Goal: Information Seeking & Learning: Learn about a topic

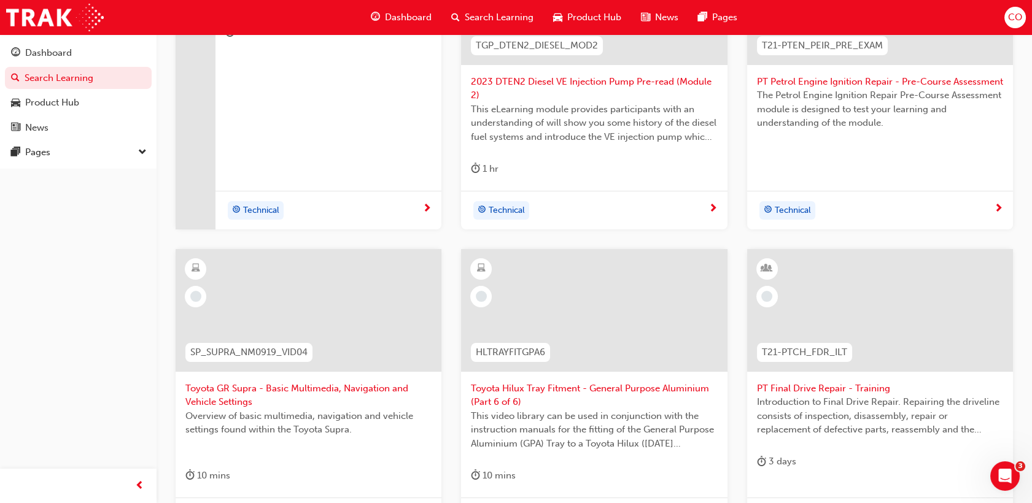
scroll to position [442, 0]
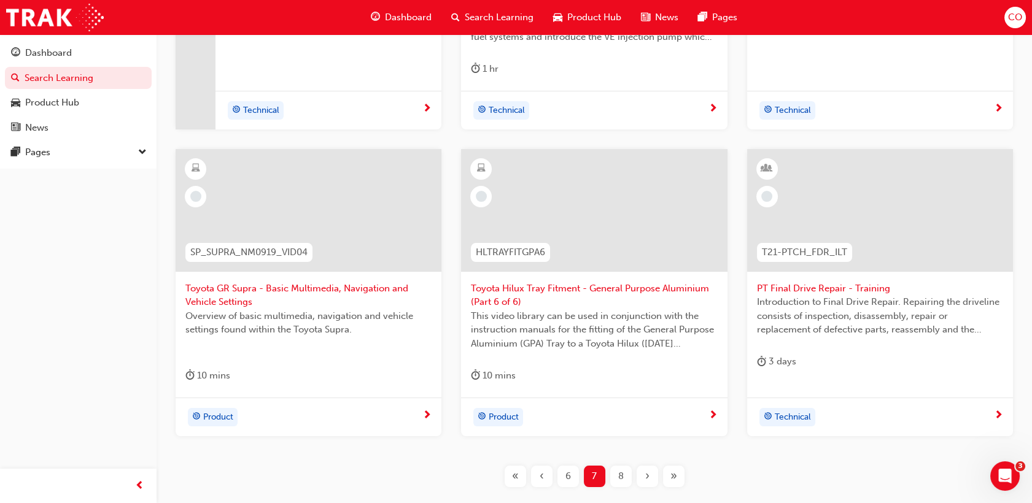
click at [523, 471] on div "«" at bounding box center [515, 476] width 21 height 21
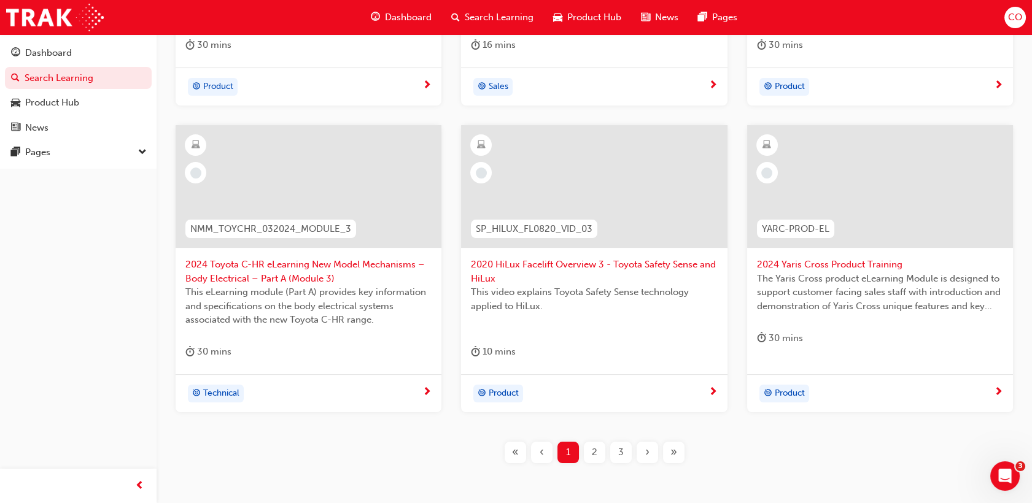
scroll to position [510, 0]
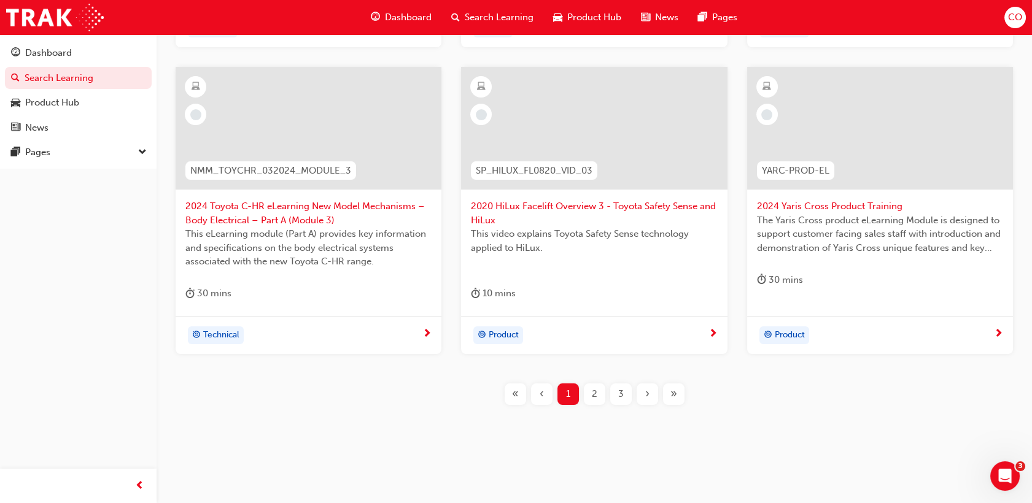
click at [594, 402] on div "2" at bounding box center [594, 394] width 21 height 21
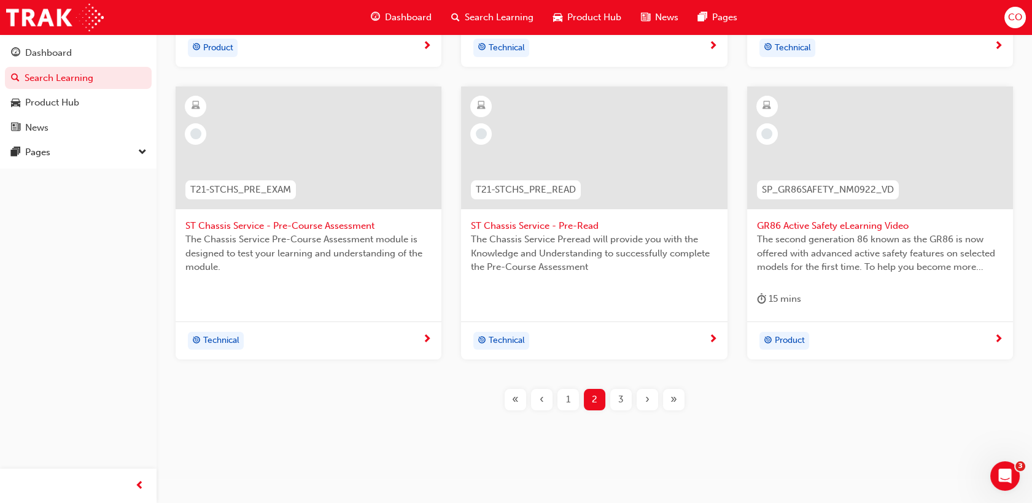
scroll to position [510, 0]
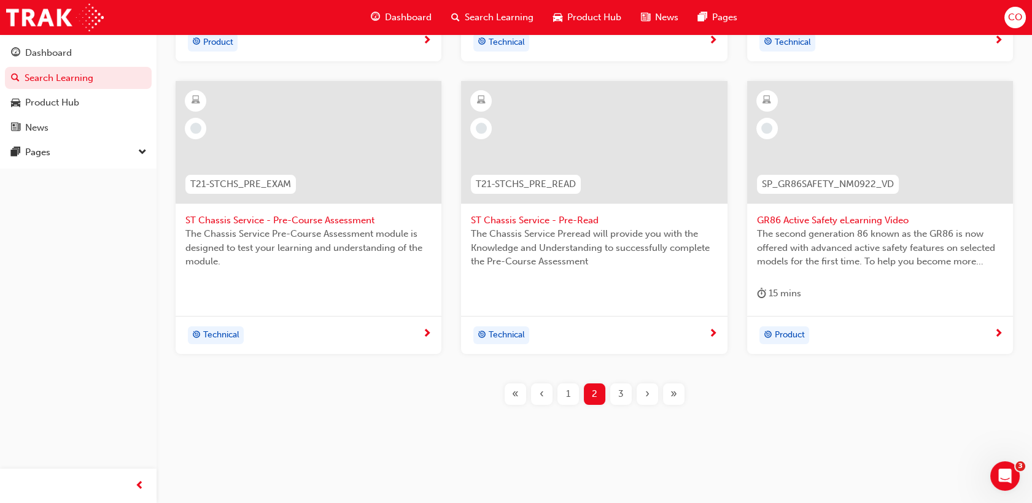
click at [624, 394] on div "3" at bounding box center [620, 394] width 21 height 21
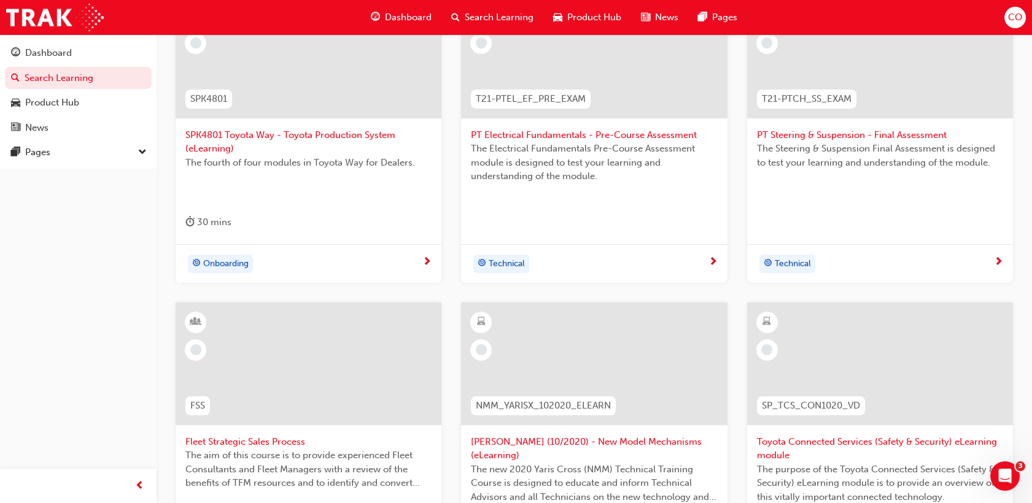
scroll to position [456, 0]
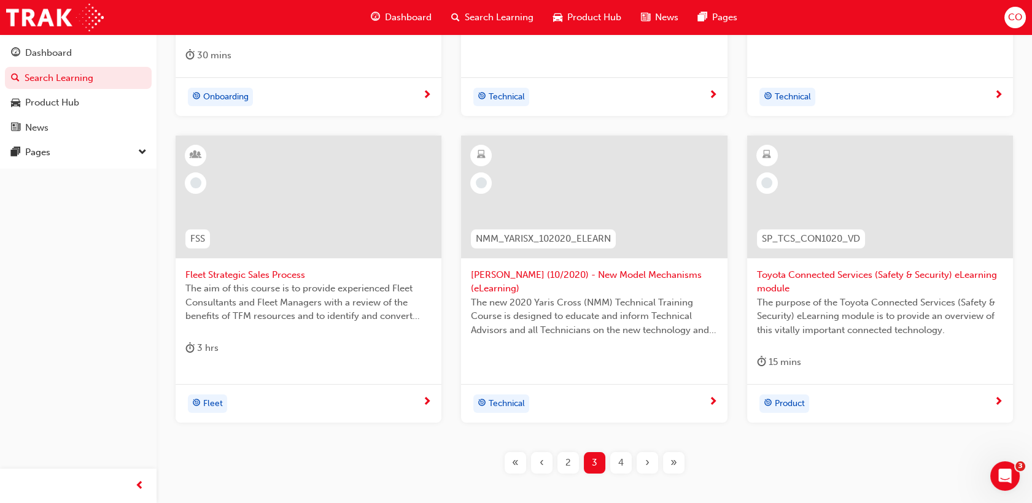
click at [561, 464] on div "2" at bounding box center [568, 463] width 21 height 21
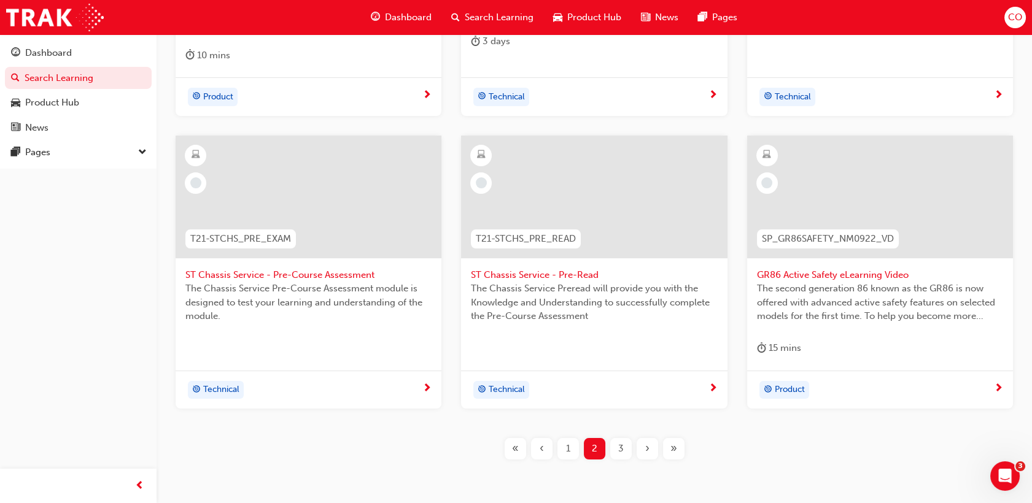
click at [860, 279] on span "GR86 Active Safety eLearning Video" at bounding box center [880, 275] width 246 height 14
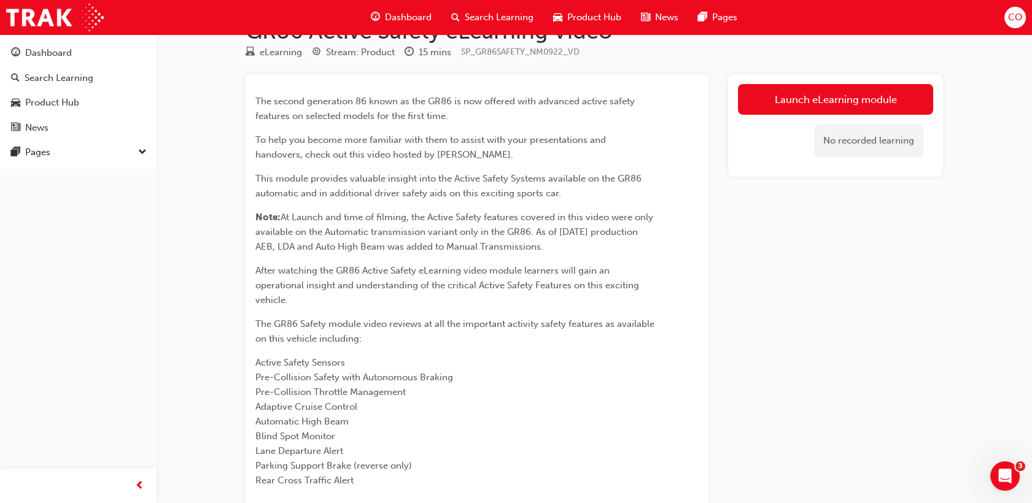
scroll to position [68, 0]
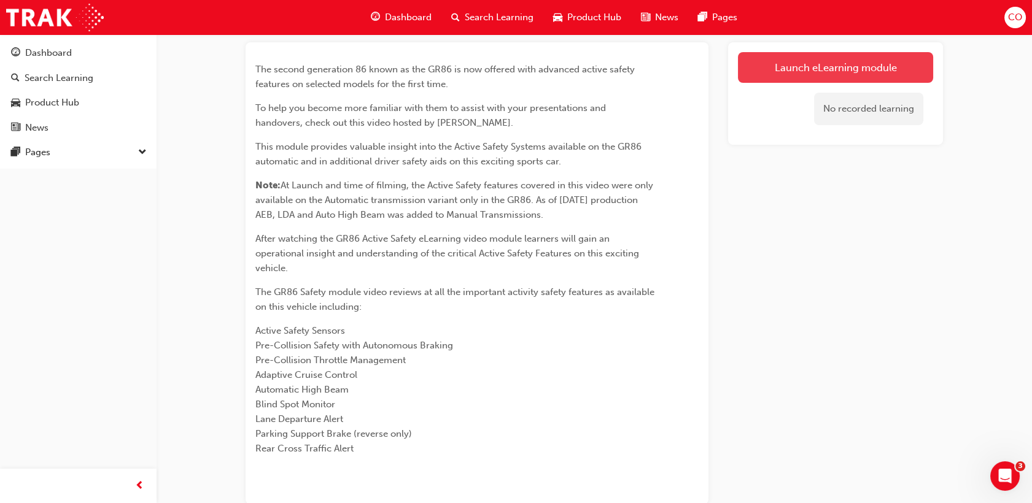
click at [798, 56] on link "Launch eLearning module" at bounding box center [835, 67] width 195 height 31
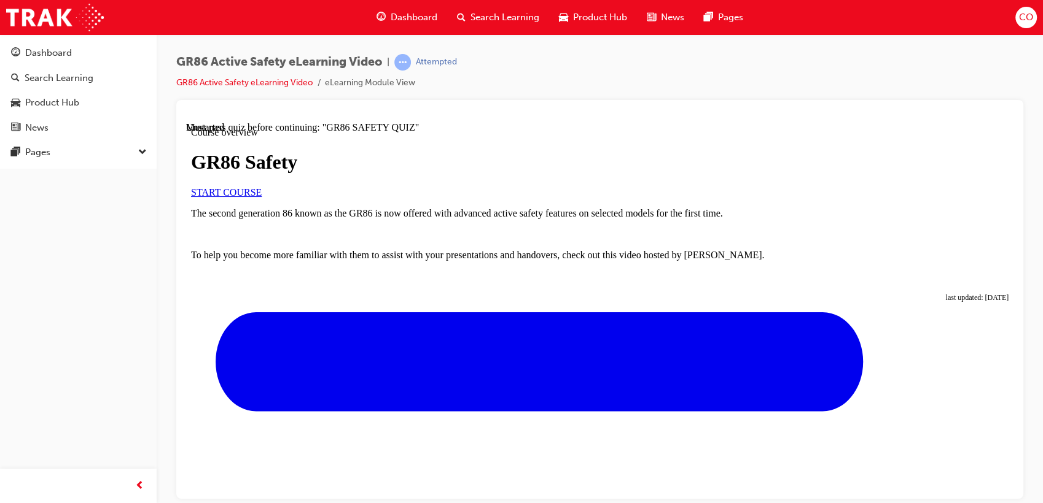
scroll to position [163, 0]
click at [262, 187] on span "START COURSE" at bounding box center [226, 192] width 71 height 10
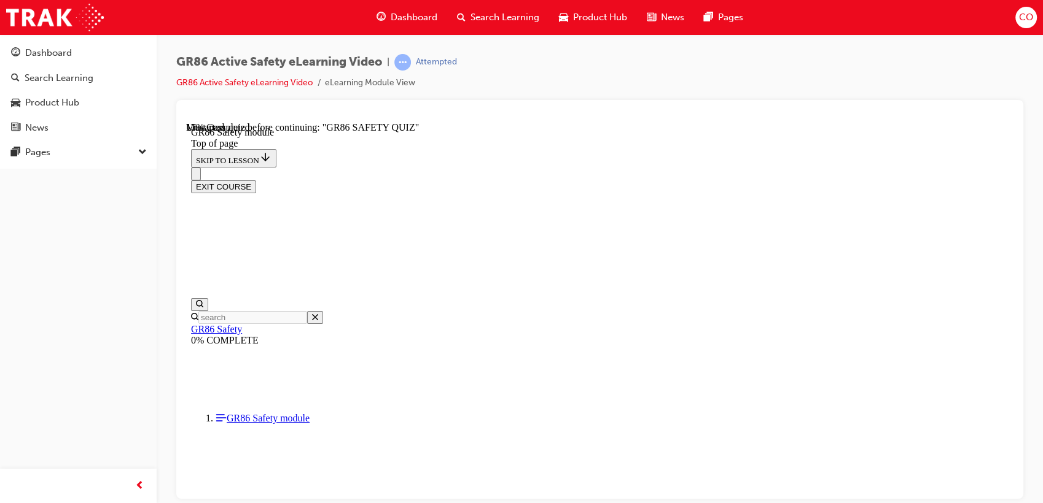
scroll to position [118, 0]
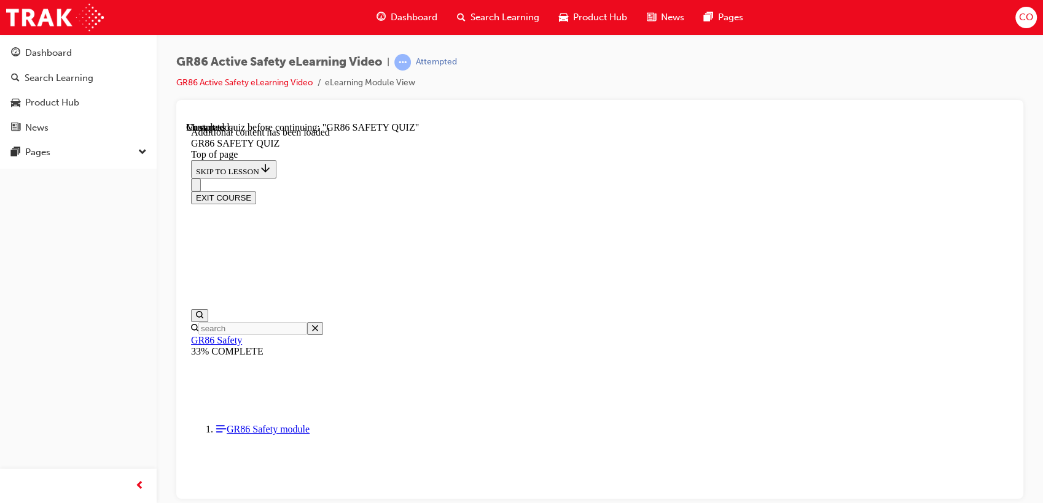
scroll to position [38, 0]
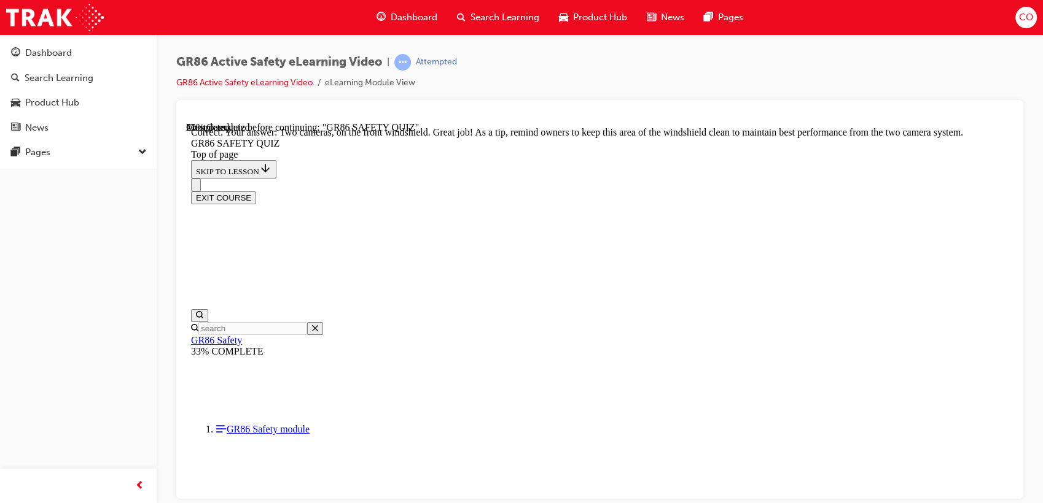
scroll to position [354, 0]
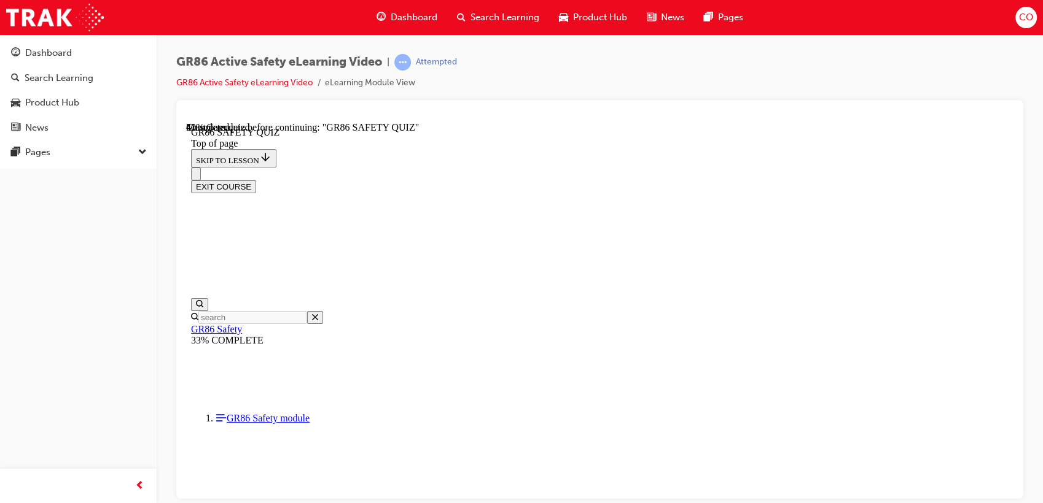
scroll to position [349, 0]
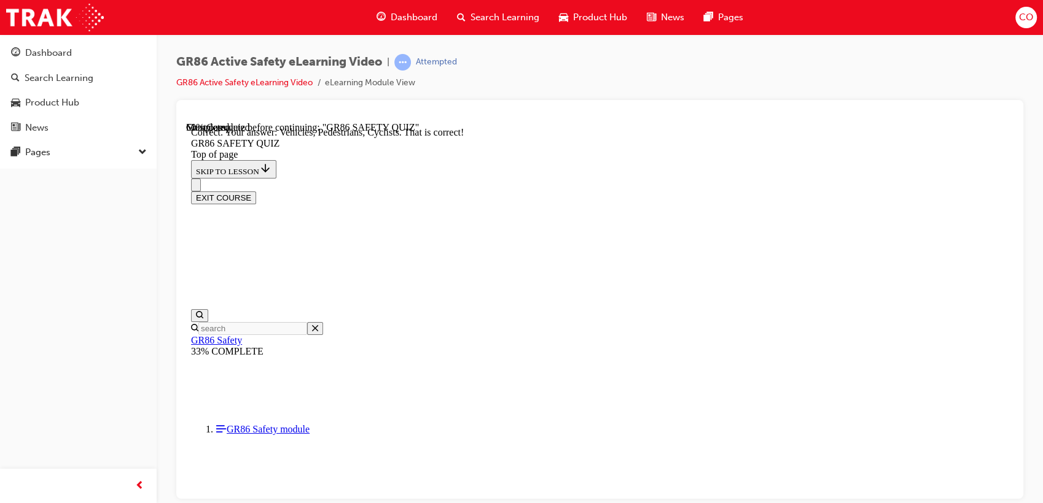
scroll to position [585, 0]
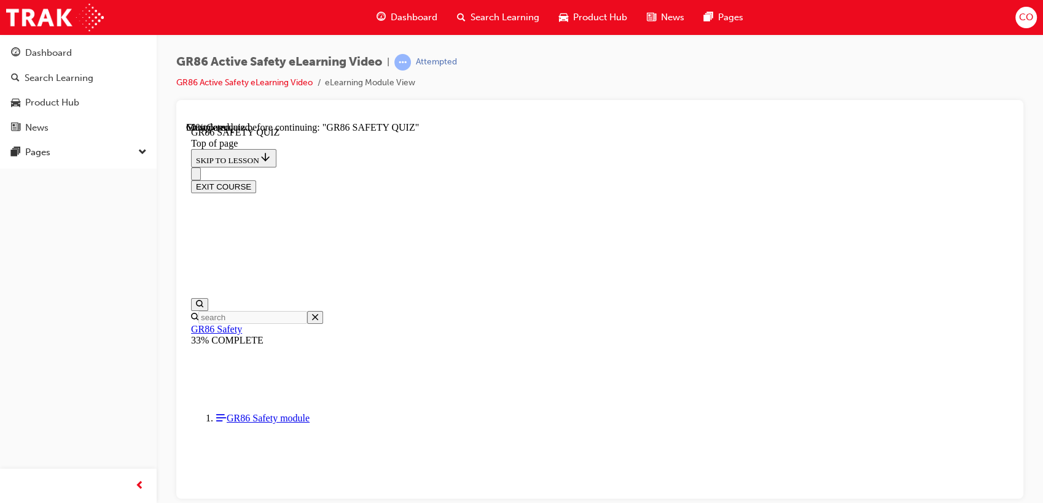
scroll to position [378, 0]
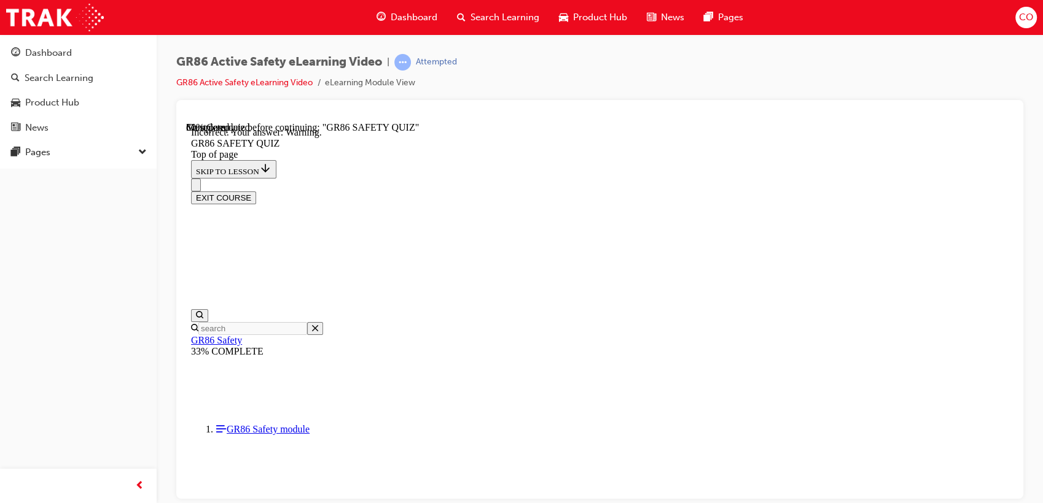
scroll to position [496, 0]
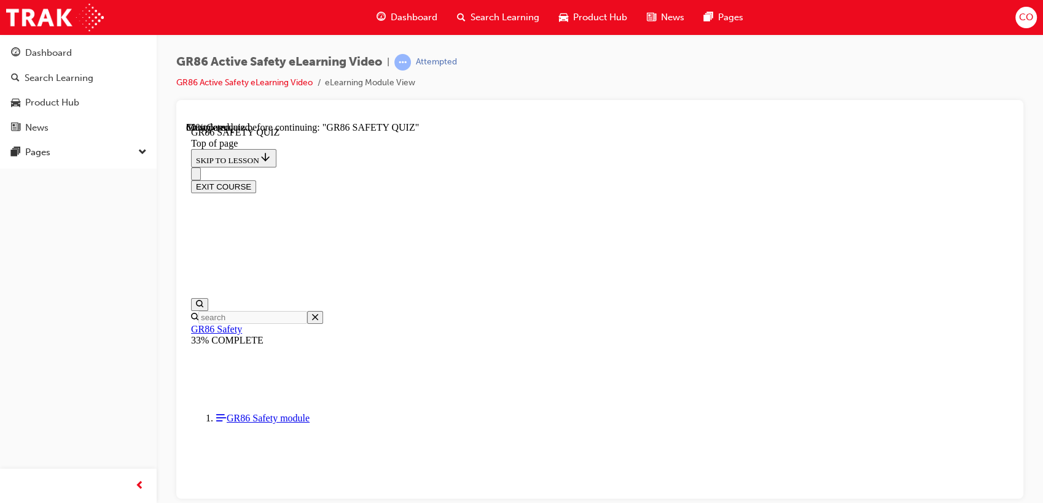
scroll to position [447, 0]
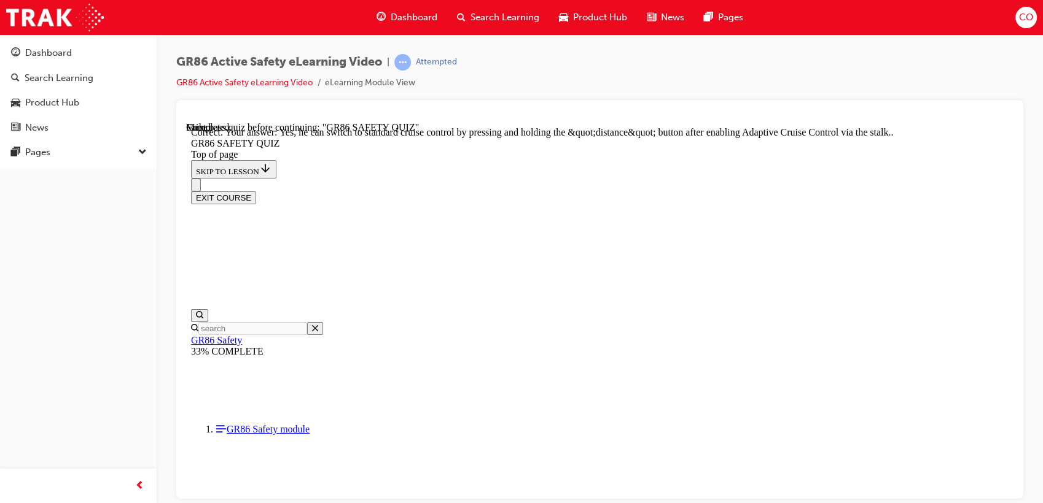
scroll to position [512, 0]
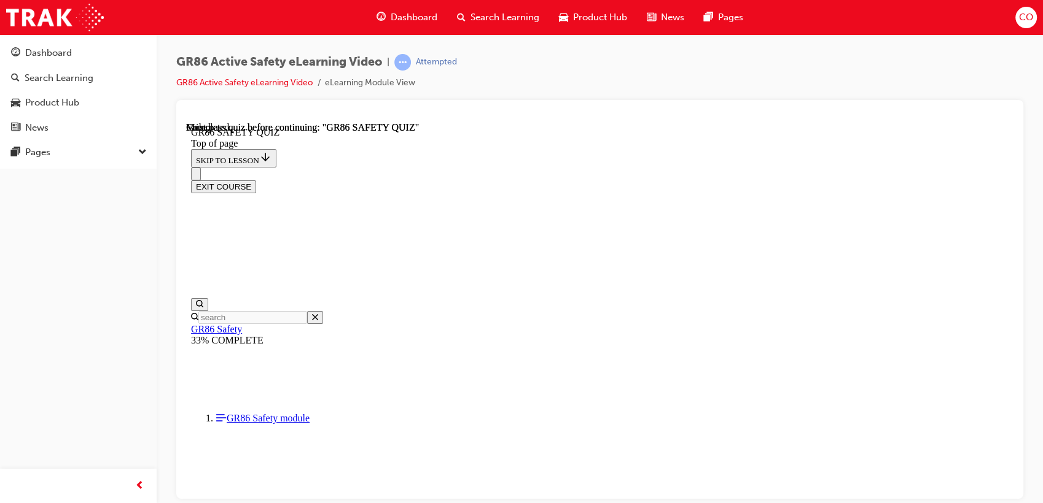
scroll to position [287, 0]
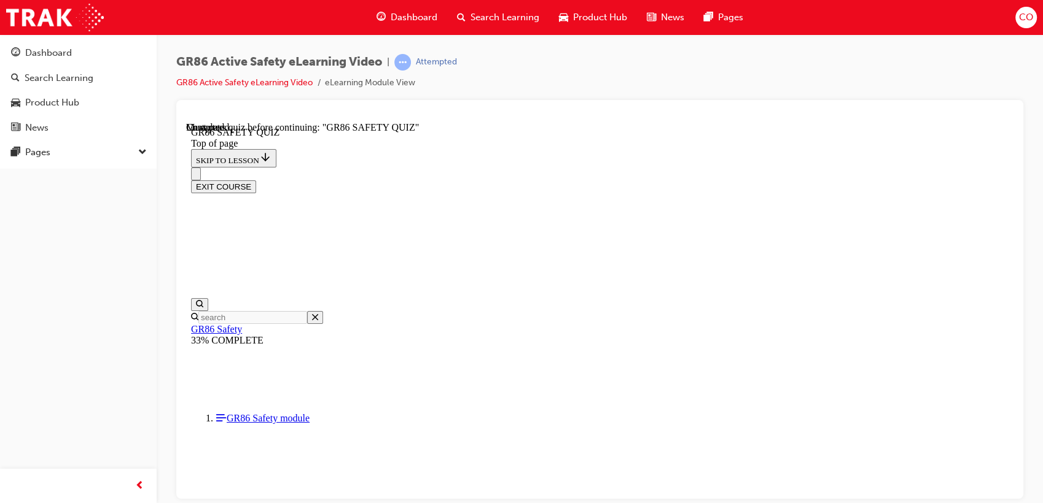
scroll to position [319, 0]
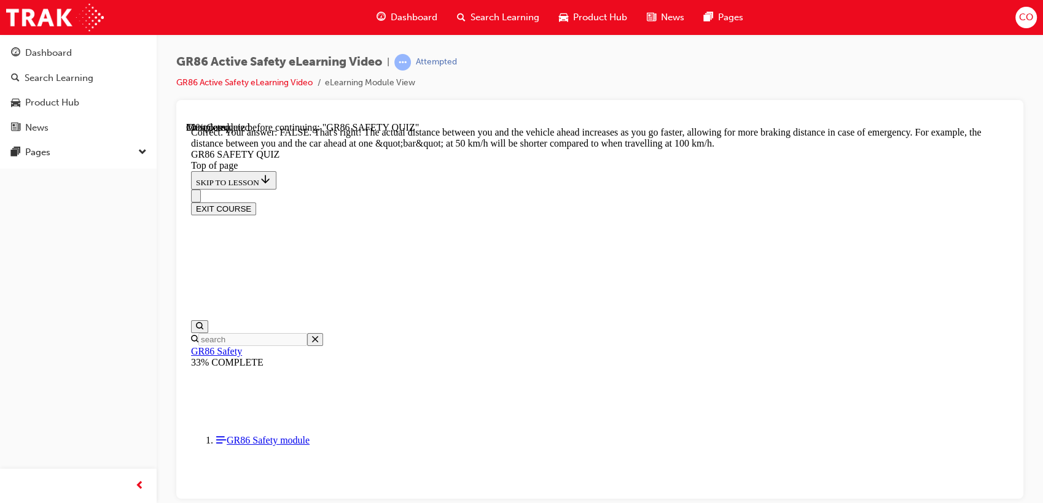
scroll to position [560, 0]
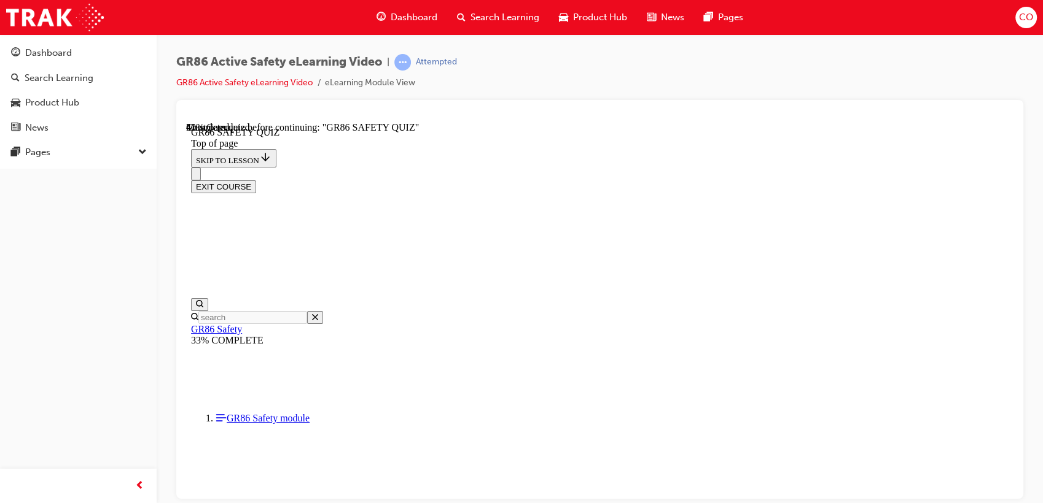
scroll to position [239, 0]
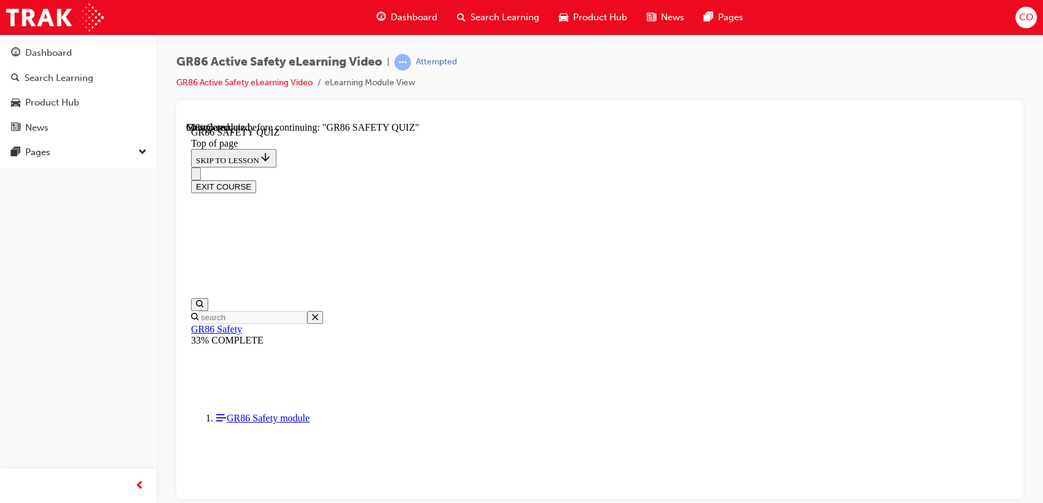
scroll to position [447, 0]
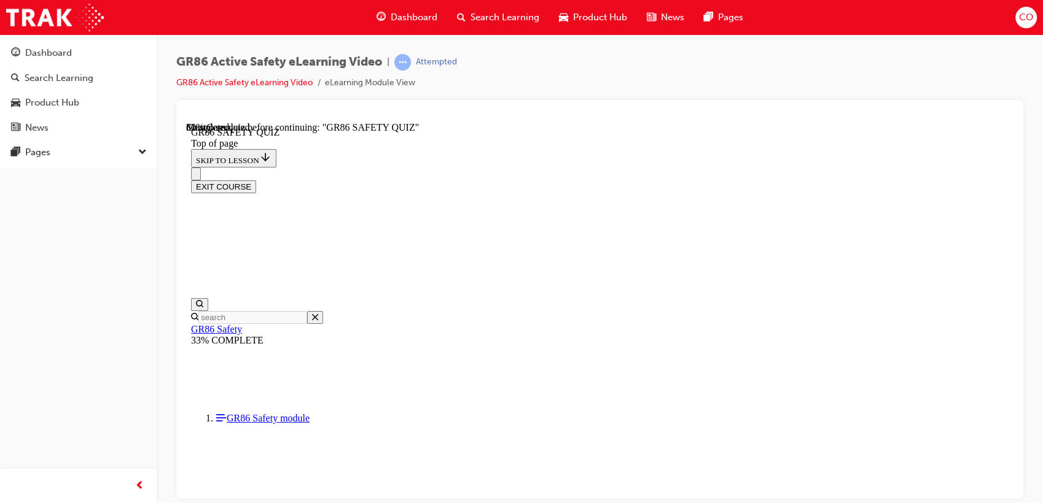
scroll to position [310, 0]
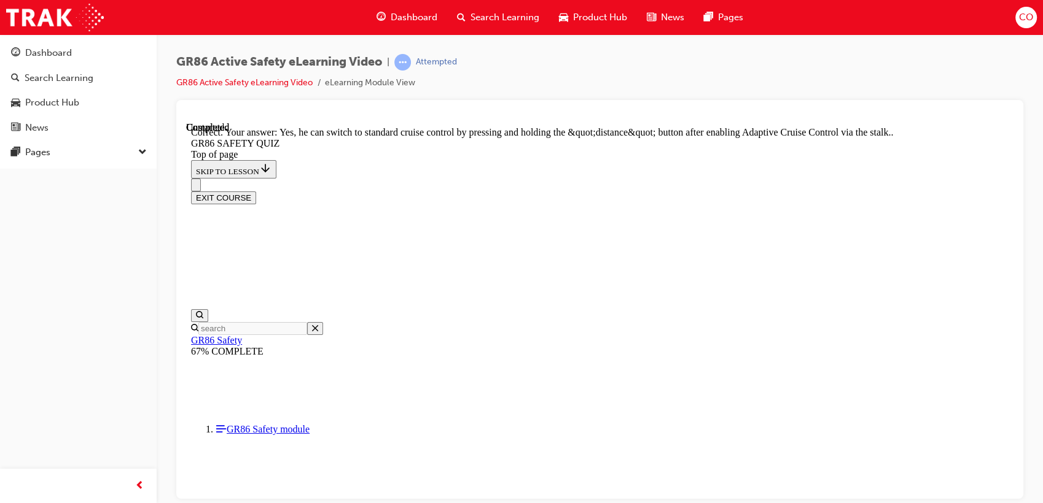
scroll to position [512, 0]
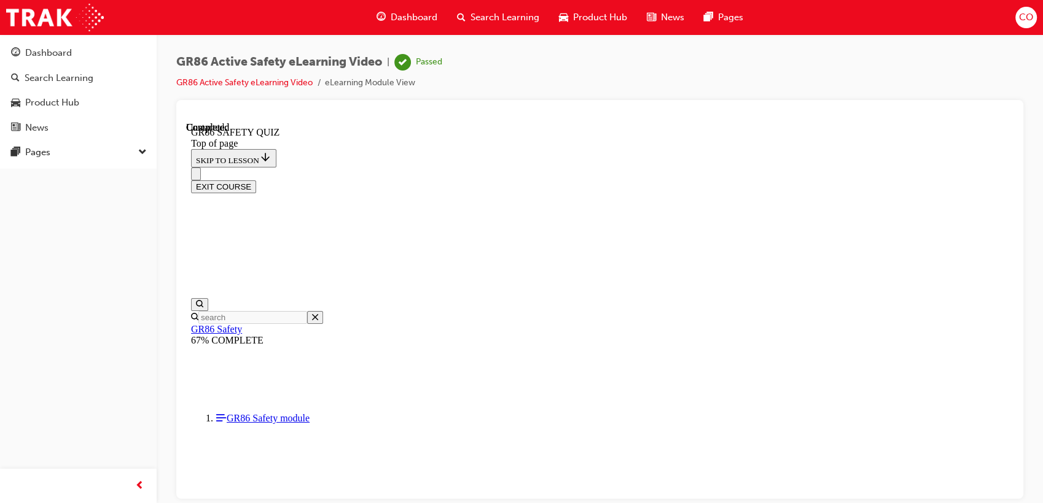
scroll to position [287, 0]
click at [256, 180] on button "EXIT COURSE" at bounding box center [223, 186] width 65 height 13
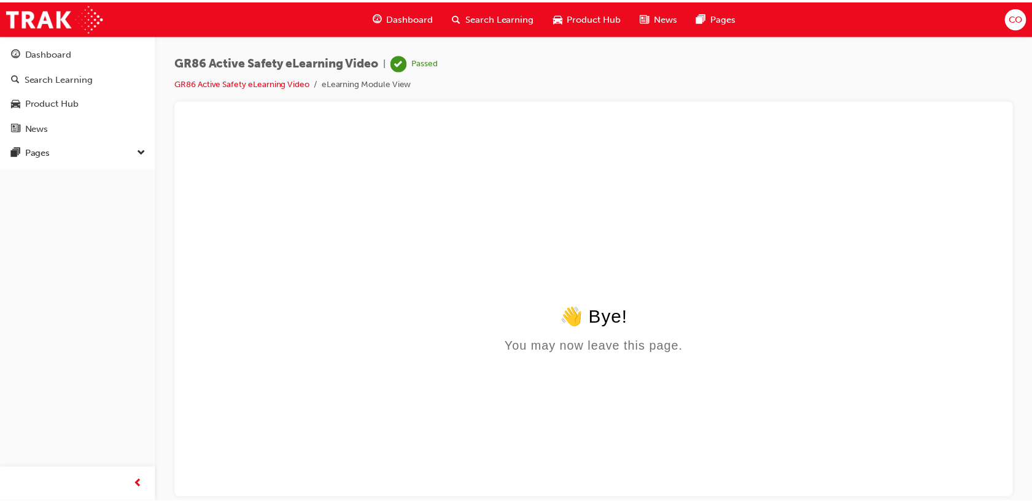
scroll to position [0, 0]
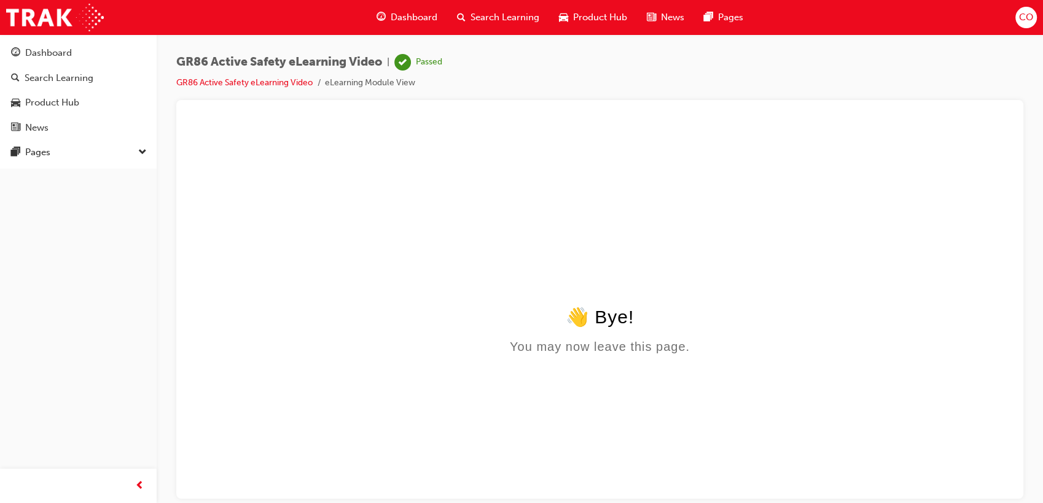
click at [473, 17] on span "Search Learning" at bounding box center [504, 17] width 69 height 14
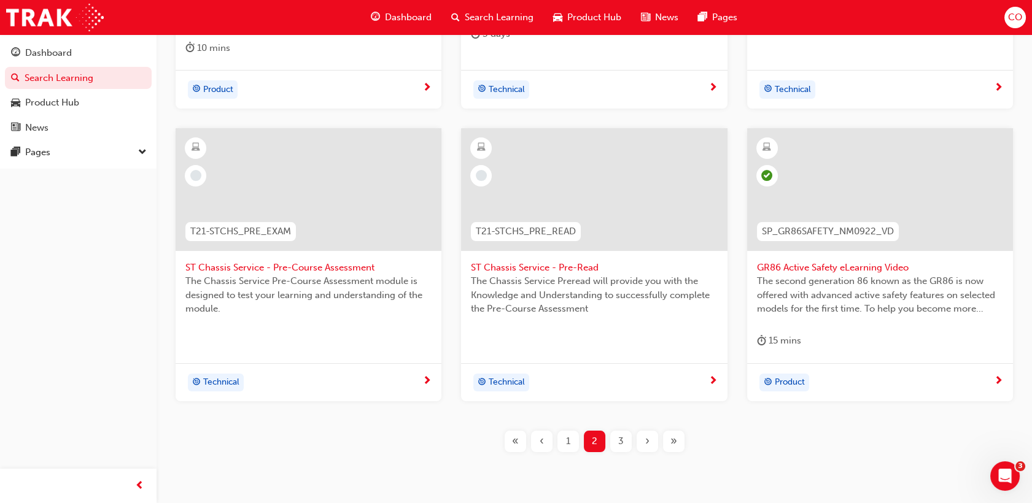
scroll to position [510, 0]
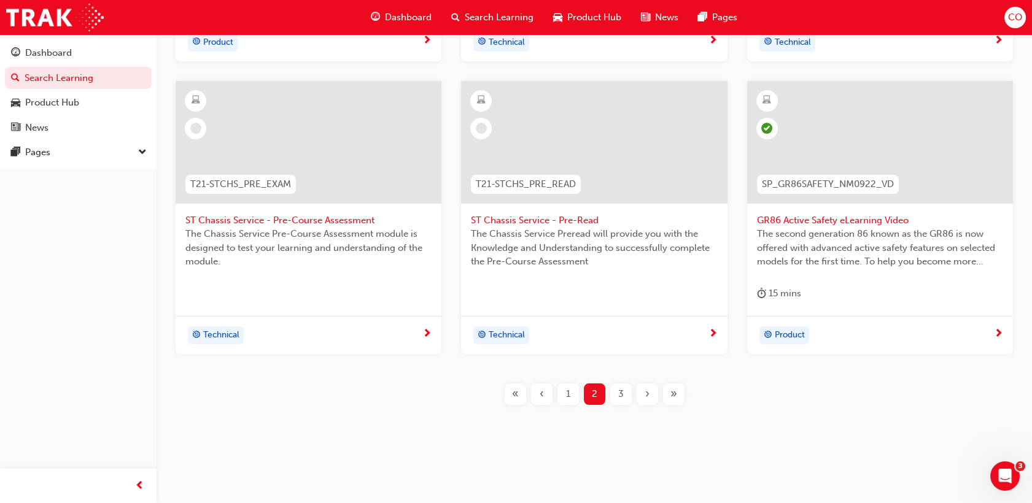
click at [570, 394] on div "1" at bounding box center [568, 394] width 21 height 21
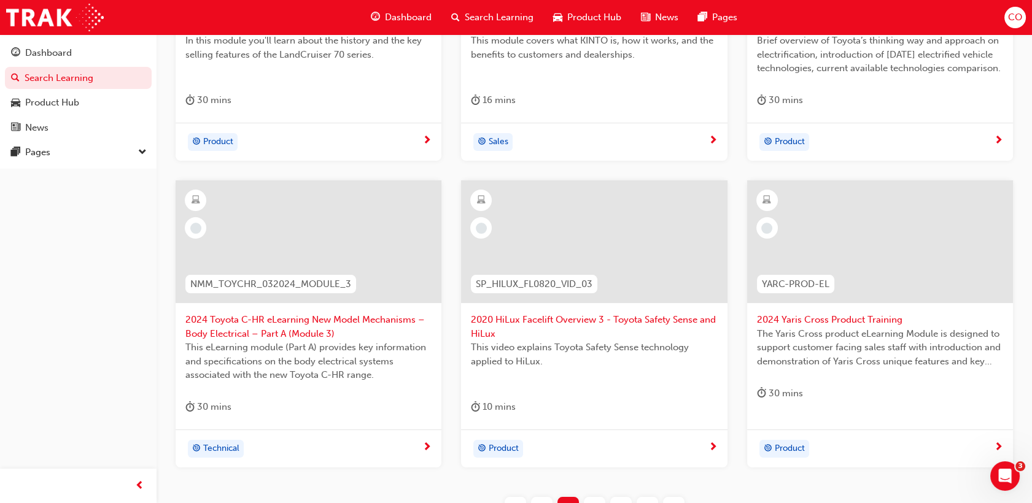
scroll to position [373, 0]
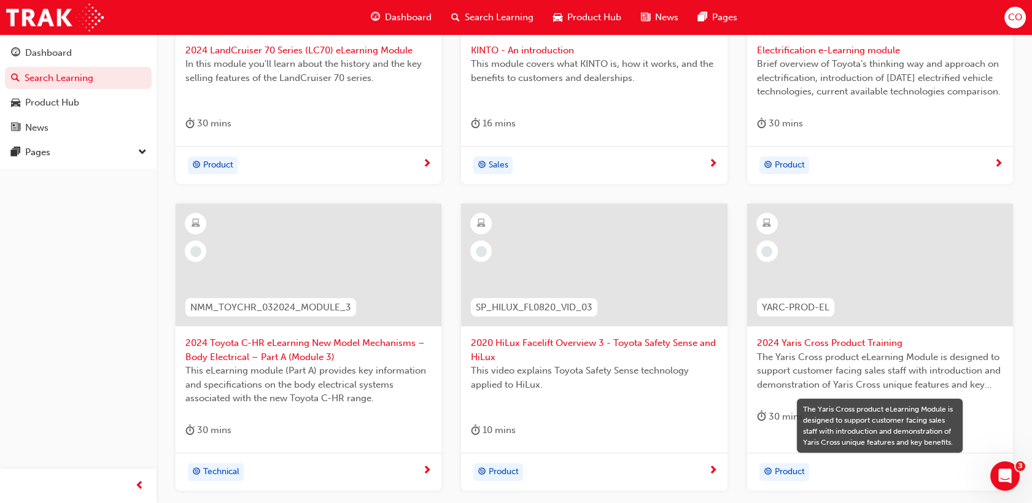
click at [574, 352] on span "2020 HiLux Facelift Overview 3 - Toyota Safety Sense and HiLux" at bounding box center [594, 350] width 246 height 28
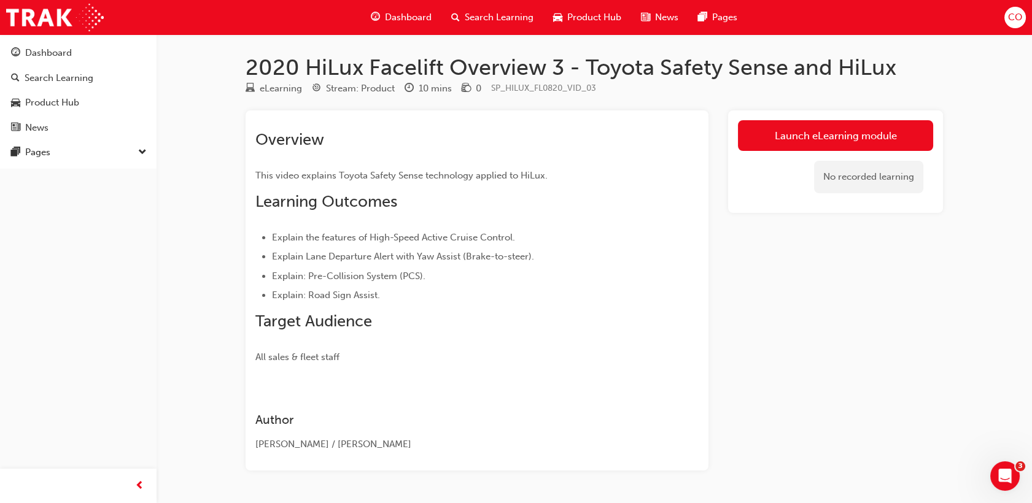
click at [516, 12] on span "Search Learning" at bounding box center [499, 17] width 69 height 14
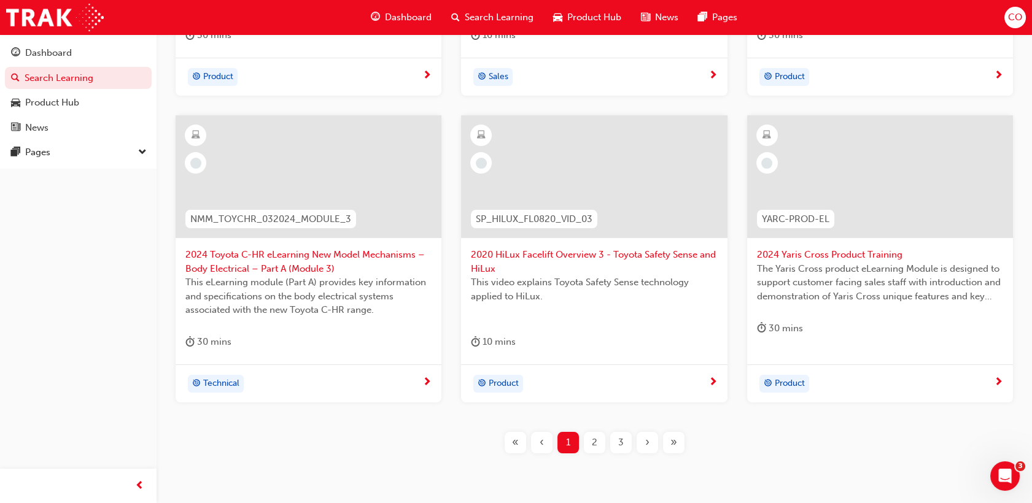
scroll to position [510, 0]
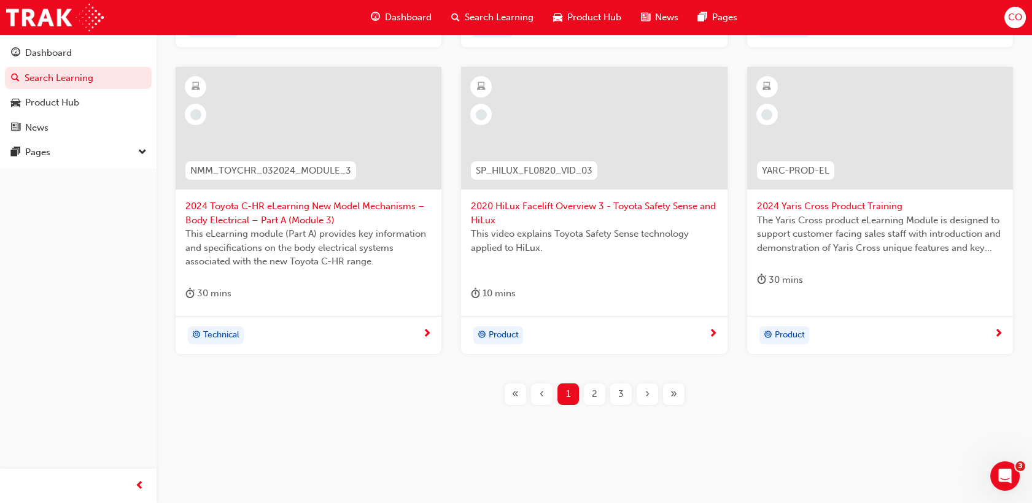
click at [627, 396] on div "3" at bounding box center [620, 394] width 21 height 21
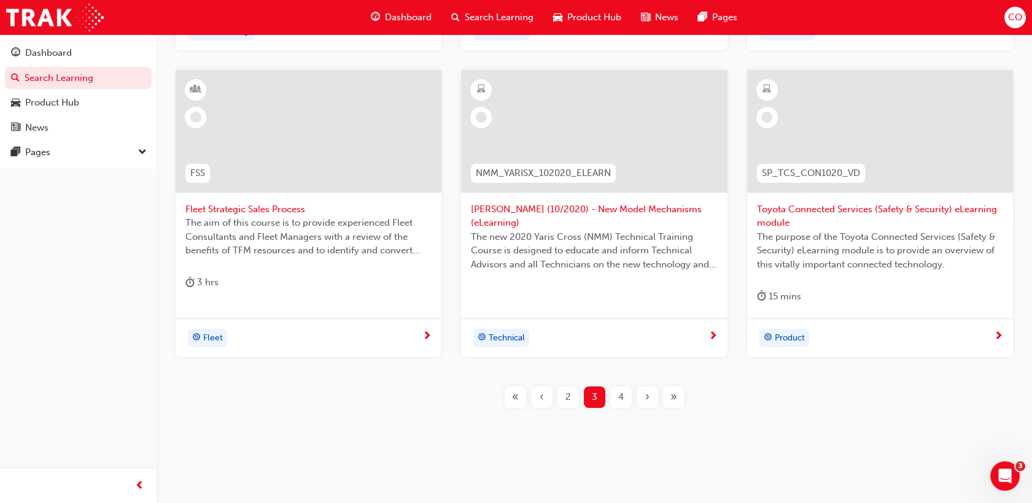
scroll to position [524, 0]
click at [626, 404] on div "4" at bounding box center [620, 394] width 21 height 21
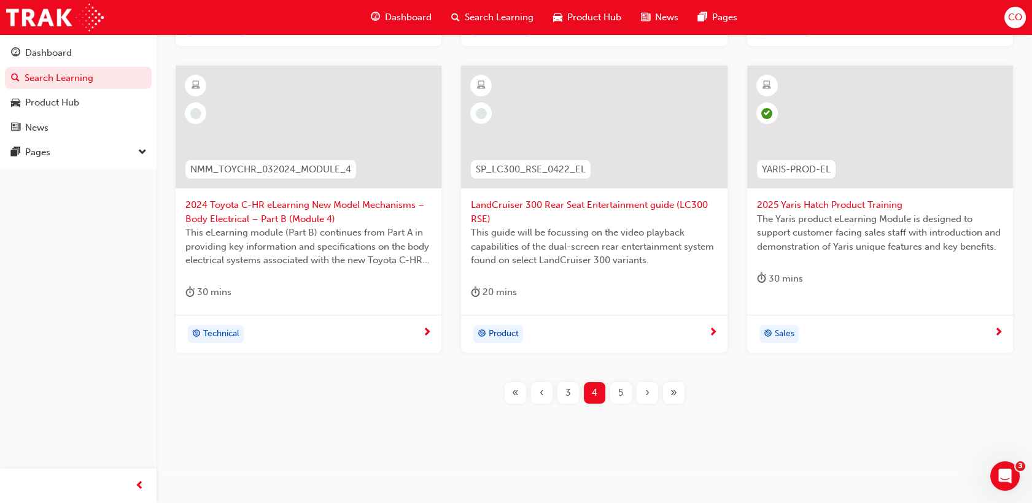
scroll to position [510, 0]
click at [625, 400] on div "5" at bounding box center [620, 394] width 21 height 21
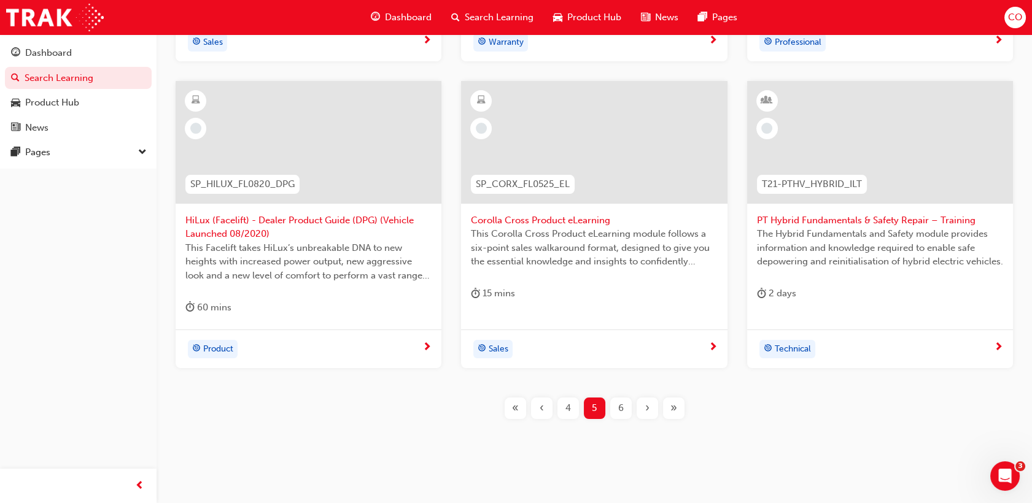
click at [572, 408] on div "4" at bounding box center [568, 408] width 21 height 21
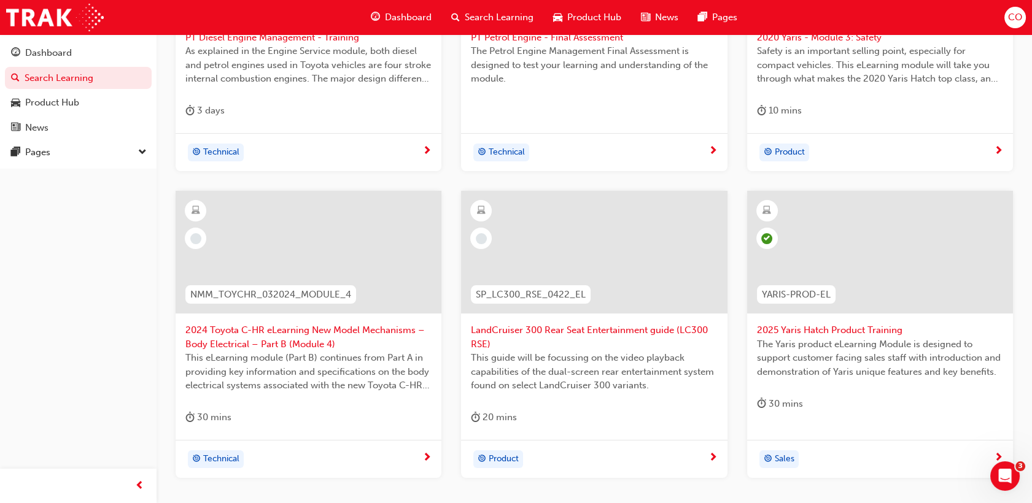
scroll to position [373, 0]
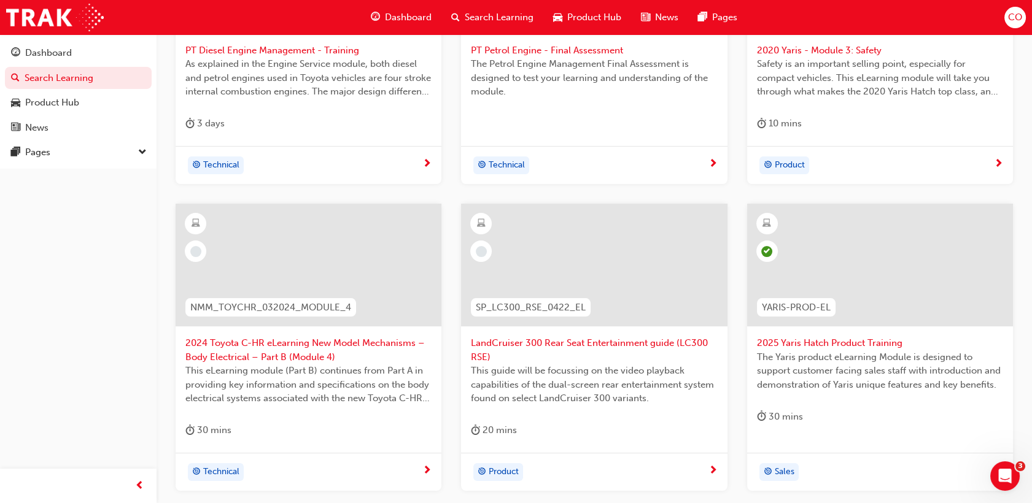
click at [624, 385] on span "This guide will be focussing on the video playback capabilities of the dual-scr…" at bounding box center [594, 385] width 246 height 42
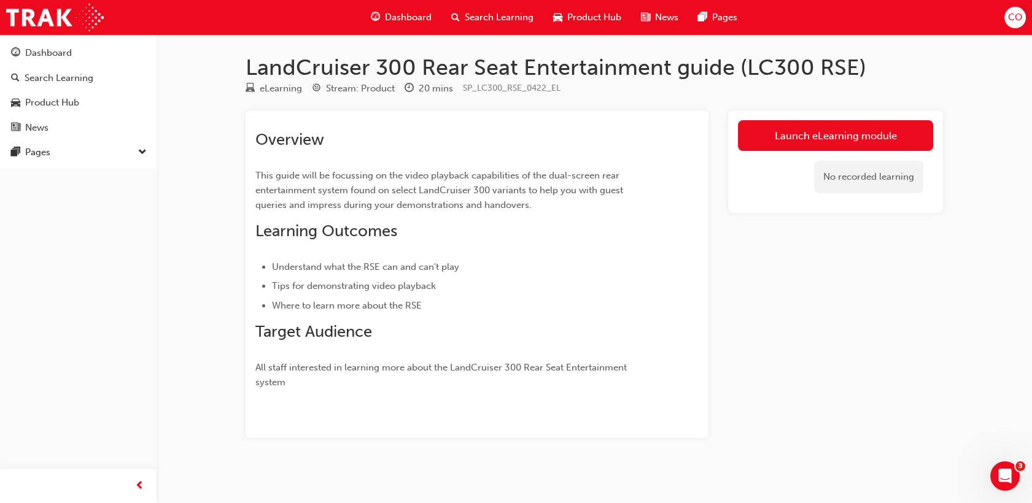
click at [493, 18] on span "Search Learning" at bounding box center [499, 17] width 69 height 14
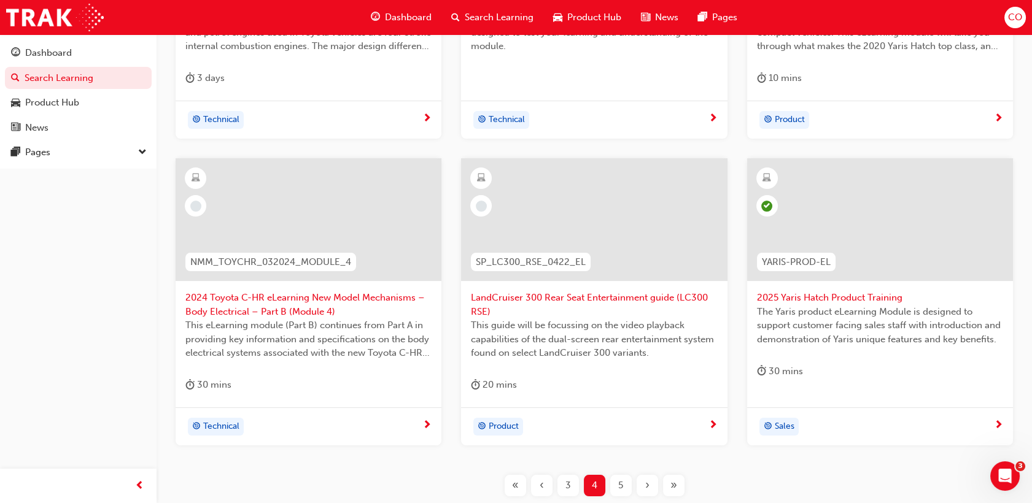
scroll to position [510, 0]
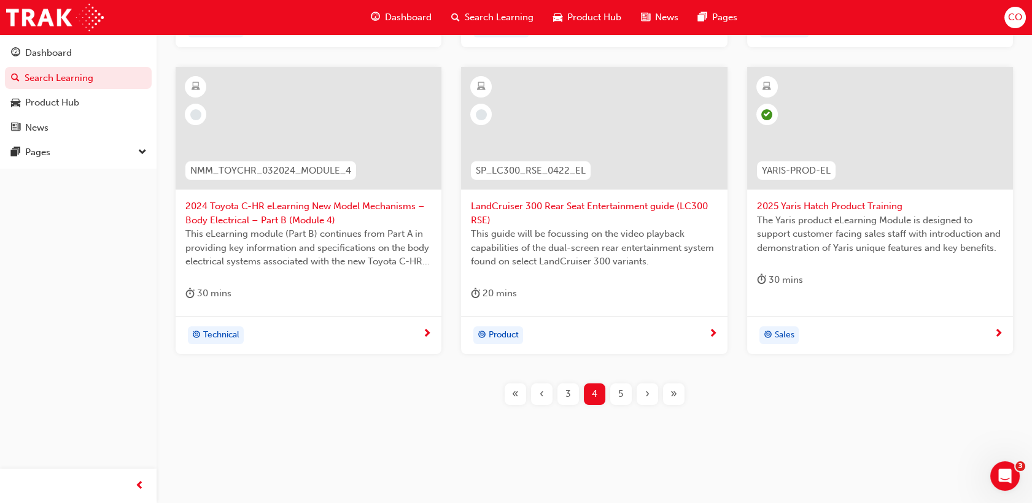
click at [621, 402] on div "5" at bounding box center [620, 394] width 21 height 21
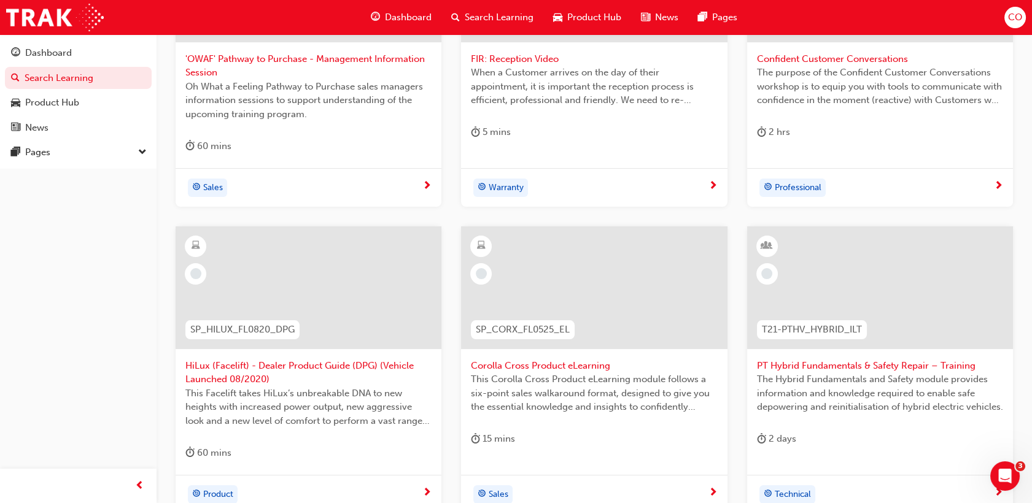
scroll to position [373, 0]
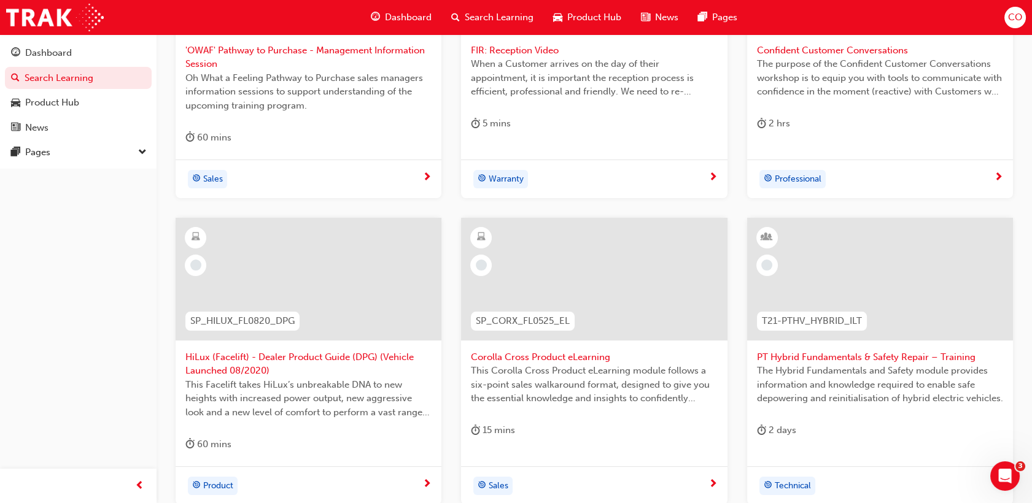
click at [289, 278] on div at bounding box center [309, 279] width 266 height 123
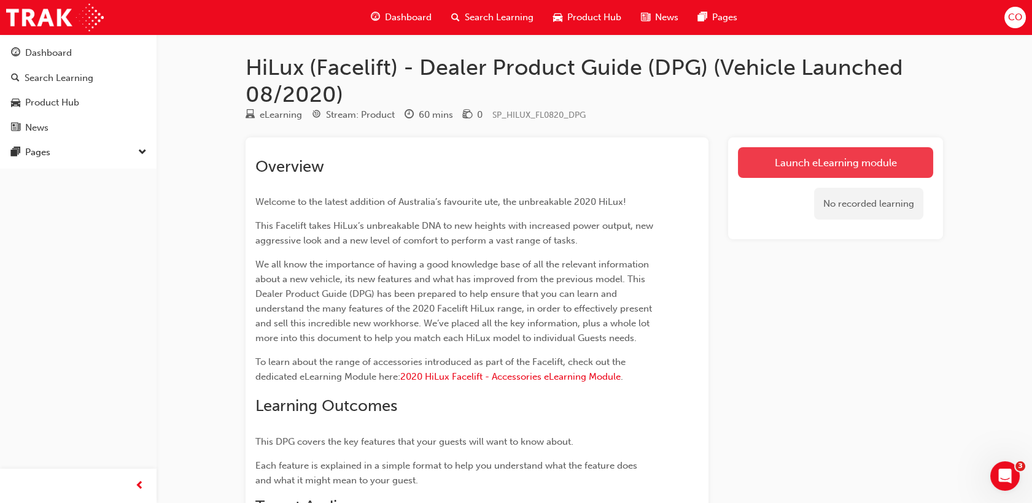
click at [837, 158] on link "Launch eLearning module" at bounding box center [835, 162] width 195 height 31
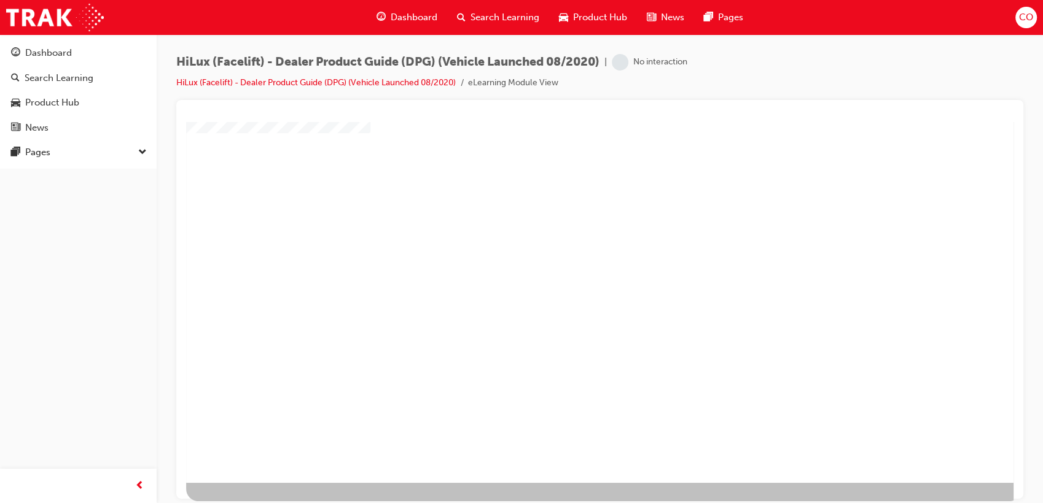
scroll to position [91, 0]
click at [564, 195] on div "play" at bounding box center [564, 195] width 0 height 0
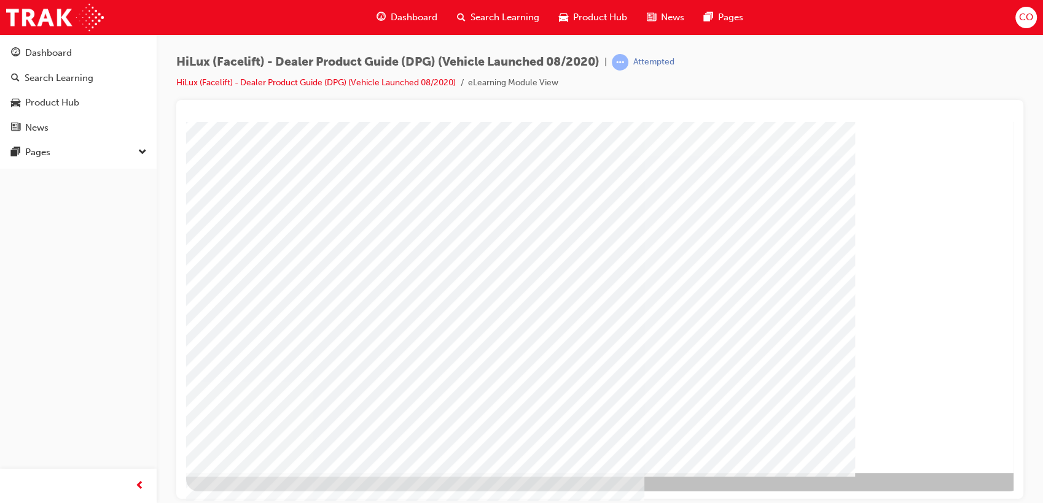
scroll to position [0, 0]
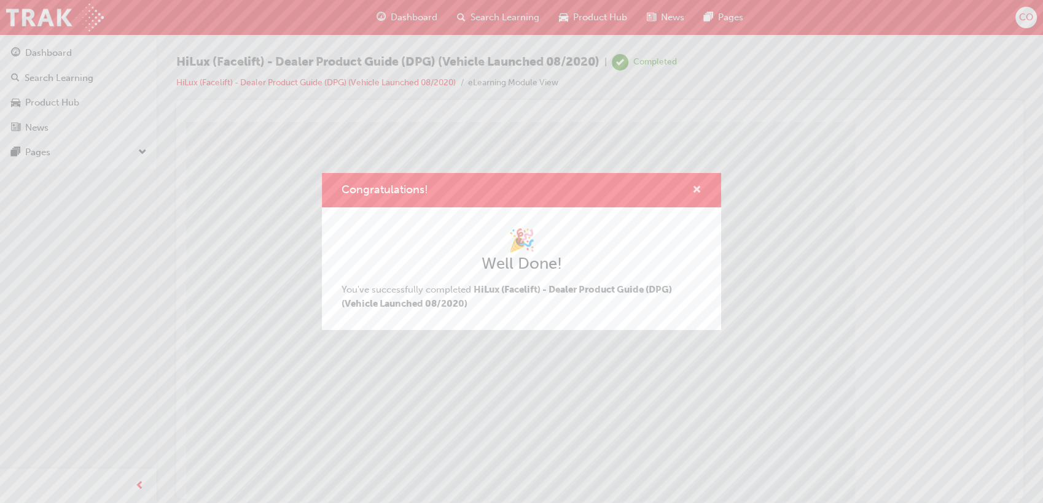
click at [697, 192] on span "cross-icon" at bounding box center [696, 190] width 9 height 11
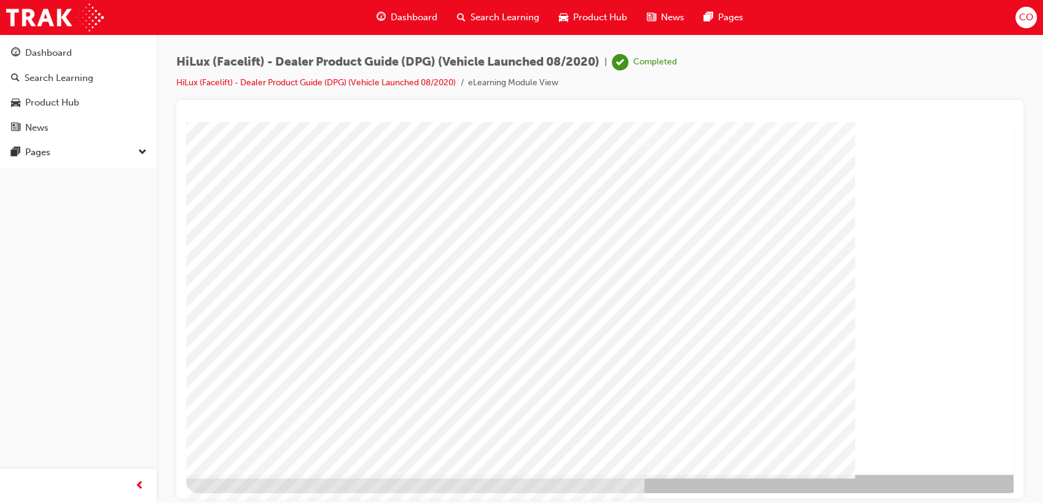
scroll to position [91, 0]
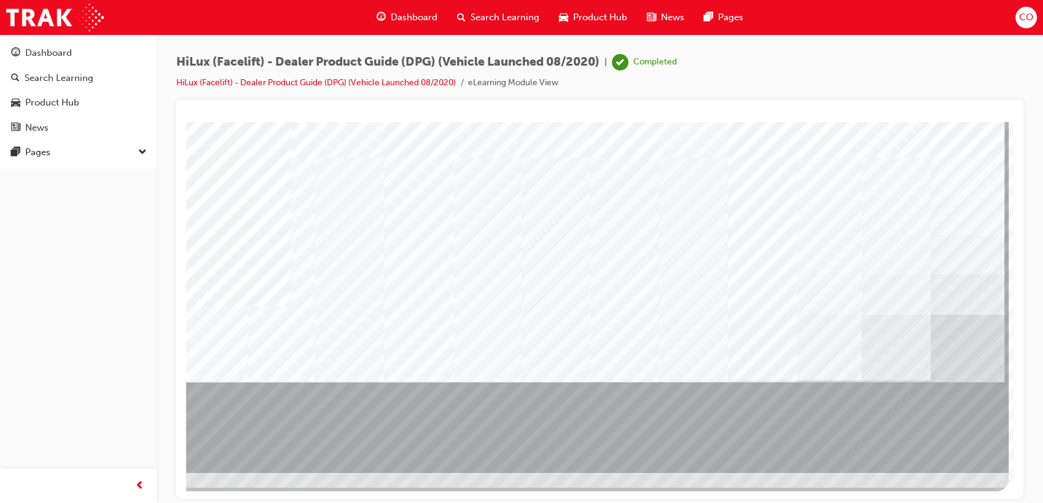
scroll to position [91, 18]
drag, startPoint x: 955, startPoint y: 497, endPoint x: 1218, endPoint y: 605, distance: 283.6
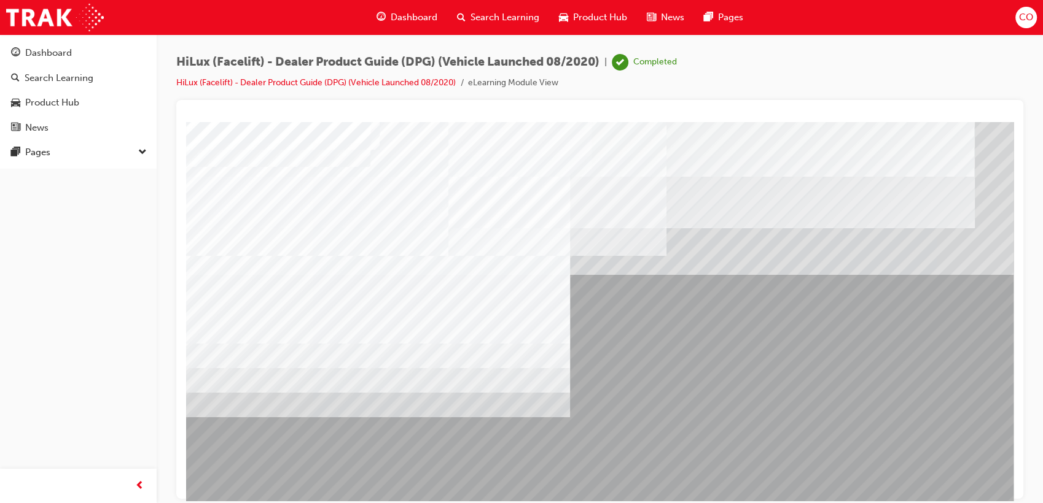
scroll to position [91, 0]
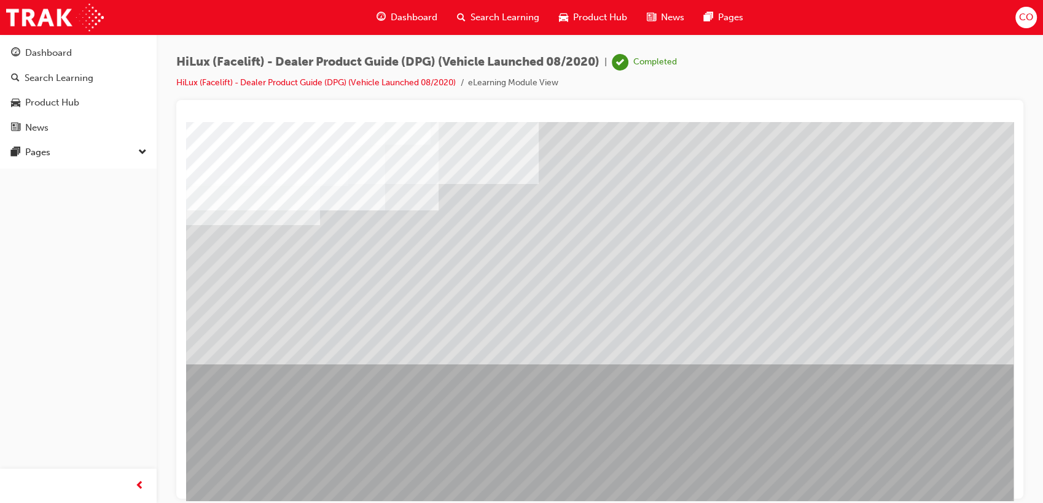
scroll to position [68, 0]
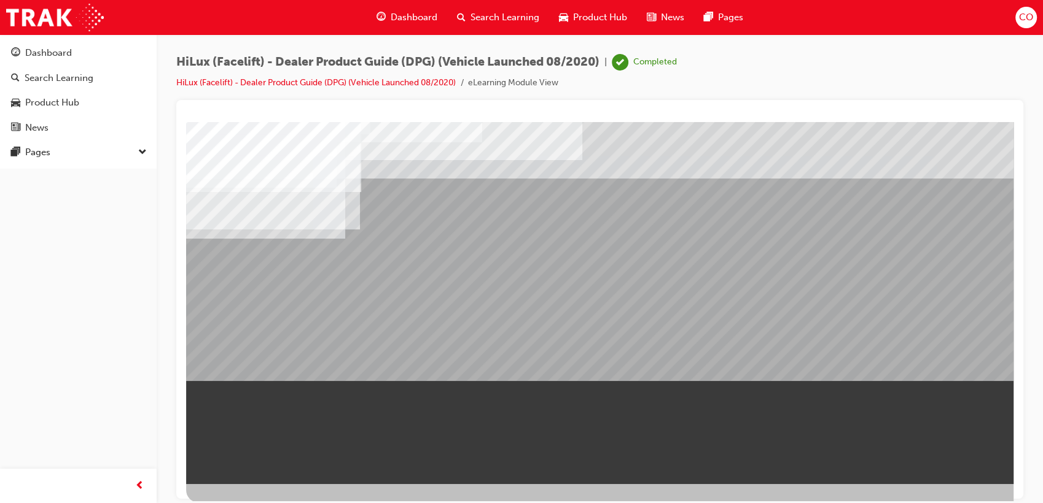
scroll to position [91, 0]
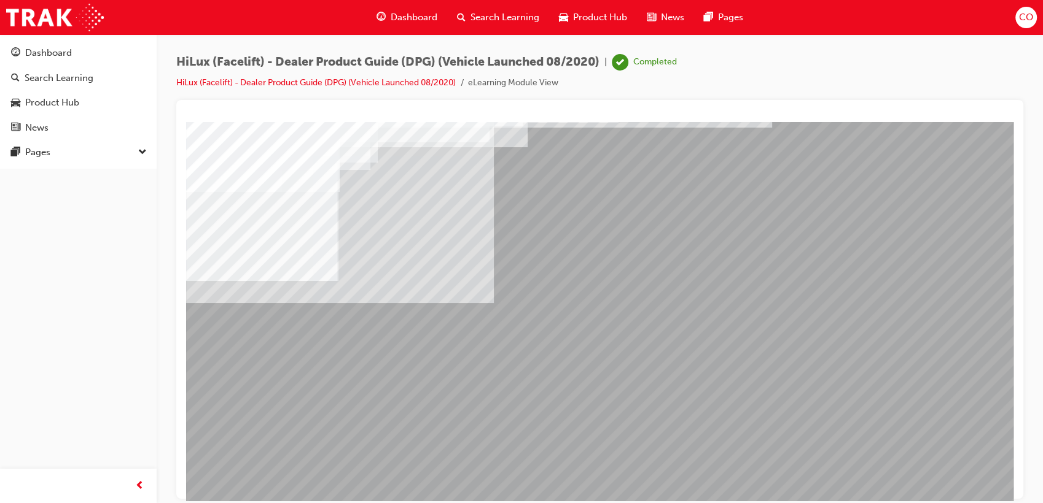
scroll to position [68, 0]
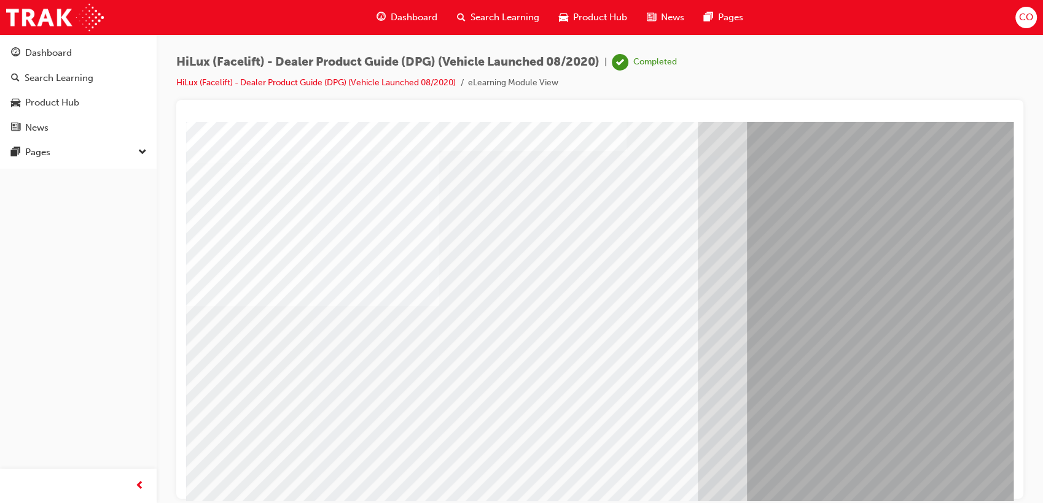
scroll to position [91, 0]
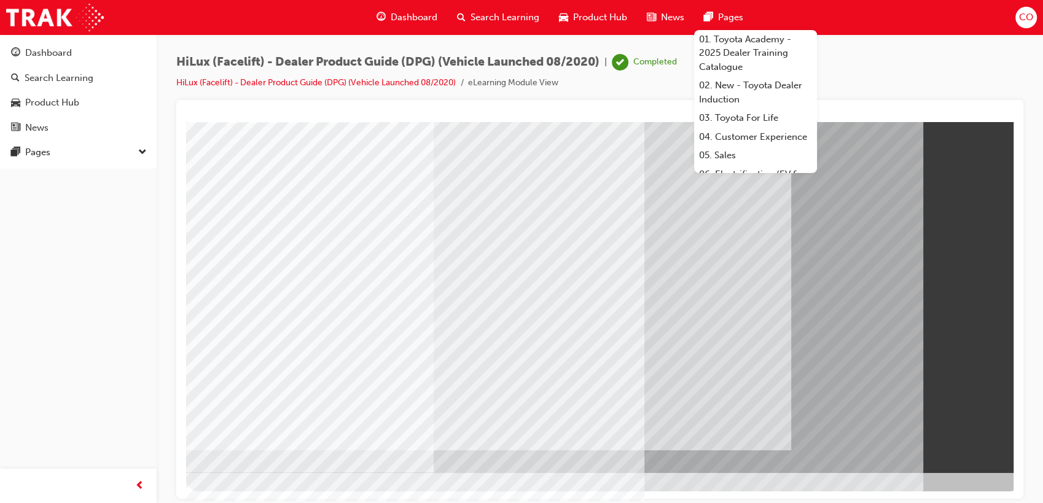
click at [497, 14] on span "Search Learning" at bounding box center [504, 17] width 69 height 14
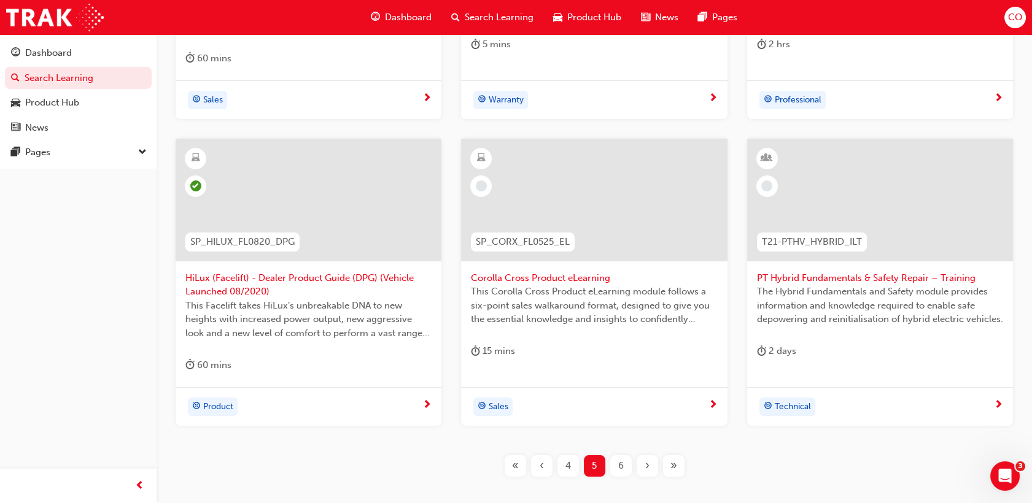
scroll to position [456, 0]
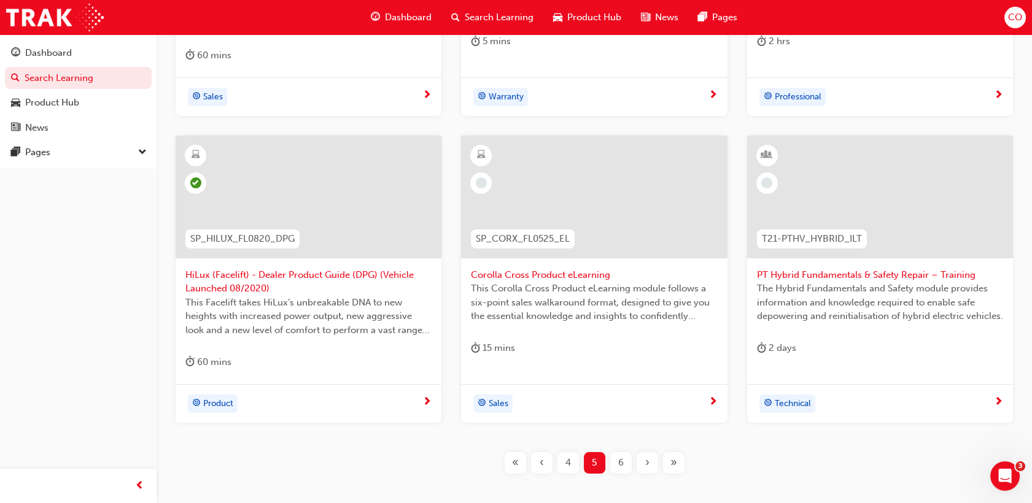
click at [619, 456] on span "6" at bounding box center [621, 463] width 6 height 14
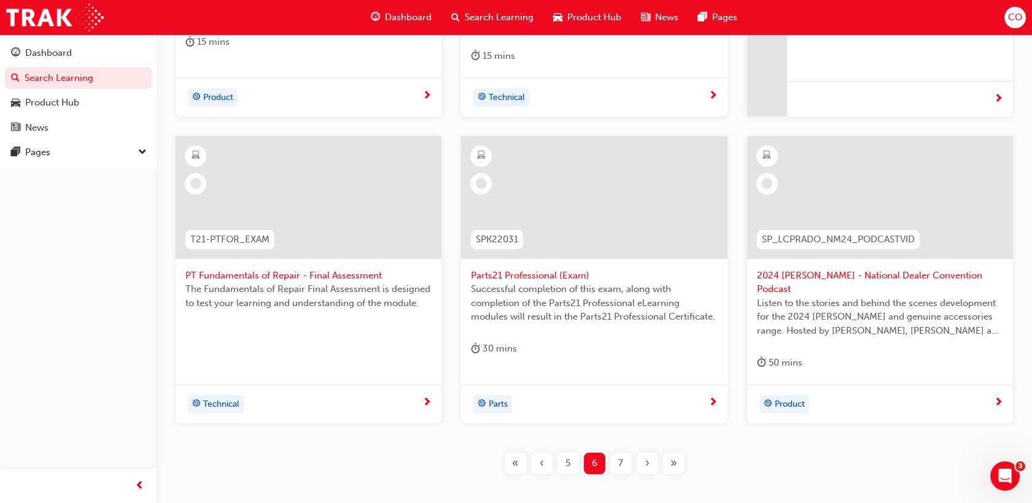
scroll to position [456, 0]
click at [629, 453] on div "7" at bounding box center [620, 463] width 21 height 21
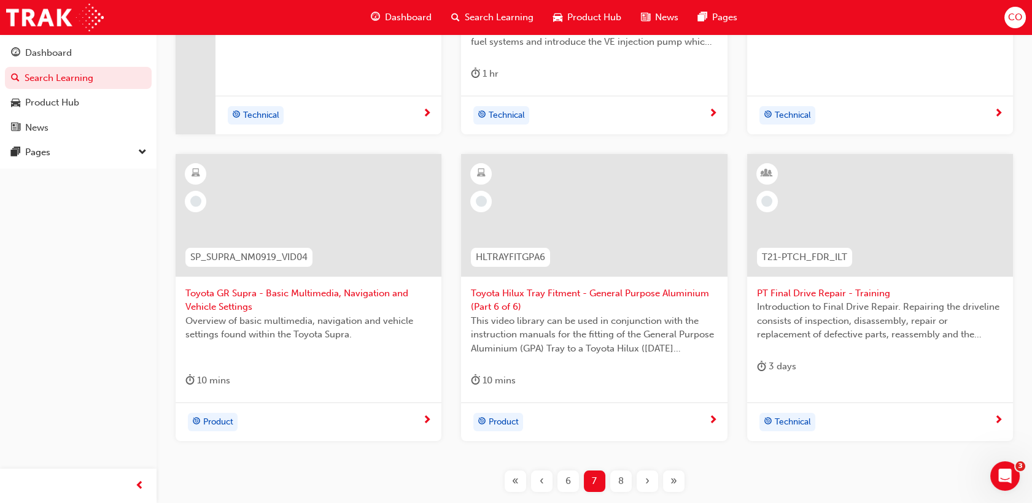
scroll to position [524, 0]
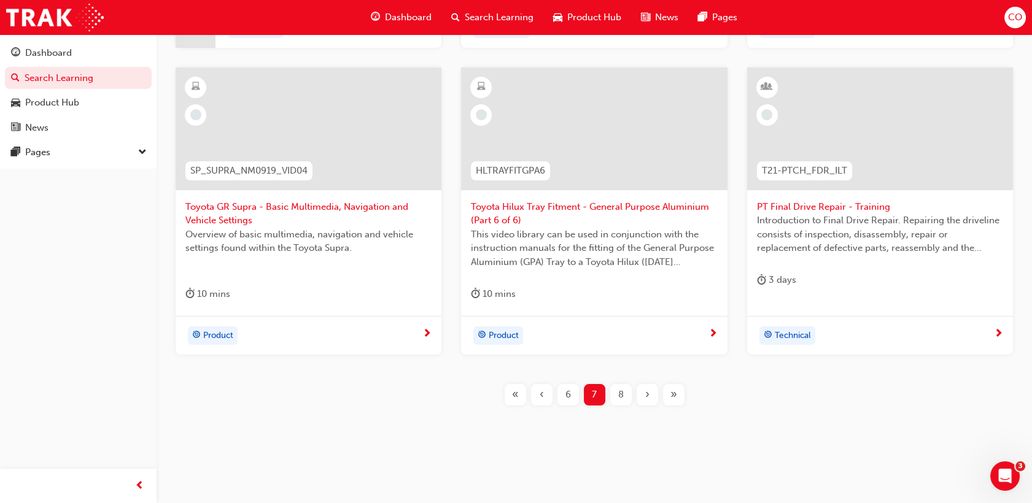
click at [621, 395] on span "8" at bounding box center [621, 395] width 6 height 14
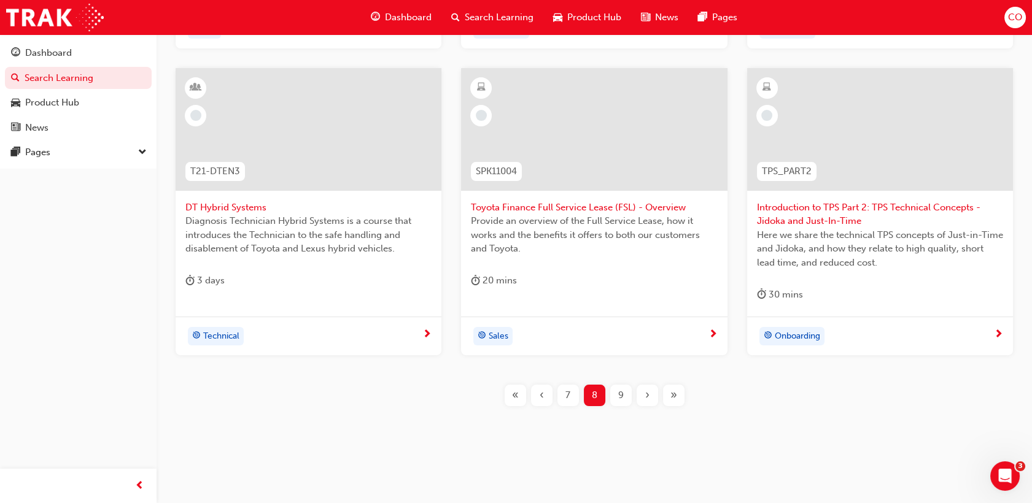
scroll to position [524, 0]
click at [625, 391] on div "9" at bounding box center [620, 394] width 21 height 21
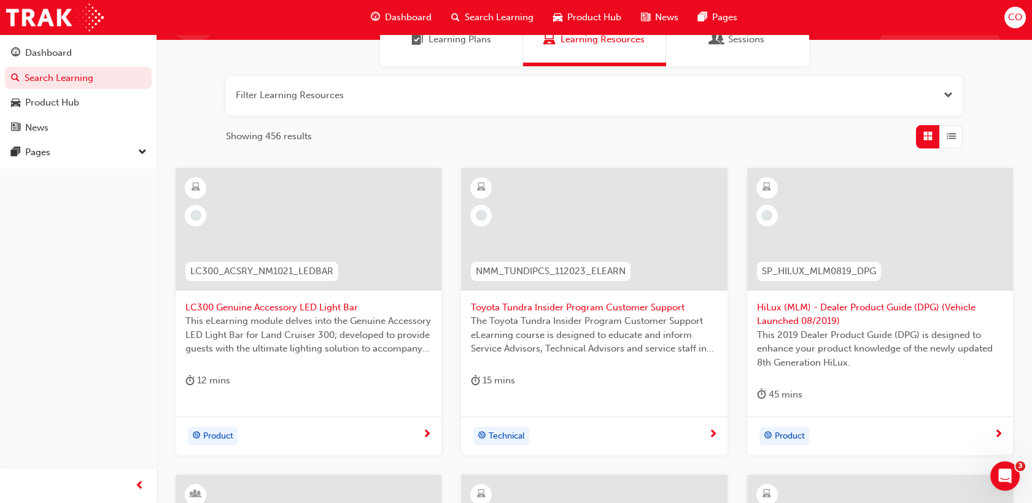
scroll to position [114, 0]
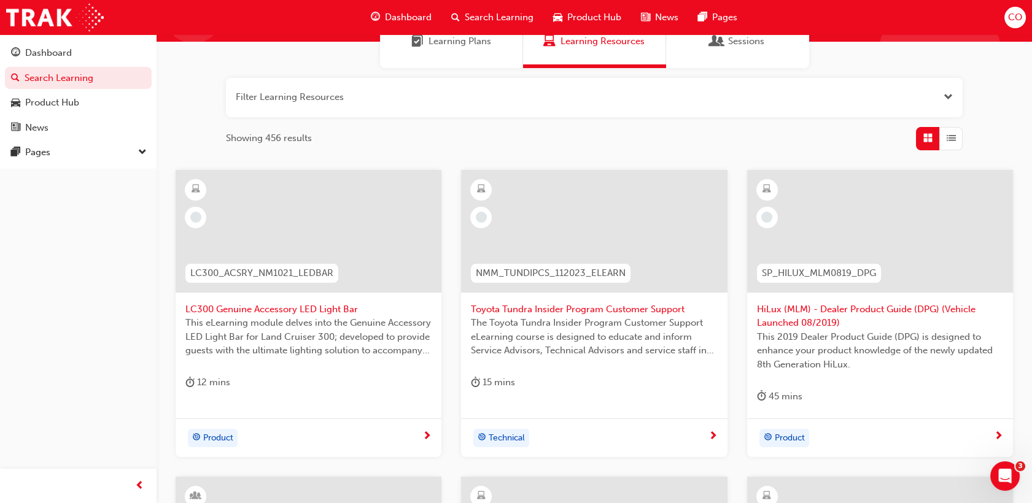
click at [354, 313] on span "LC300 Genuine Accessory LED Light Bar" at bounding box center [308, 310] width 246 height 14
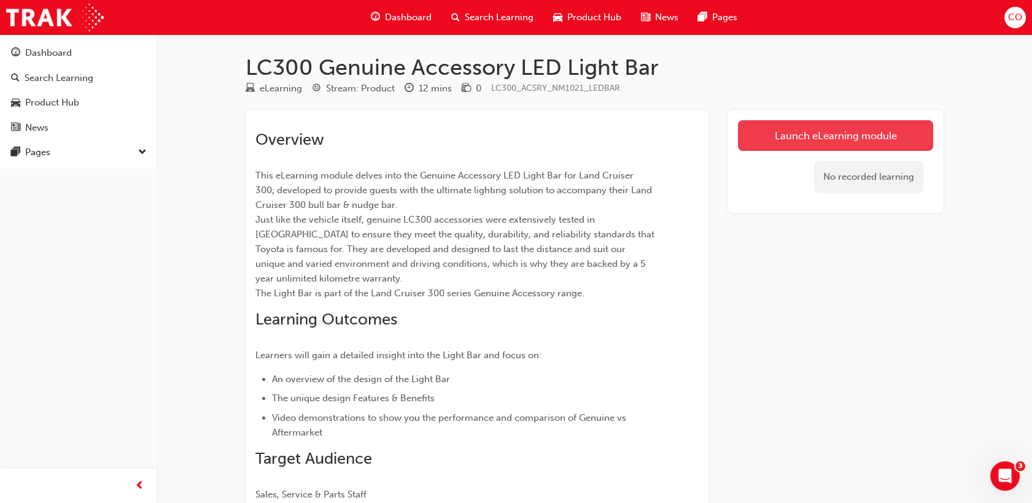
click at [796, 128] on link "Launch eLearning module" at bounding box center [835, 135] width 195 height 31
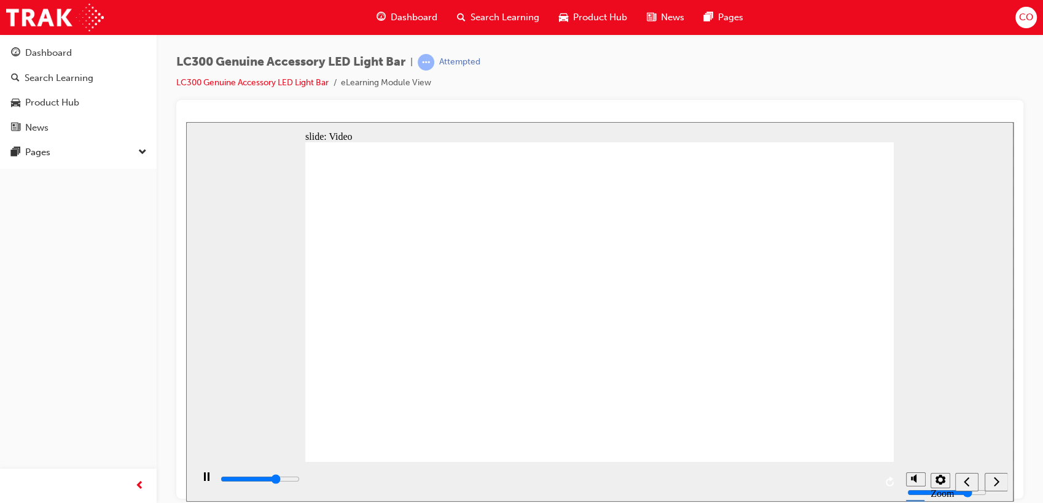
click at [693, 476] on div "playback controls" at bounding box center [547, 480] width 656 height 14
click at [993, 484] on icon "next" at bounding box center [996, 481] width 6 height 11
type input "5000"
radio input "true"
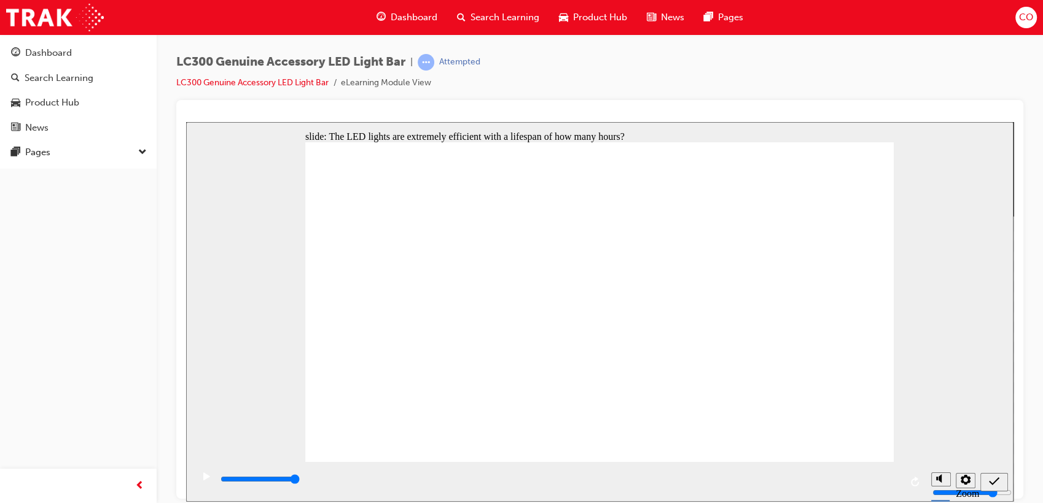
click at [994, 482] on icon "submit" at bounding box center [994, 481] width 10 height 11
type input "5000"
radio input "true"
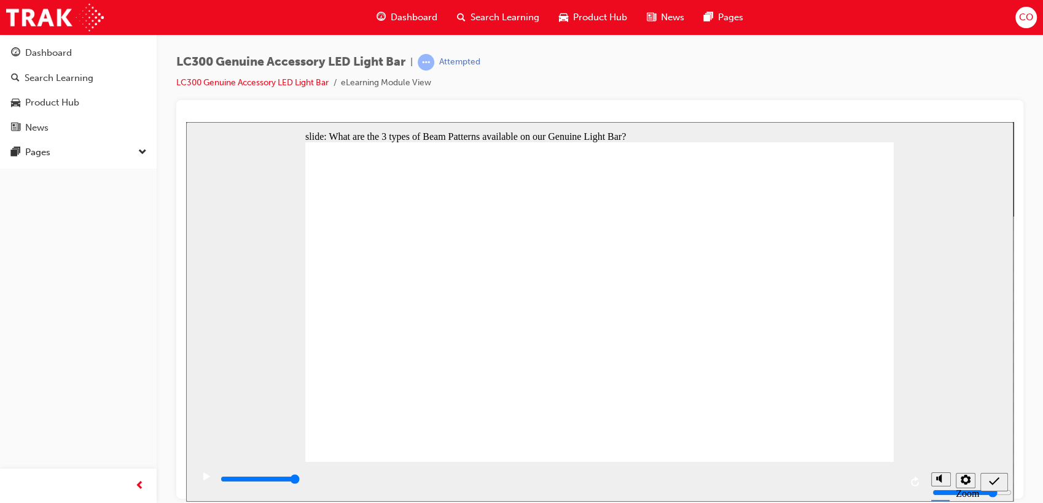
click at [992, 480] on icon "submit" at bounding box center [994, 481] width 10 height 11
type input "5000"
radio input "true"
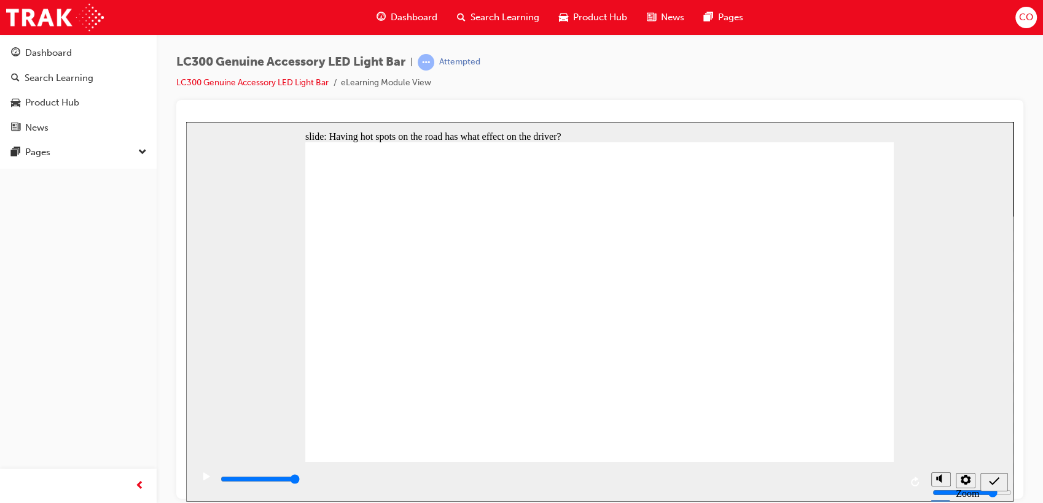
click at [1002, 483] on div "submit" at bounding box center [994, 482] width 18 height 13
click at [997, 486] on icon "submit" at bounding box center [994, 481] width 10 height 11
type input "10100"
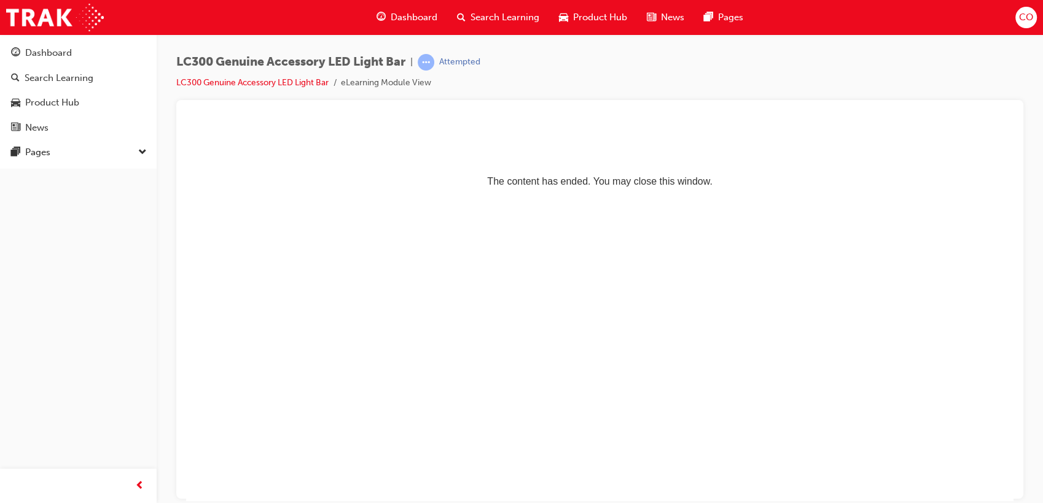
click at [521, 17] on span "Search Learning" at bounding box center [504, 17] width 69 height 14
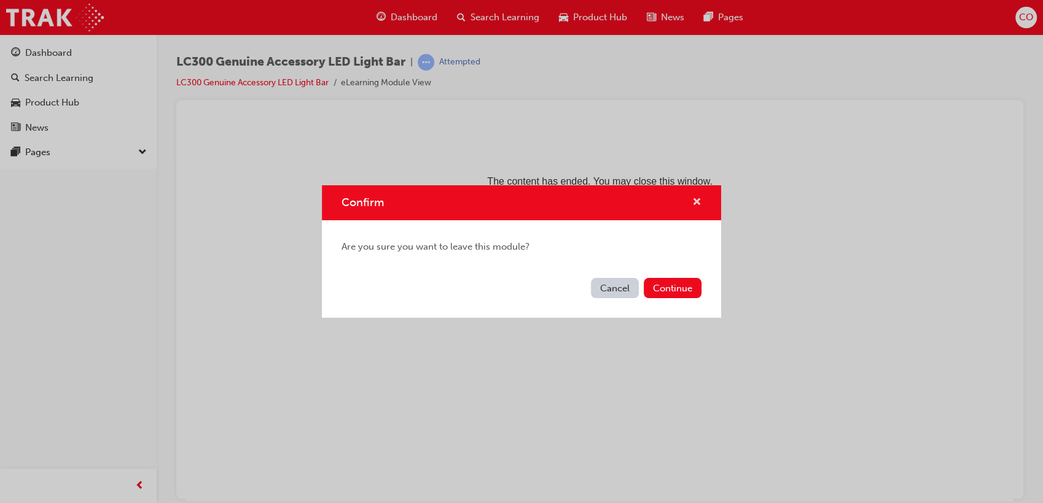
click at [697, 209] on span "cross-icon" at bounding box center [696, 203] width 9 height 11
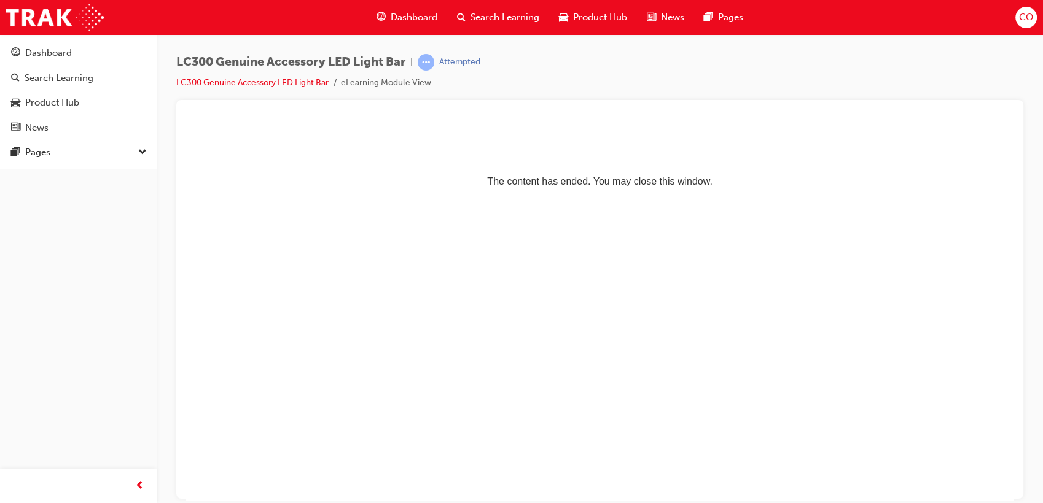
click at [506, 17] on span "Search Learning" at bounding box center [504, 17] width 69 height 14
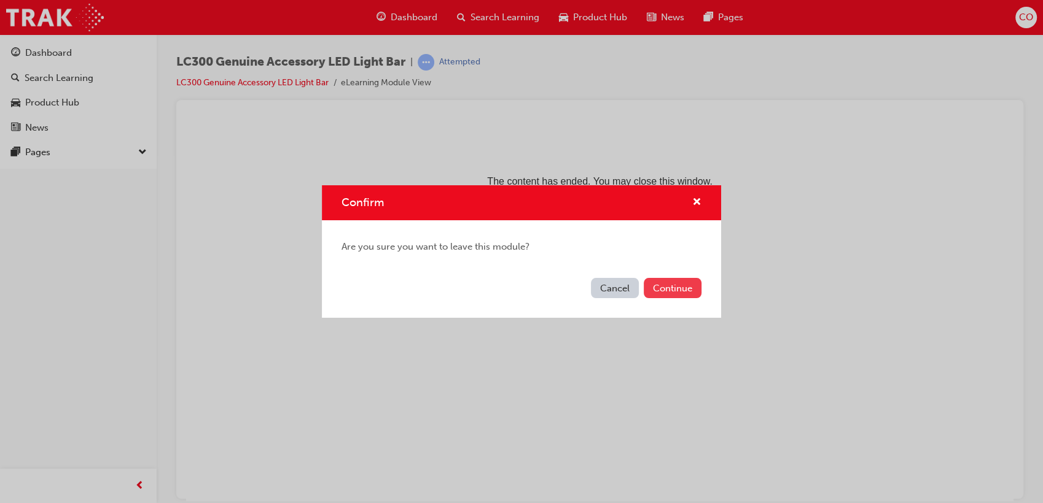
click at [680, 290] on button "Continue" at bounding box center [672, 288] width 58 height 20
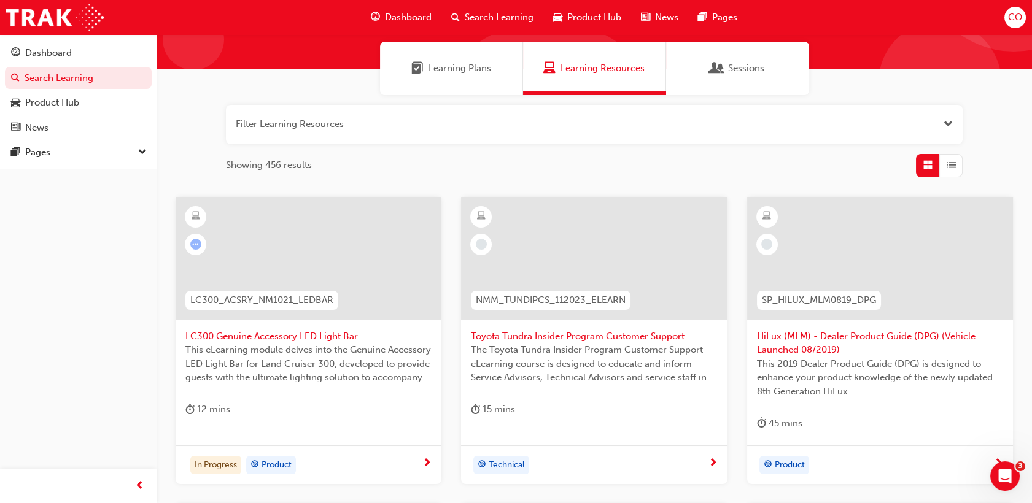
scroll to position [68, 0]
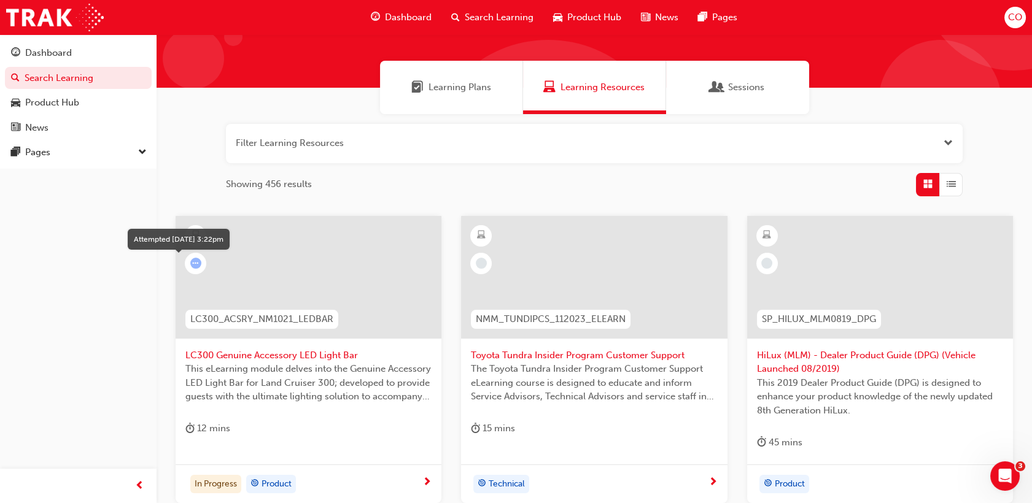
click at [196, 263] on span "learningRecordVerb_ATTEMPT-icon" at bounding box center [195, 263] width 11 height 11
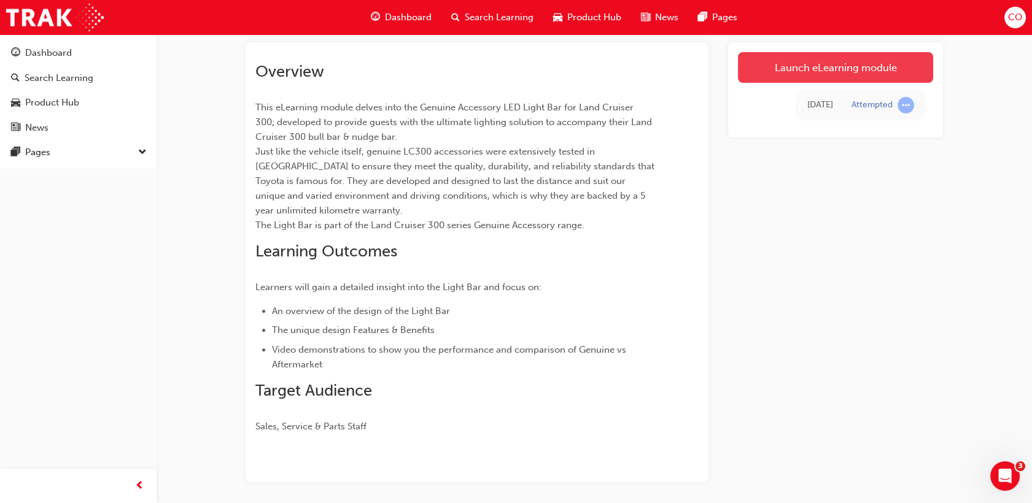
click at [871, 67] on link "Launch eLearning module" at bounding box center [835, 67] width 195 height 31
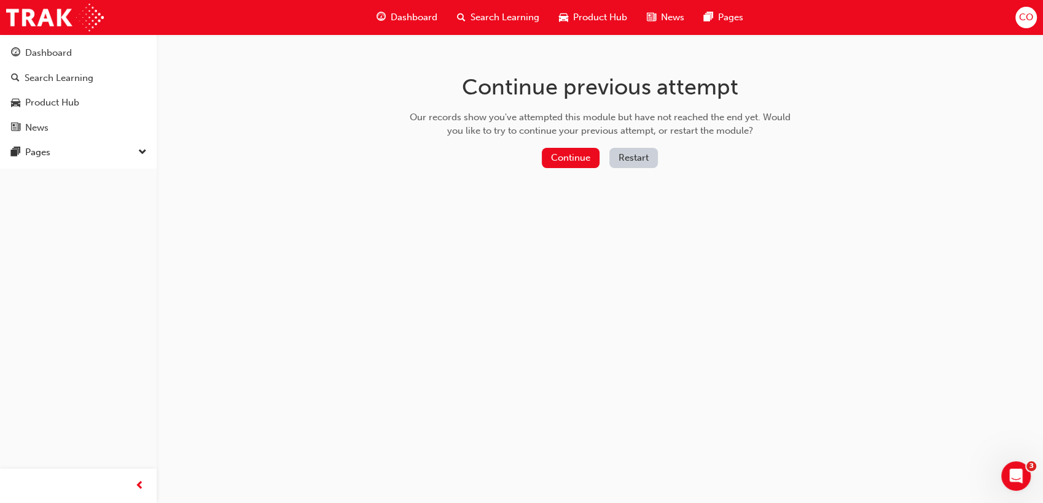
click at [627, 153] on button "Restart" at bounding box center [633, 158] width 49 height 20
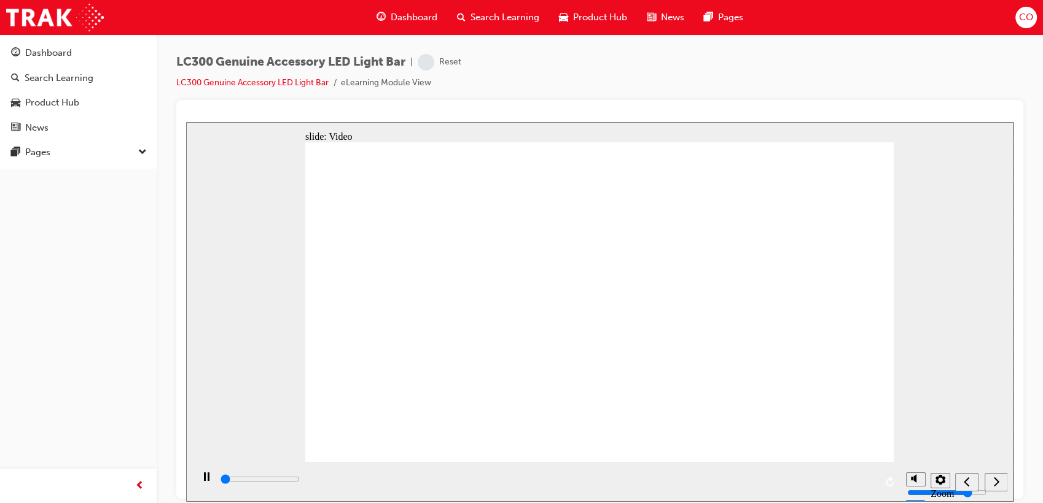
click at [995, 484] on icon "next" at bounding box center [996, 480] width 6 height 9
drag, startPoint x: 367, startPoint y: 227, endPoint x: 447, endPoint y: 280, distance: 96.0
type input "1400"
radio input "true"
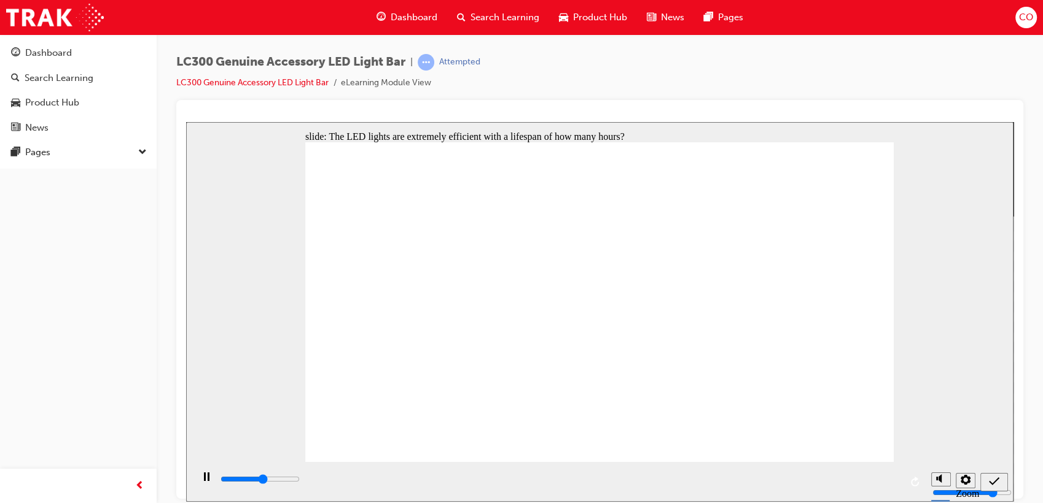
click at [997, 483] on icon "submit" at bounding box center [994, 481] width 10 height 11
type input "5000"
radio input "true"
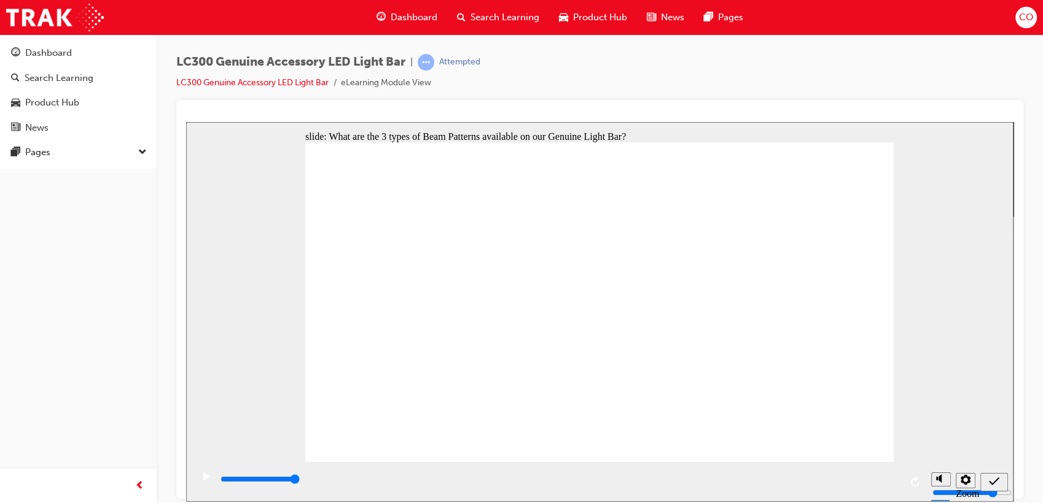
click at [999, 476] on div "submit" at bounding box center [994, 482] width 18 height 13
type input "500"
radio input "true"
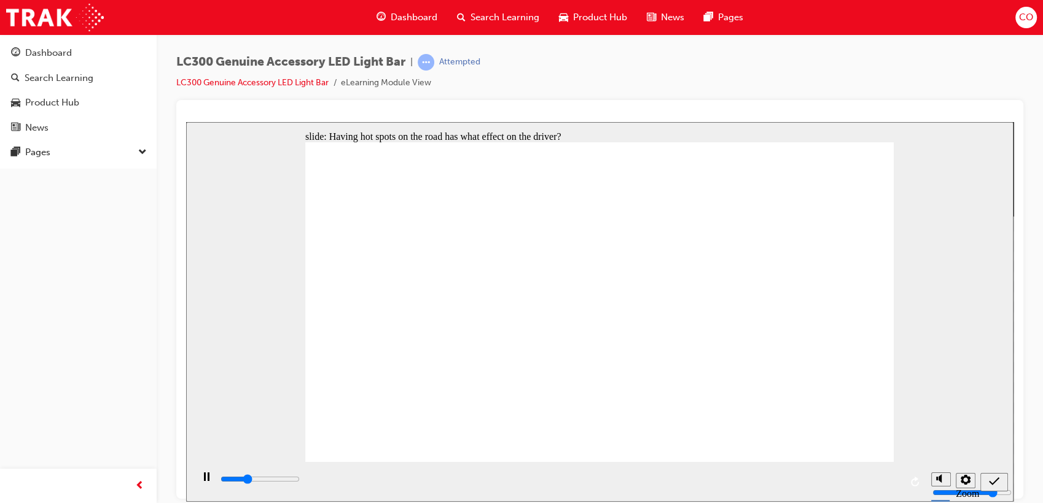
click at [987, 483] on div "submit" at bounding box center [994, 482] width 18 height 13
type input "2200"
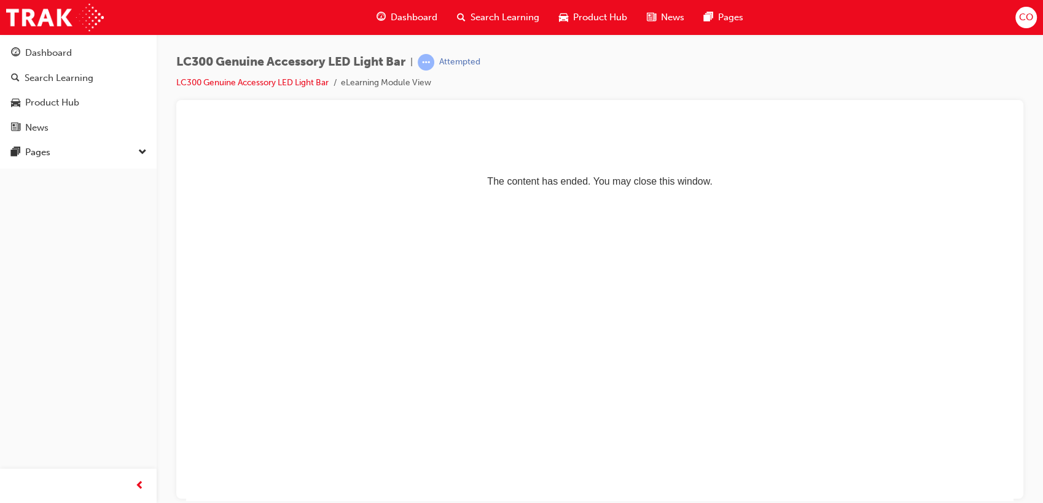
click at [587, 196] on html "The content has ended. You may close this window." at bounding box center [599, 159] width 827 height 75
click at [472, 63] on div "Attempted" at bounding box center [459, 62] width 41 height 12
click at [608, 167] on p "The content has ended. You may close this window." at bounding box center [599, 158] width 817 height 55
click at [491, 17] on span "Search Learning" at bounding box center [504, 17] width 69 height 14
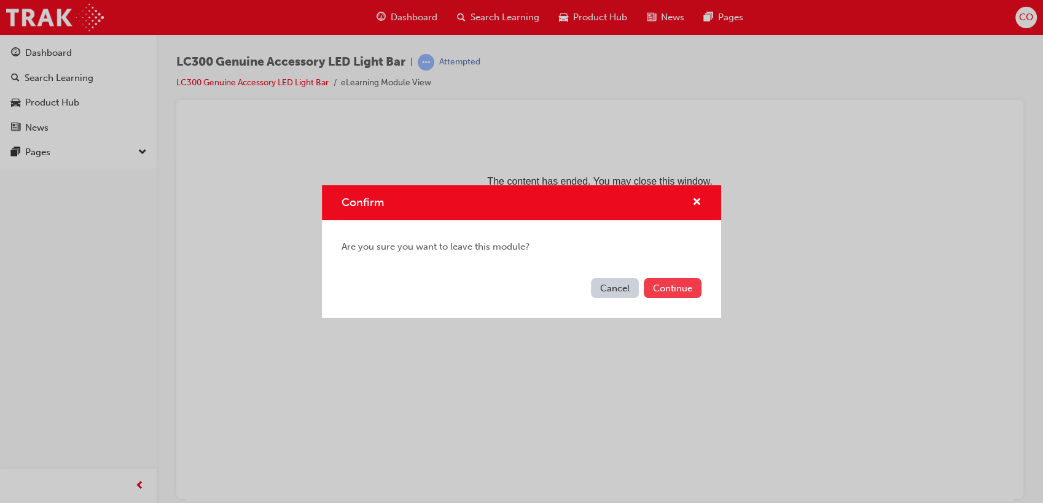
click at [683, 292] on button "Continue" at bounding box center [672, 288] width 58 height 20
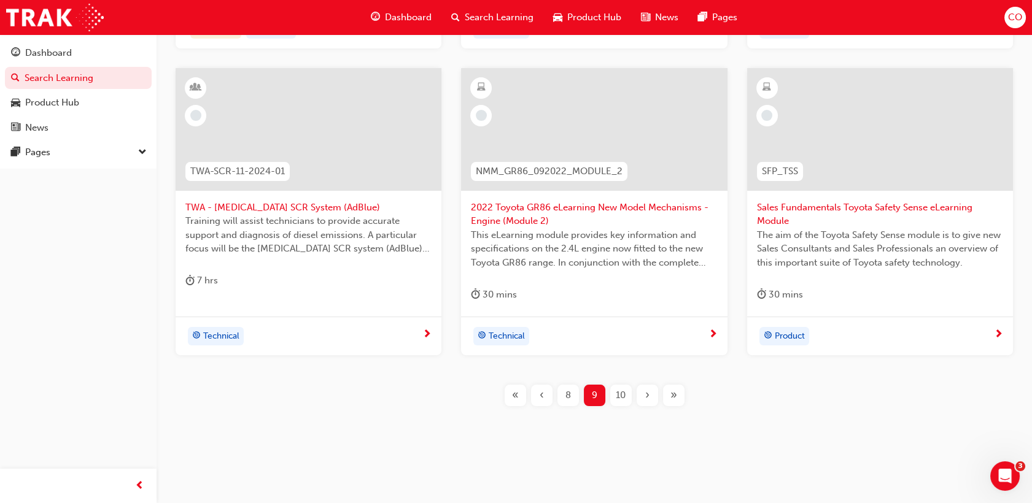
scroll to position [524, 0]
drag, startPoint x: 624, startPoint y: 394, endPoint x: 745, endPoint y: 470, distance: 143.1
click at [618, 396] on span "10" at bounding box center [621, 395] width 10 height 14
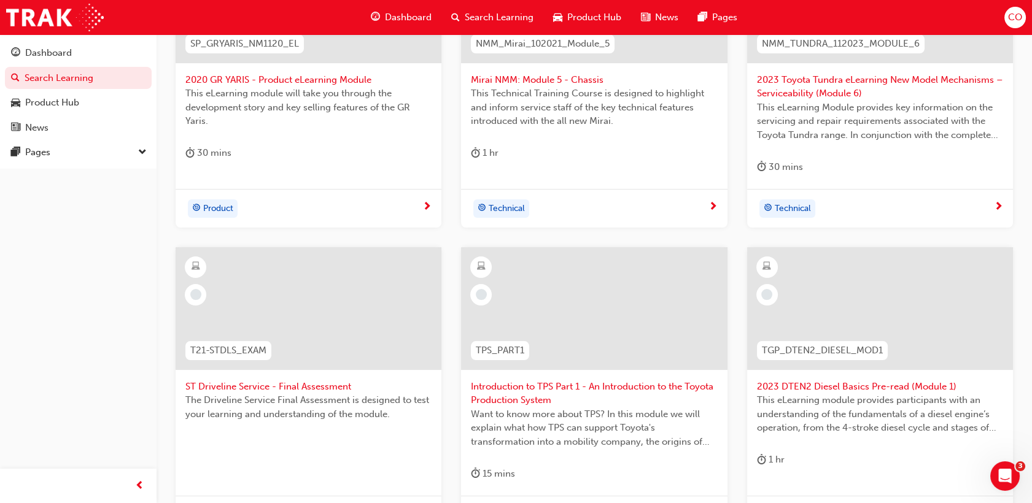
scroll to position [456, 0]
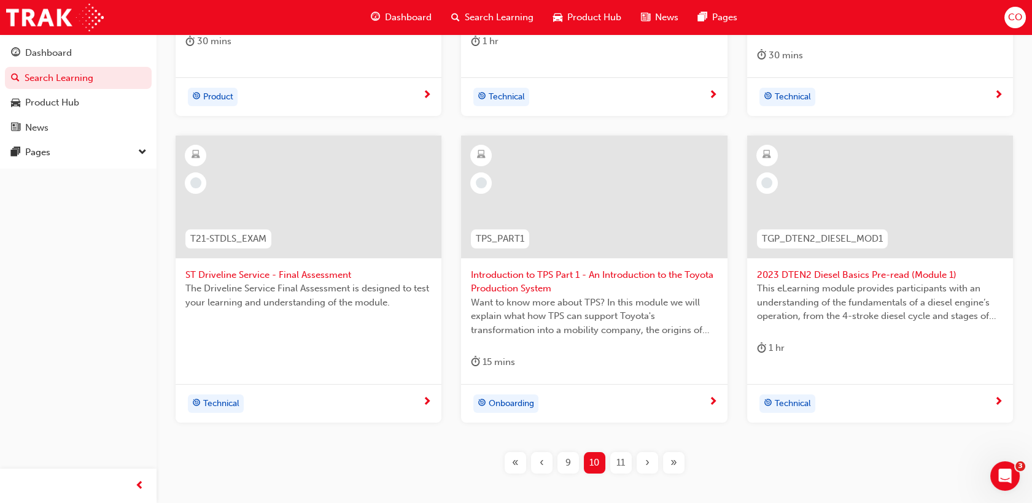
click at [619, 467] on span "11" at bounding box center [620, 463] width 9 height 14
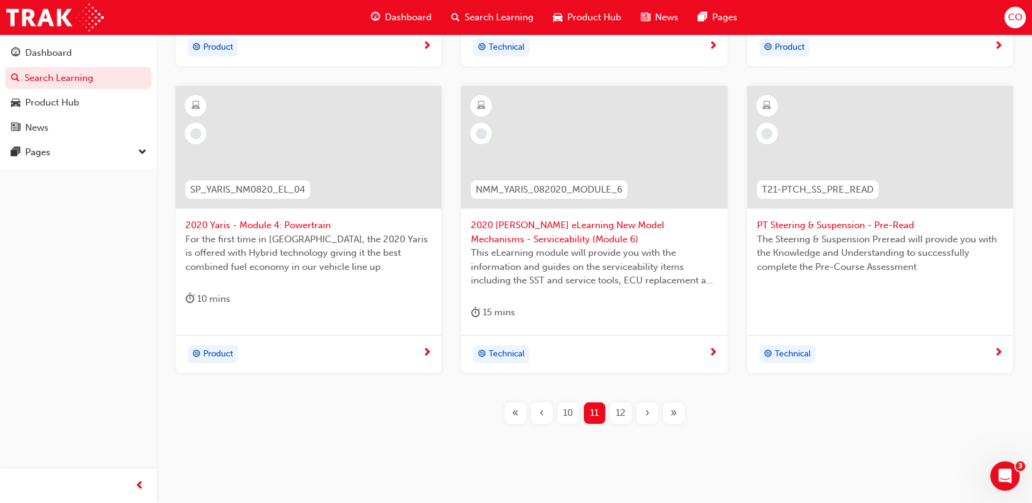
scroll to position [510, 0]
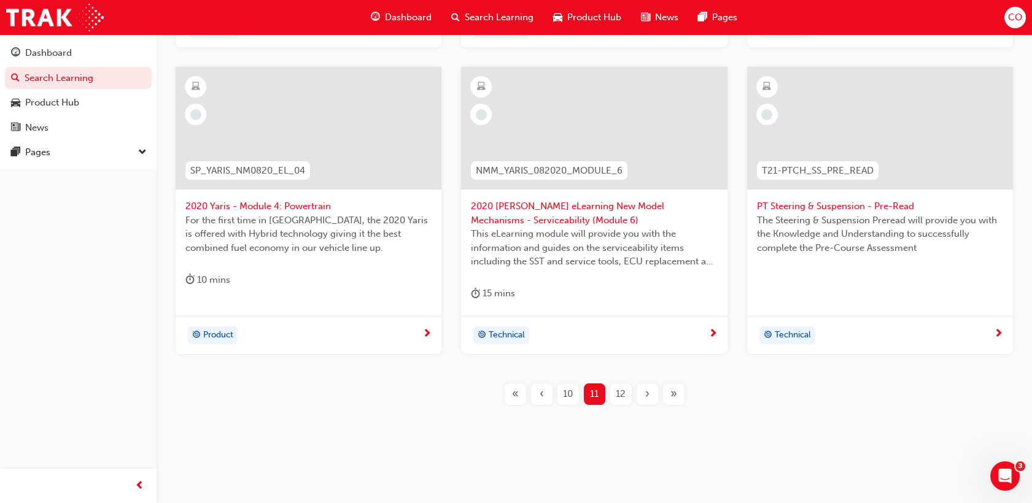
click at [616, 388] on span "12" at bounding box center [621, 394] width 10 height 14
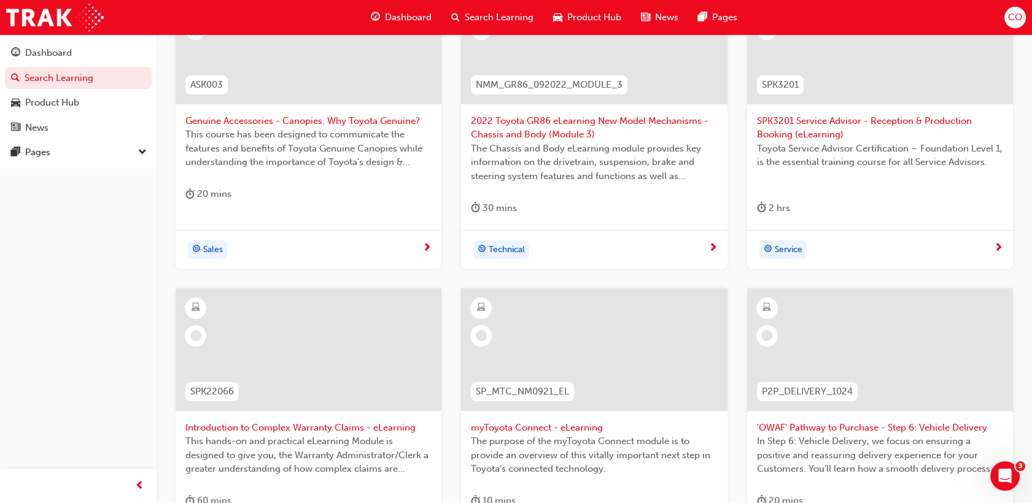
scroll to position [510, 0]
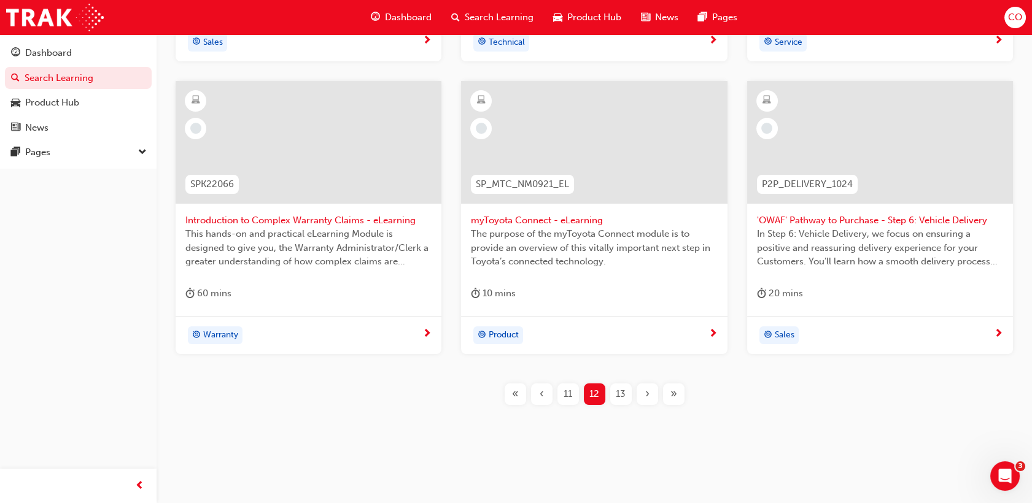
click at [624, 400] on div "13" at bounding box center [620, 394] width 21 height 21
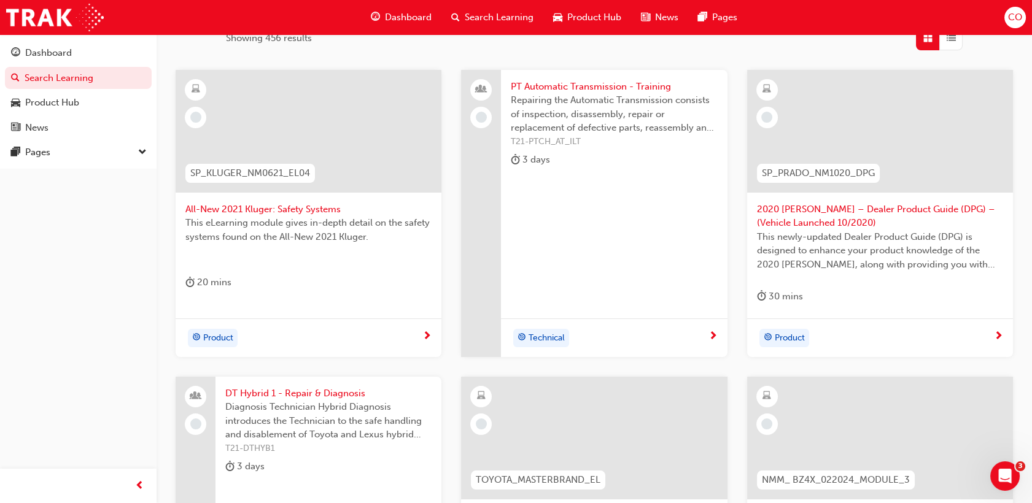
scroll to position [442, 0]
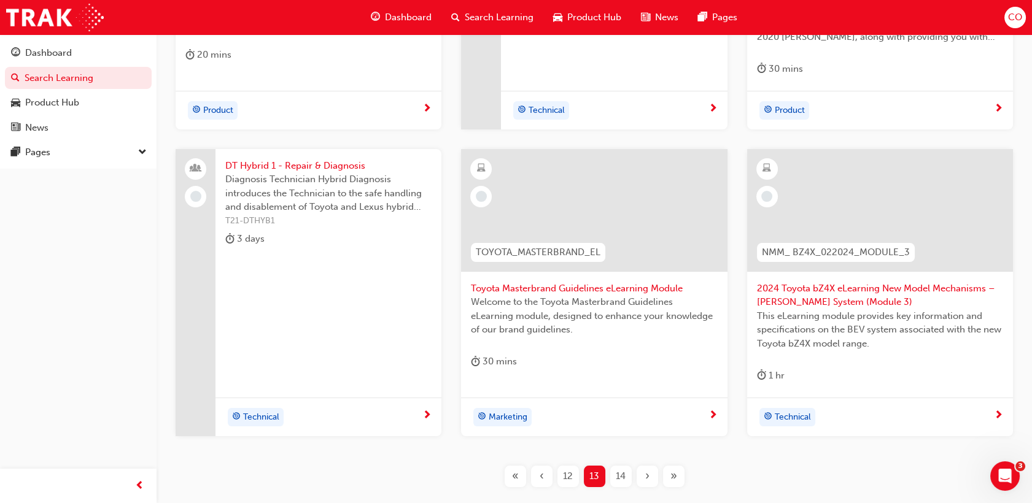
click at [619, 479] on span "14" at bounding box center [621, 477] width 10 height 14
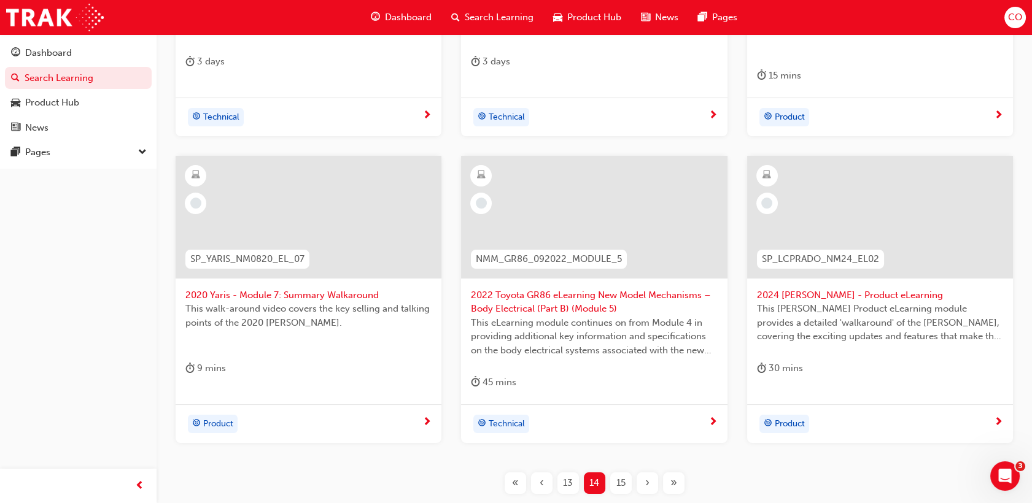
scroll to position [442, 0]
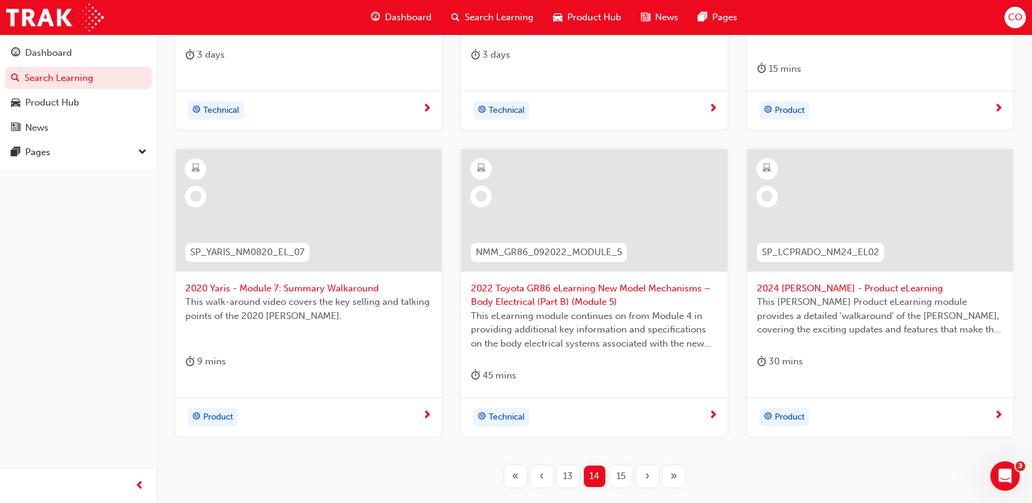
click at [619, 472] on span "15" at bounding box center [620, 477] width 9 height 14
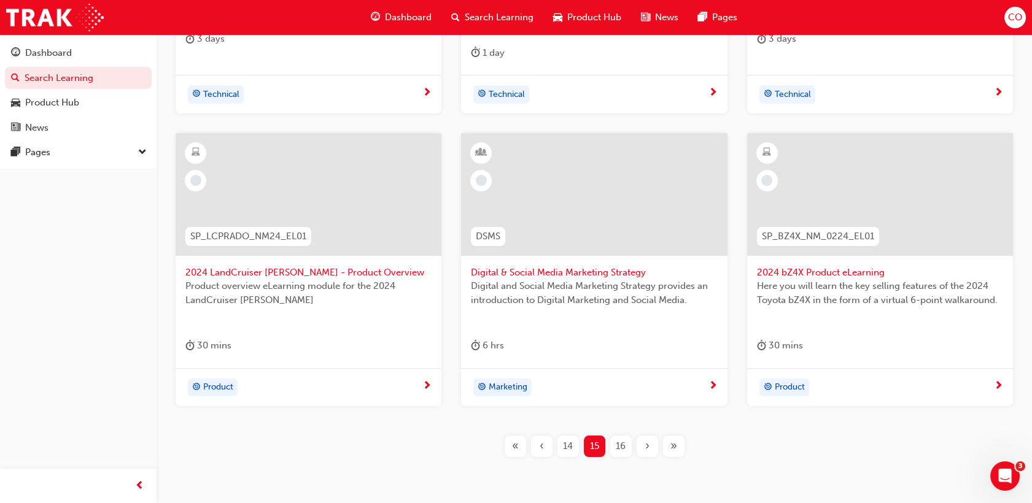
scroll to position [510, 0]
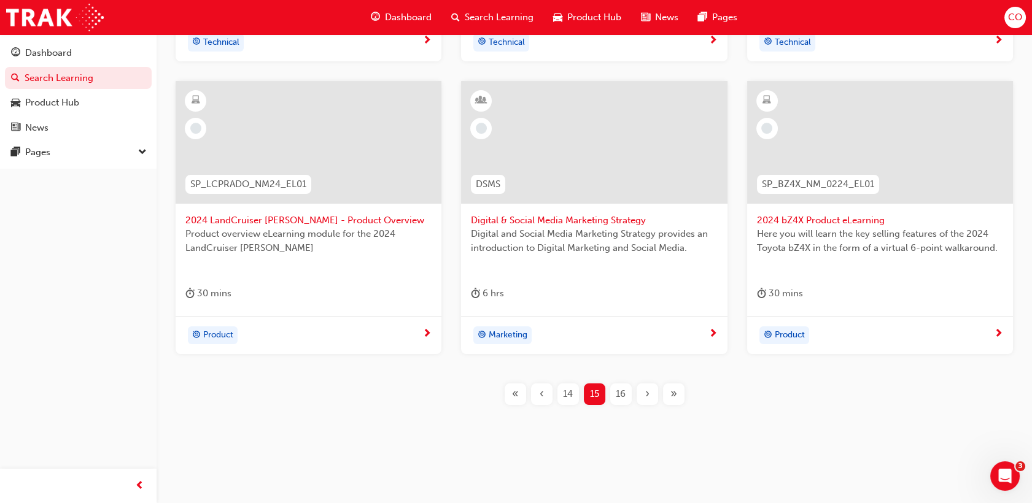
click at [628, 403] on div "16" at bounding box center [620, 394] width 21 height 21
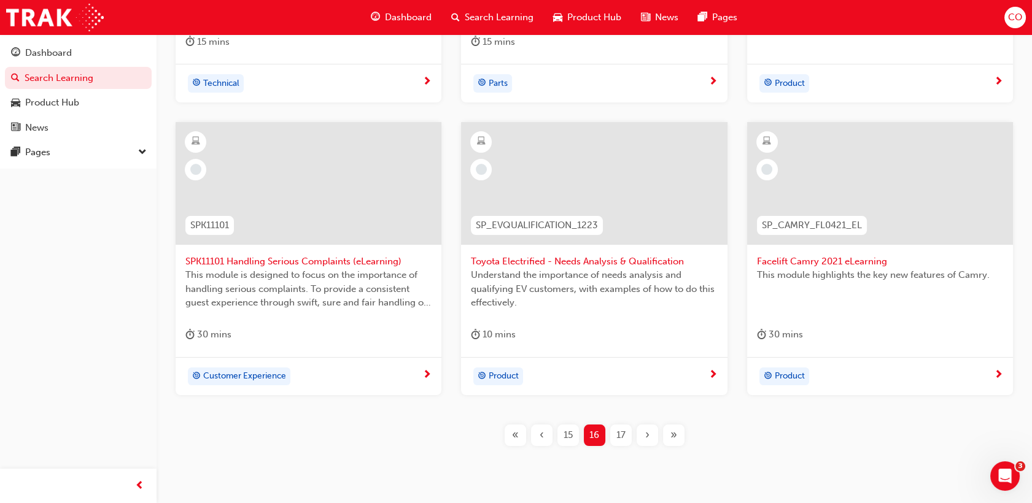
scroll to position [510, 0]
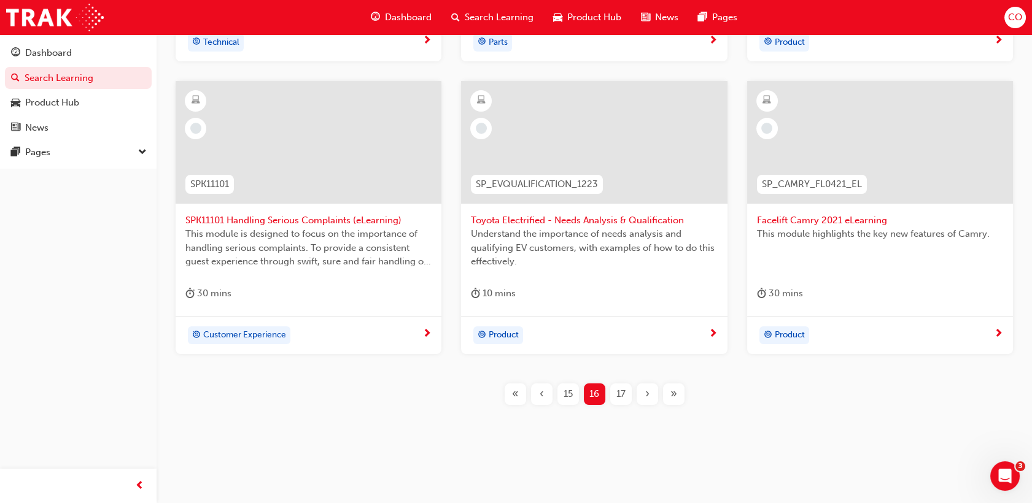
click at [626, 394] on div "17" at bounding box center [620, 394] width 21 height 21
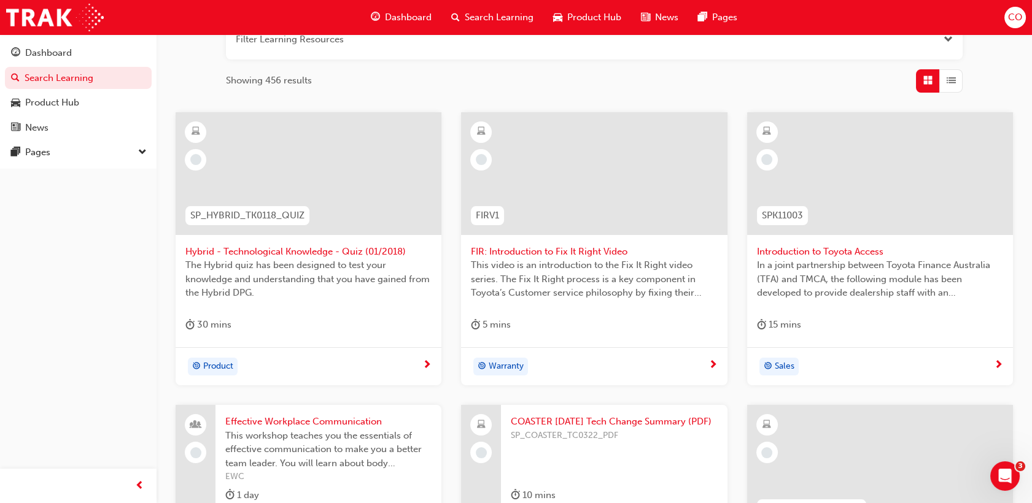
scroll to position [496, 0]
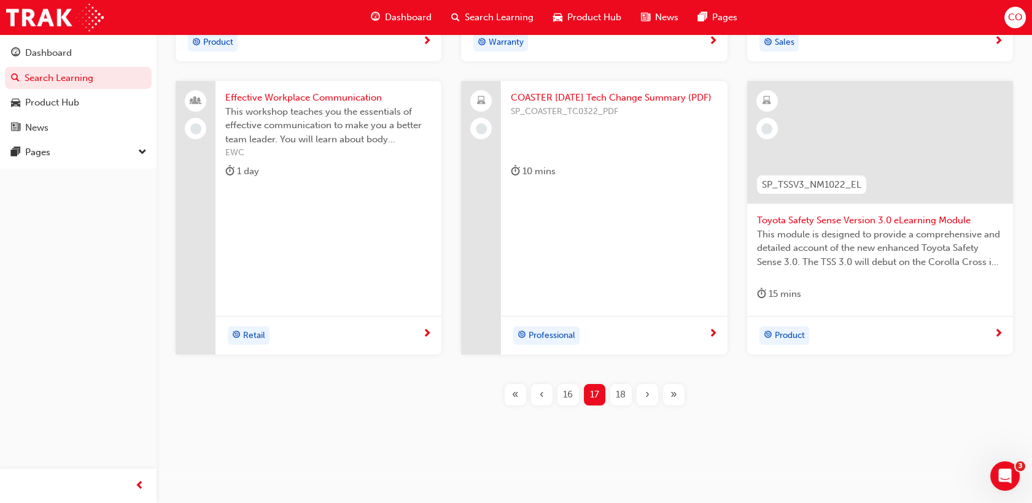
click at [624, 398] on span "18" at bounding box center [621, 395] width 10 height 14
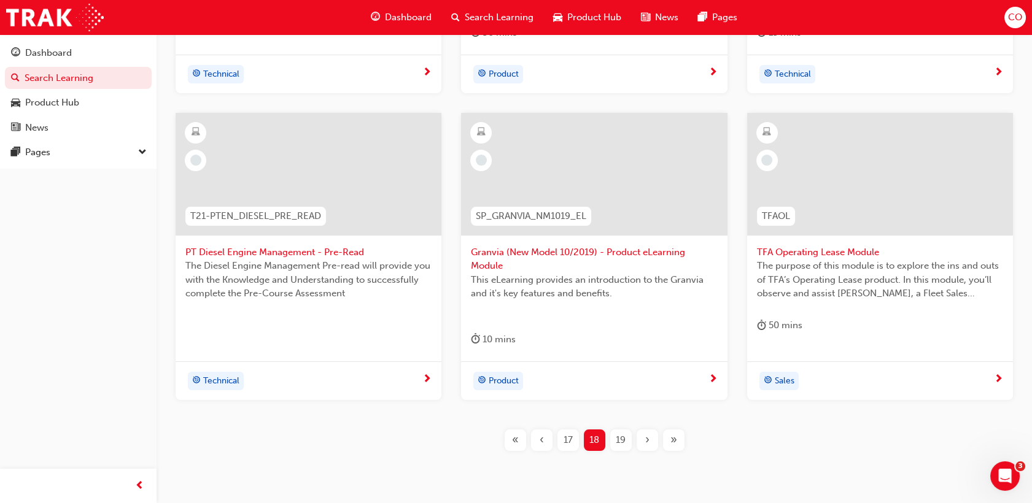
scroll to position [524, 0]
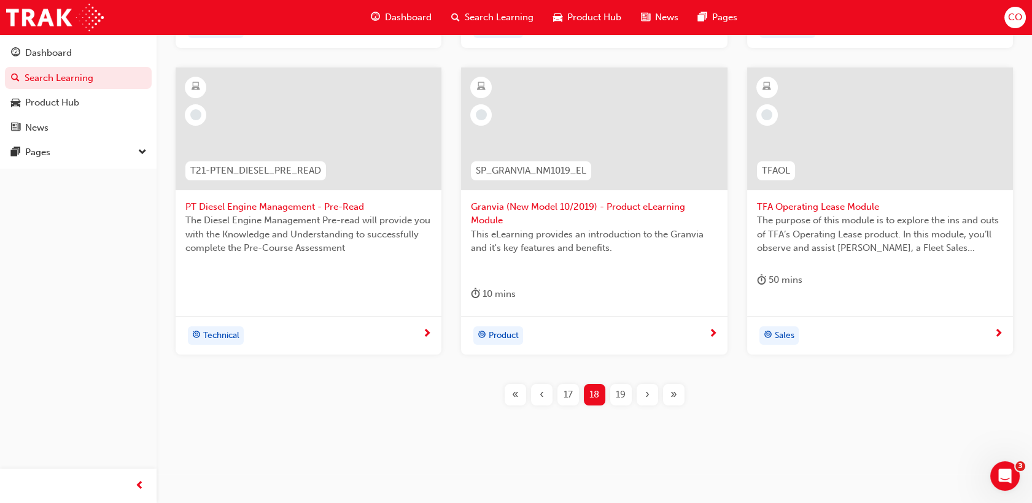
click at [626, 396] on div "19" at bounding box center [620, 394] width 21 height 21
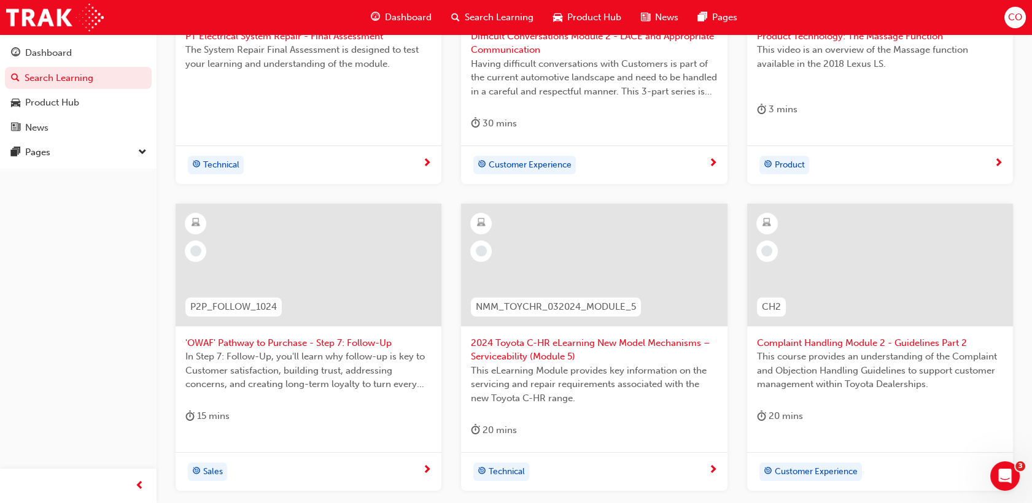
scroll to position [456, 0]
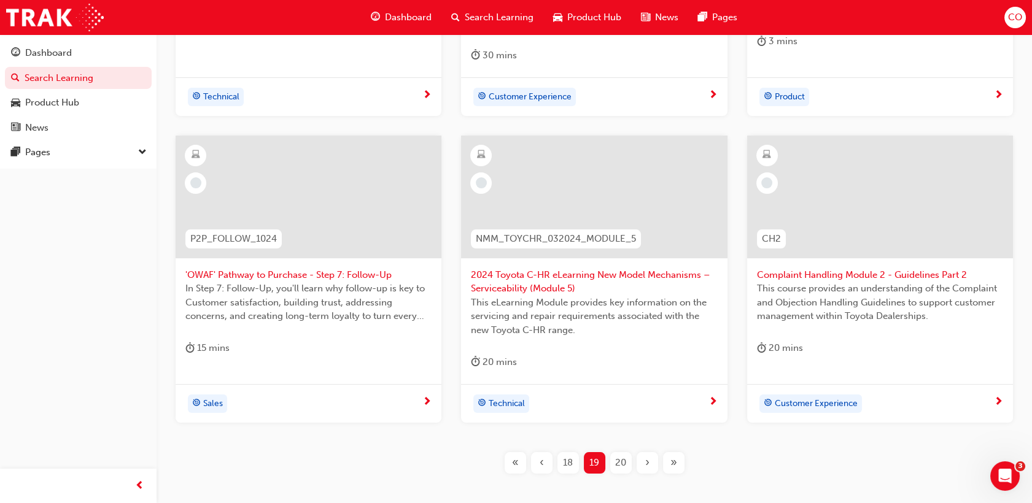
click at [626, 465] on div "20" at bounding box center [620, 463] width 21 height 21
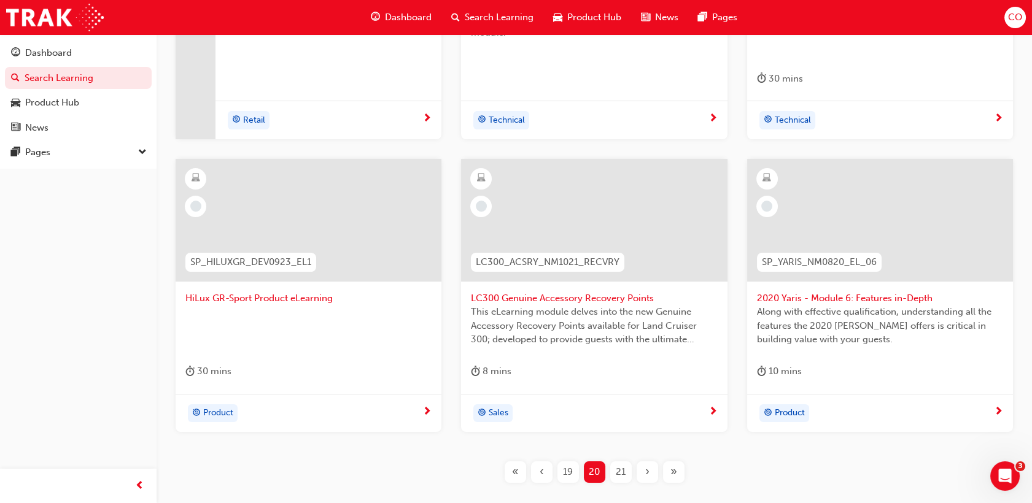
scroll to position [456, 0]
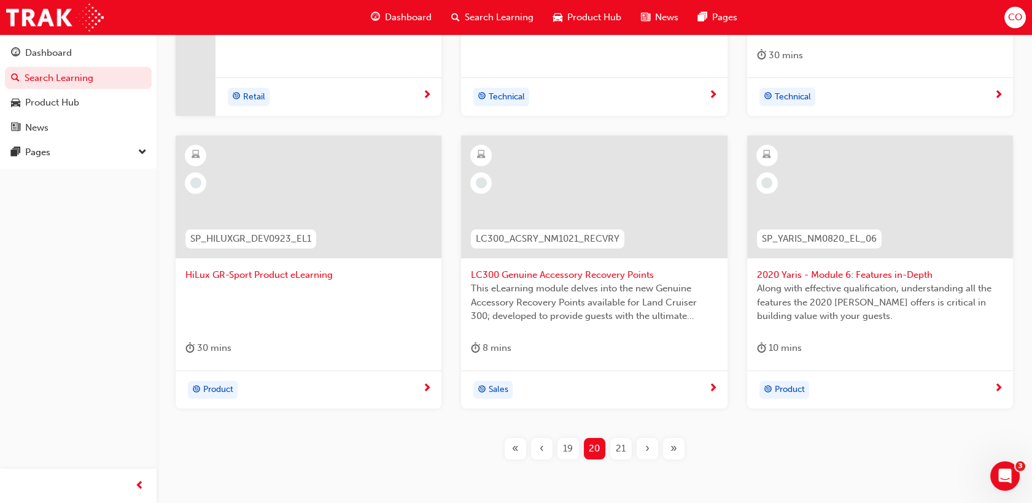
click at [590, 334] on div "LC300 Genuine Accessory Recovery Points This eLearning module delves into the n…" at bounding box center [594, 253] width 266 height 235
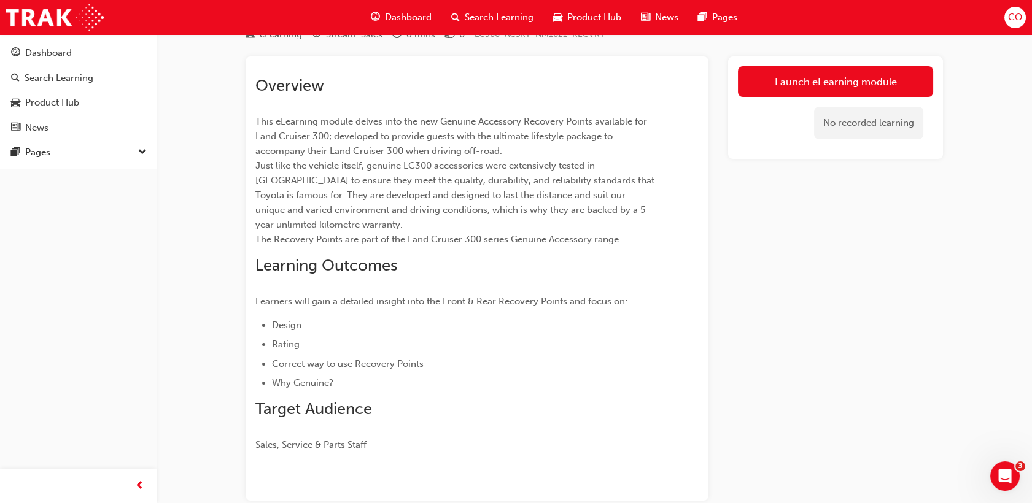
scroll to position [122, 0]
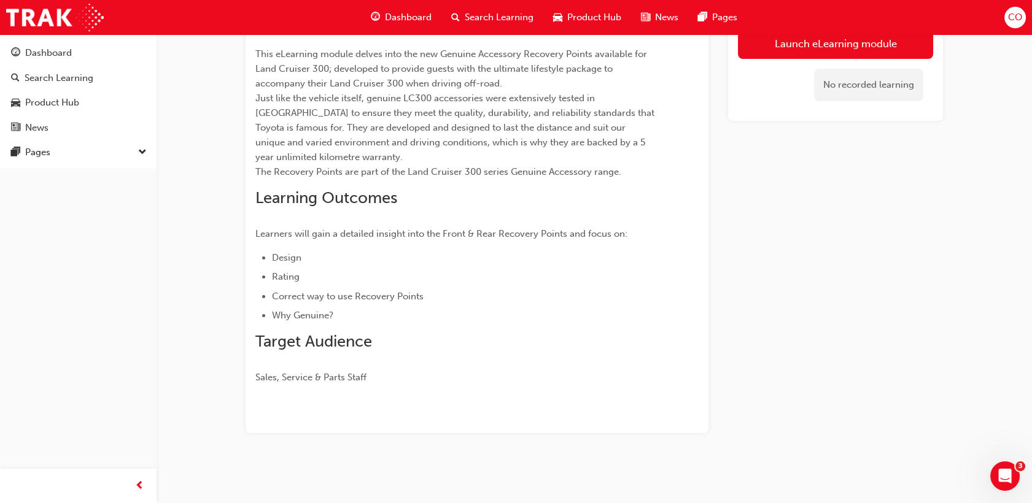
click at [511, 12] on span "Search Learning" at bounding box center [499, 17] width 69 height 14
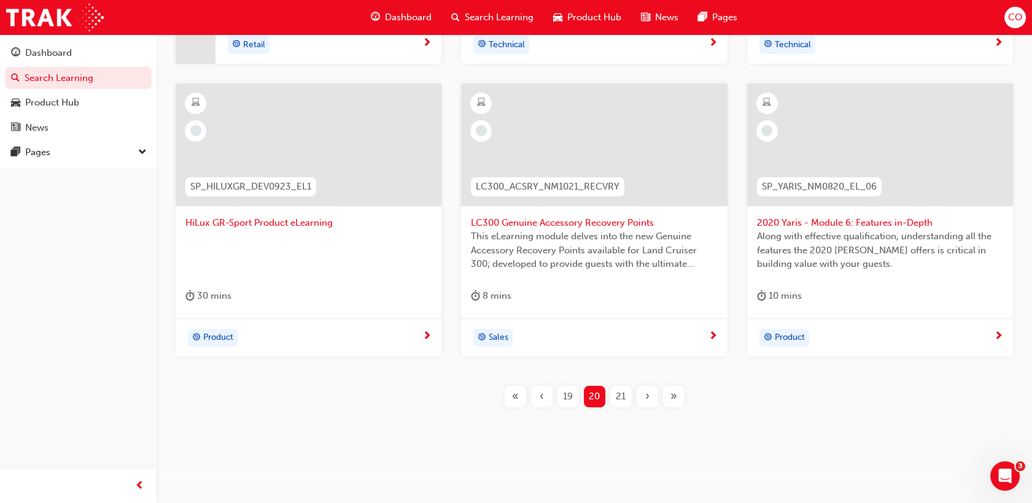
scroll to position [510, 0]
drag, startPoint x: 620, startPoint y: 386, endPoint x: 629, endPoint y: 368, distance: 20.0
click at [622, 384] on div "21" at bounding box center [620, 394] width 21 height 21
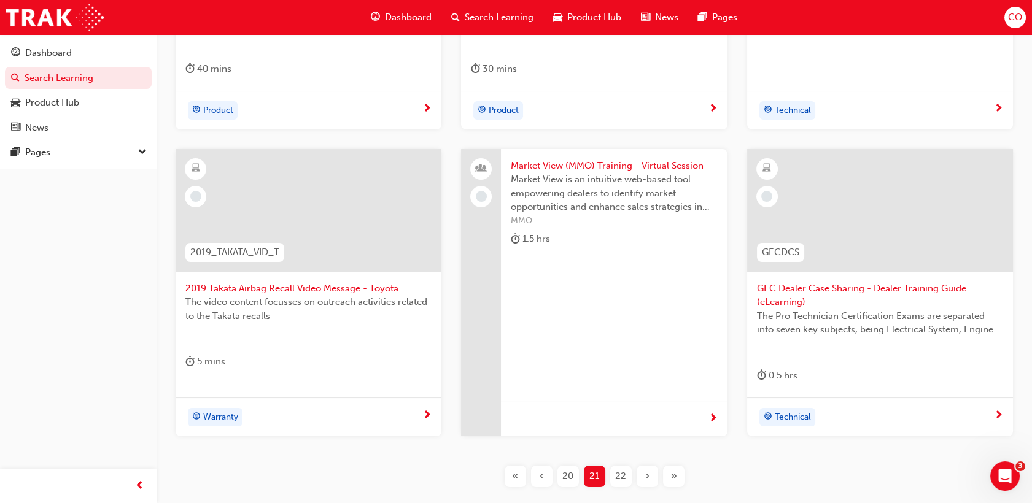
scroll to position [524, 0]
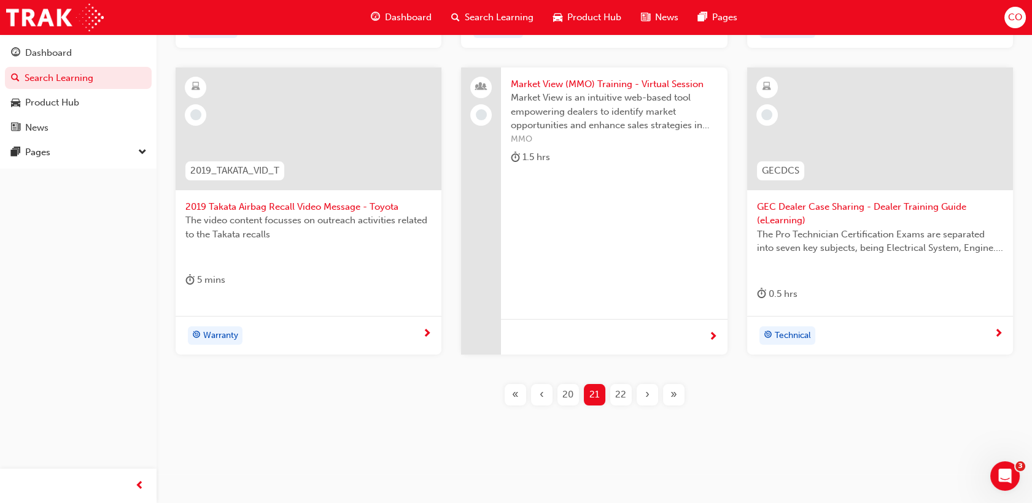
click at [621, 390] on span "22" at bounding box center [620, 395] width 11 height 14
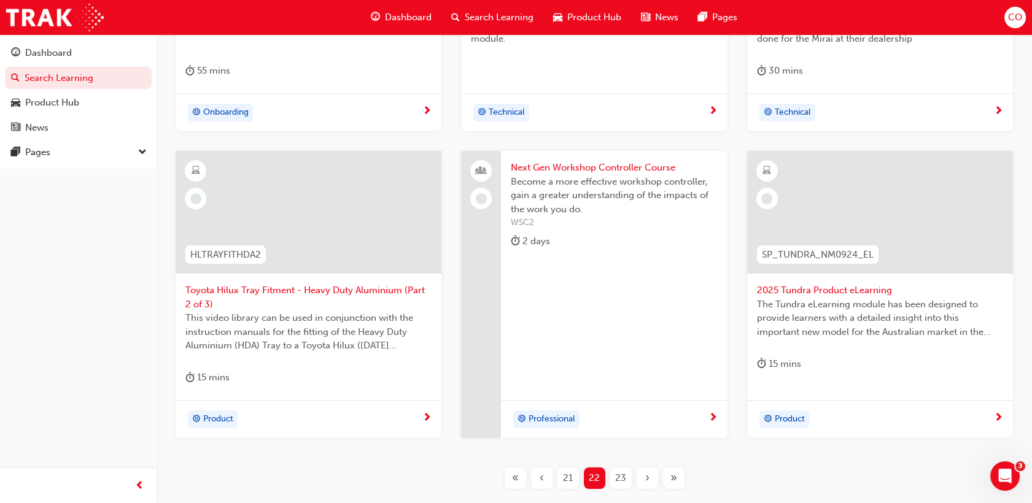
scroll to position [510, 0]
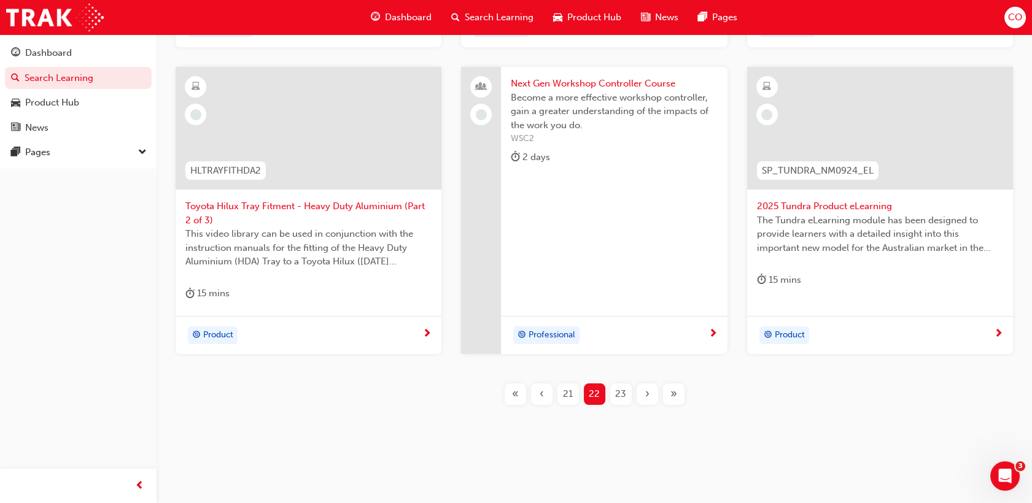
click at [618, 395] on span "23" at bounding box center [620, 394] width 11 height 14
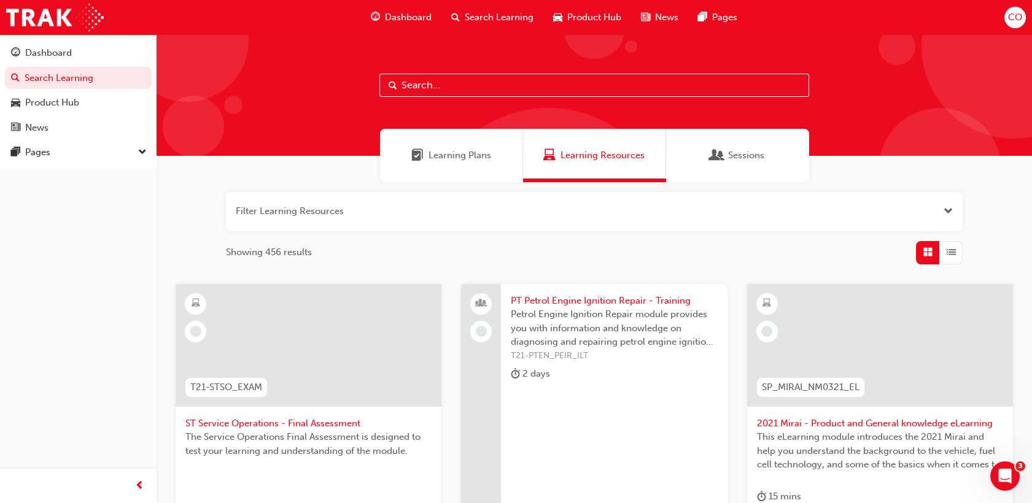
click at [955, 253] on span "List" at bounding box center [951, 253] width 9 height 14
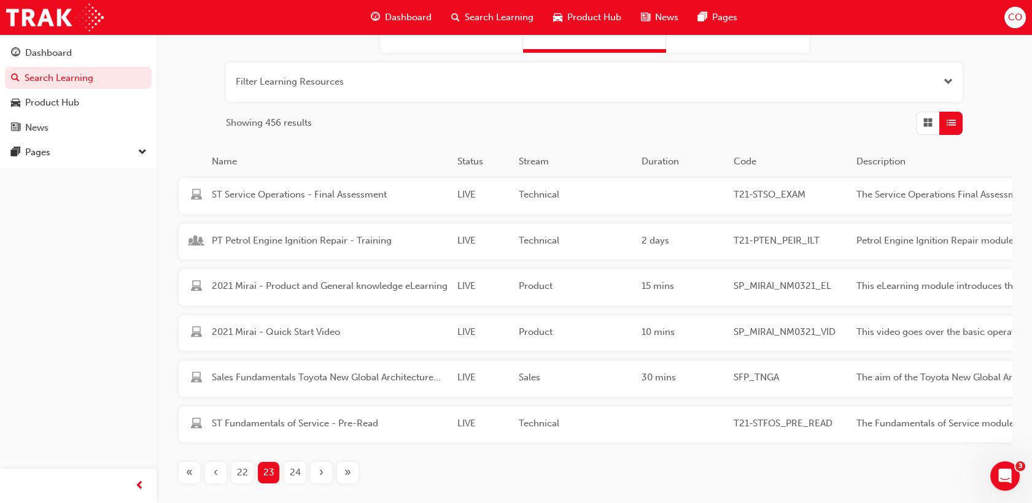
scroll to position [217, 0]
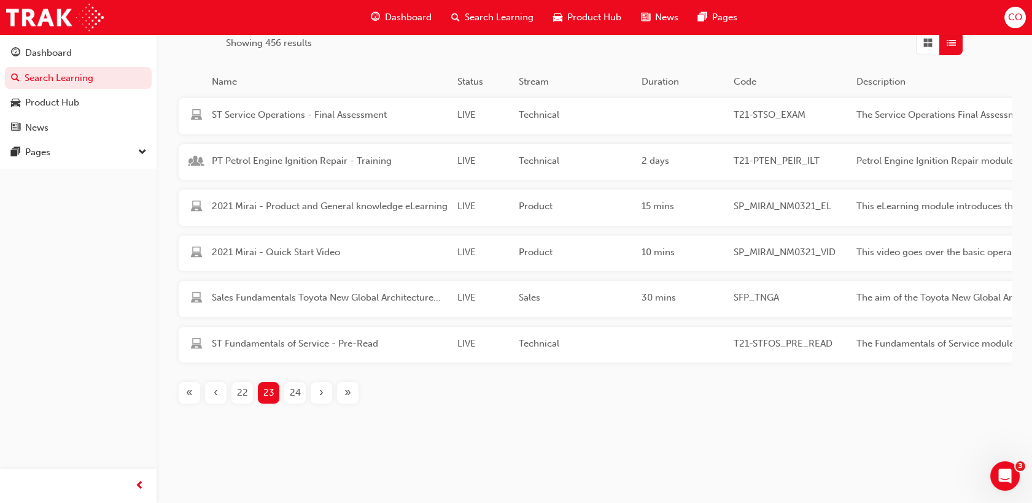
click at [187, 395] on span "«" at bounding box center [189, 393] width 7 height 14
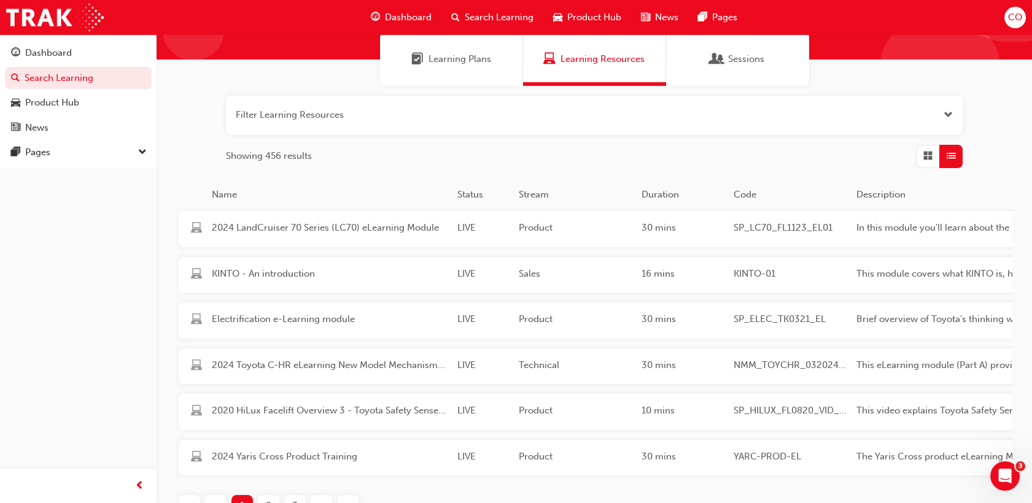
scroll to position [149, 0]
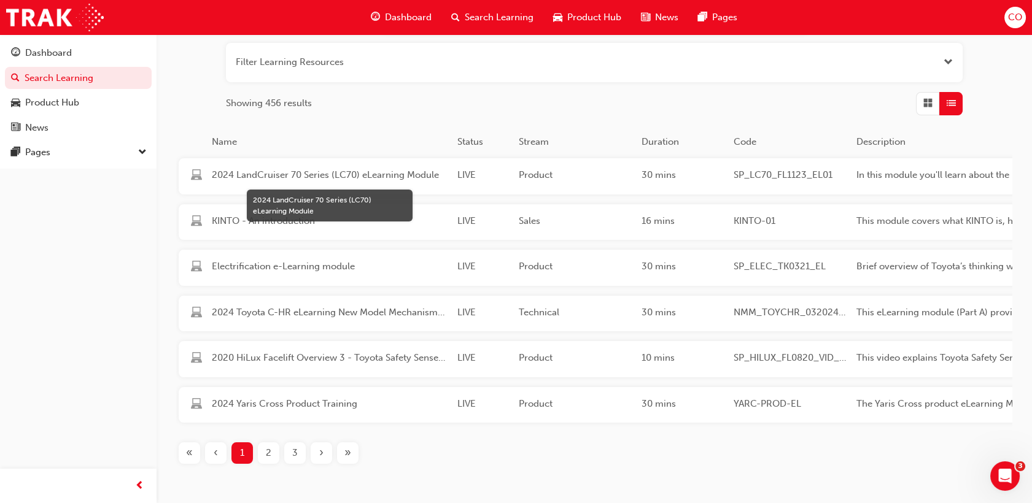
click at [286, 179] on span "2024 LandCruiser 70 Series (LC70) eLearning Module" at bounding box center [330, 175] width 236 height 14
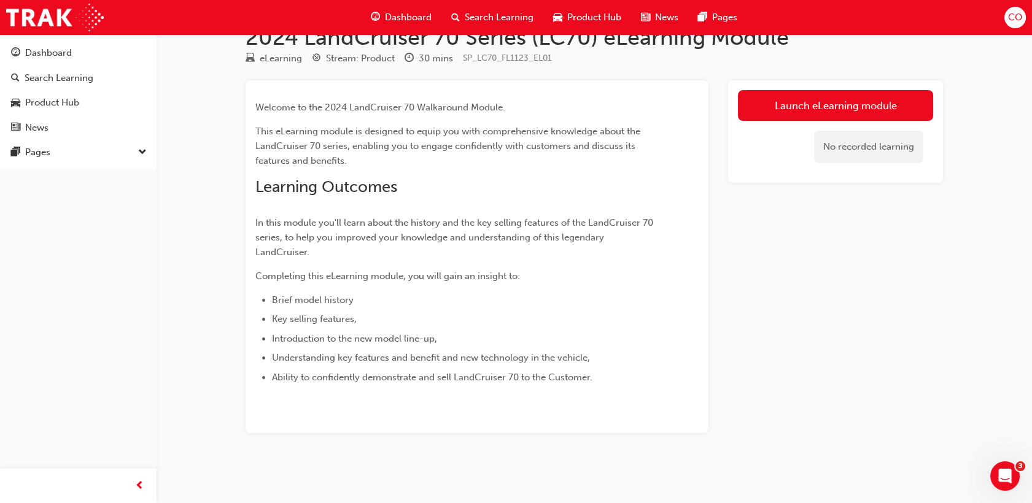
scroll to position [29, 0]
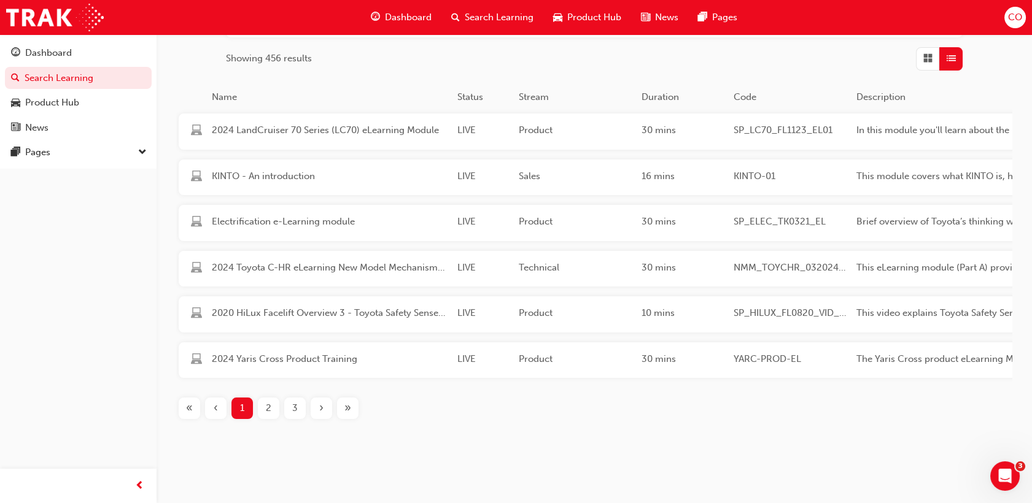
scroll to position [217, 0]
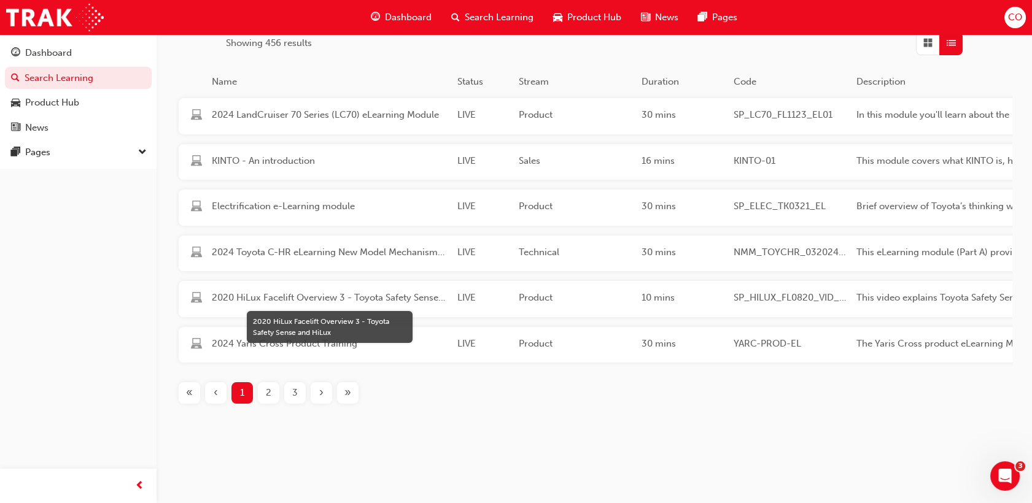
click at [354, 291] on span "2020 HiLux Facelift Overview 3 - Toyota Safety Sense and HiLux" at bounding box center [330, 298] width 236 height 14
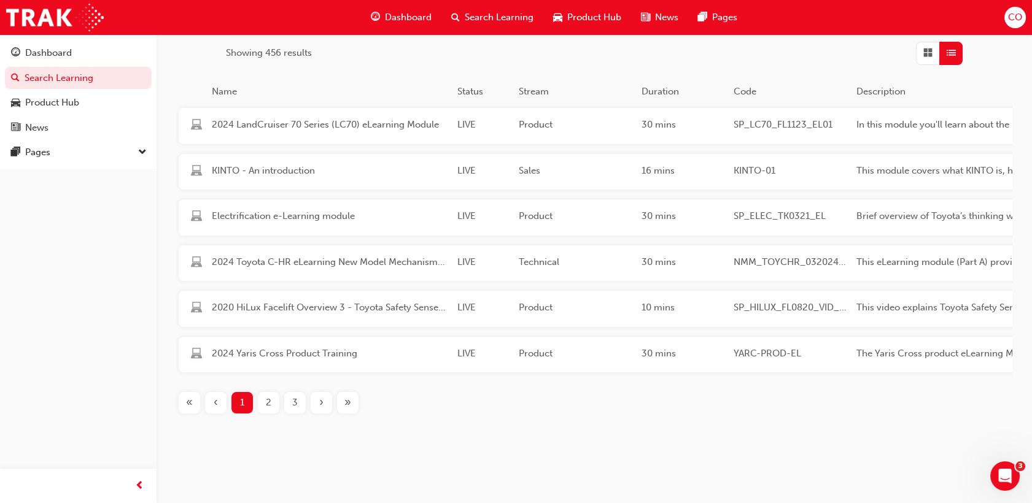
scroll to position [217, 0]
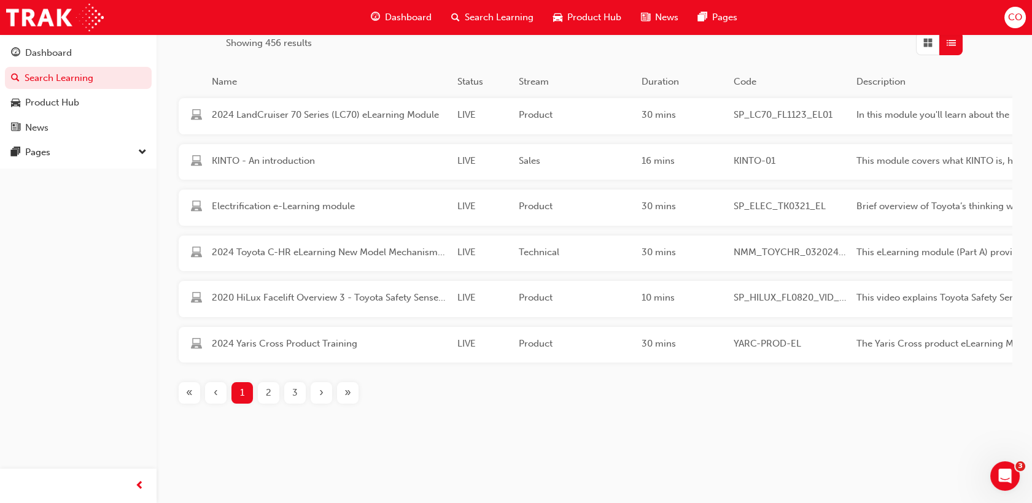
click at [271, 398] on div "2" at bounding box center [268, 393] width 21 height 21
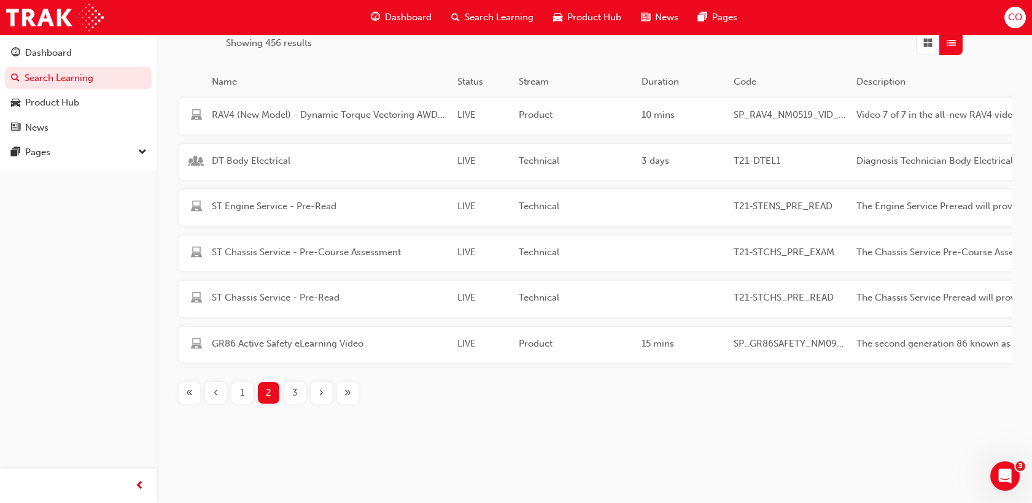
click at [292, 394] on span "3" at bounding box center [295, 393] width 6 height 14
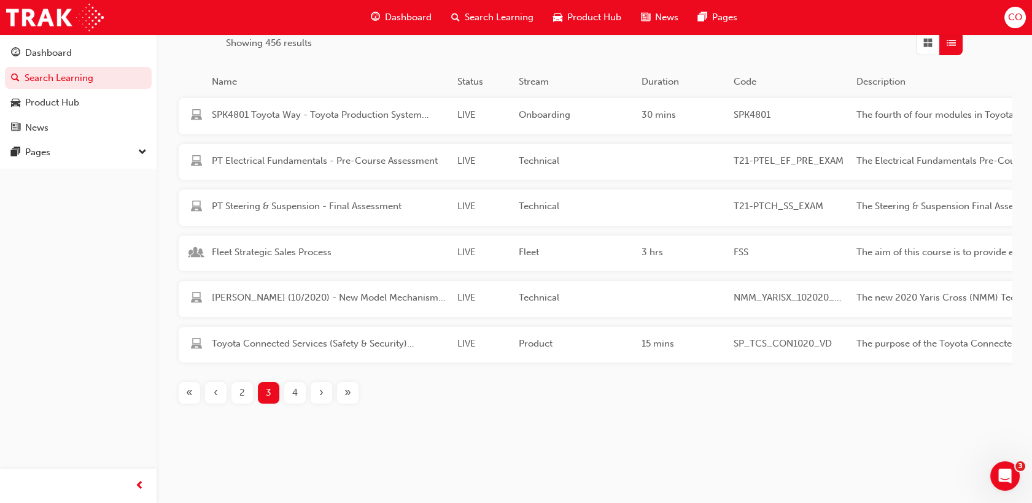
click at [290, 400] on div "4" at bounding box center [294, 393] width 21 height 21
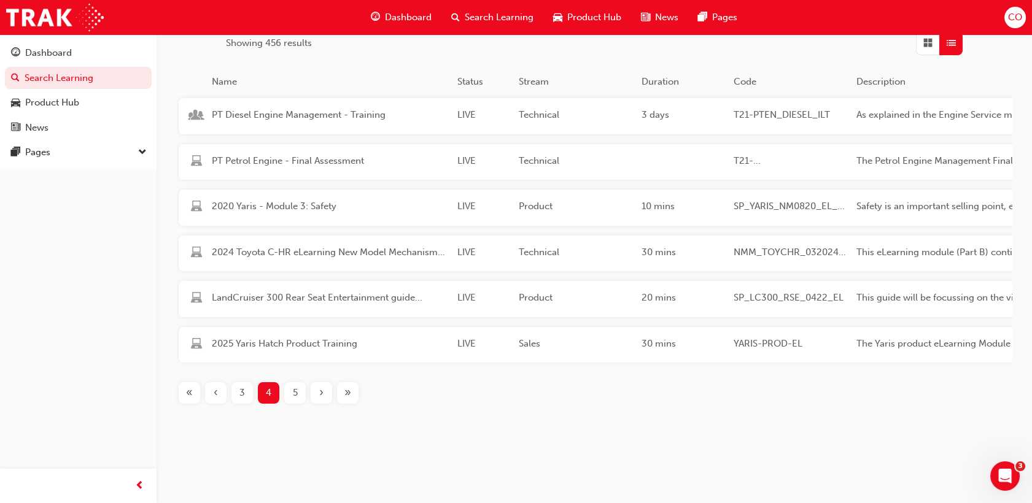
click at [294, 394] on span "5" at bounding box center [295, 393] width 5 height 14
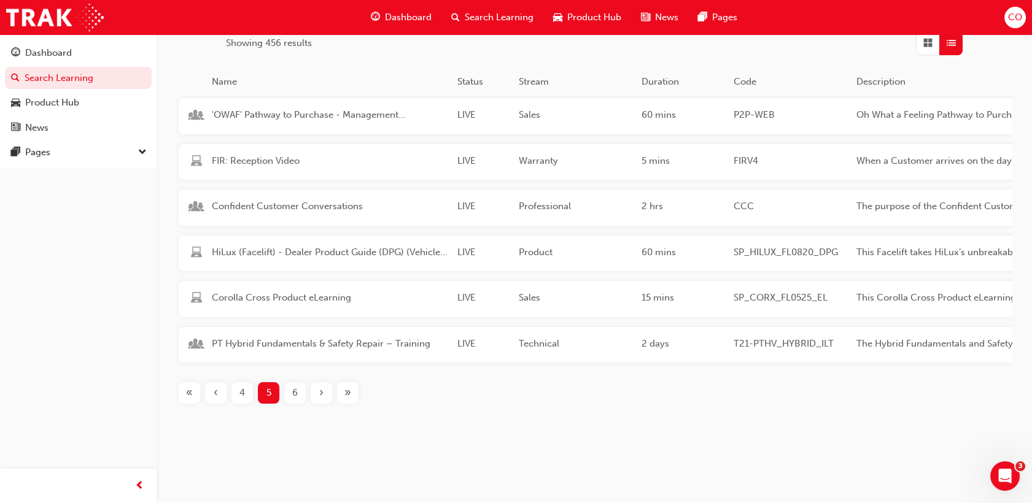
click at [296, 398] on span "6" at bounding box center [295, 393] width 6 height 14
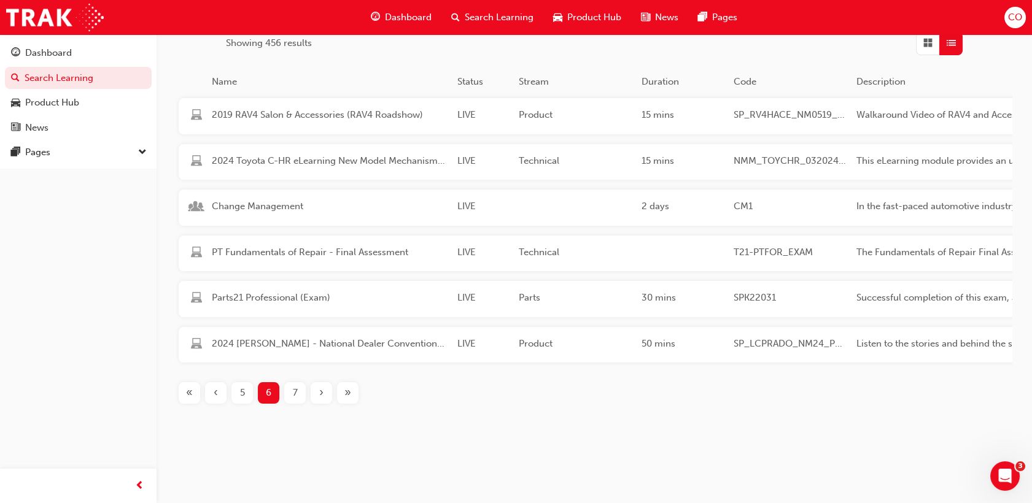
click at [301, 392] on div "7" at bounding box center [294, 393] width 21 height 21
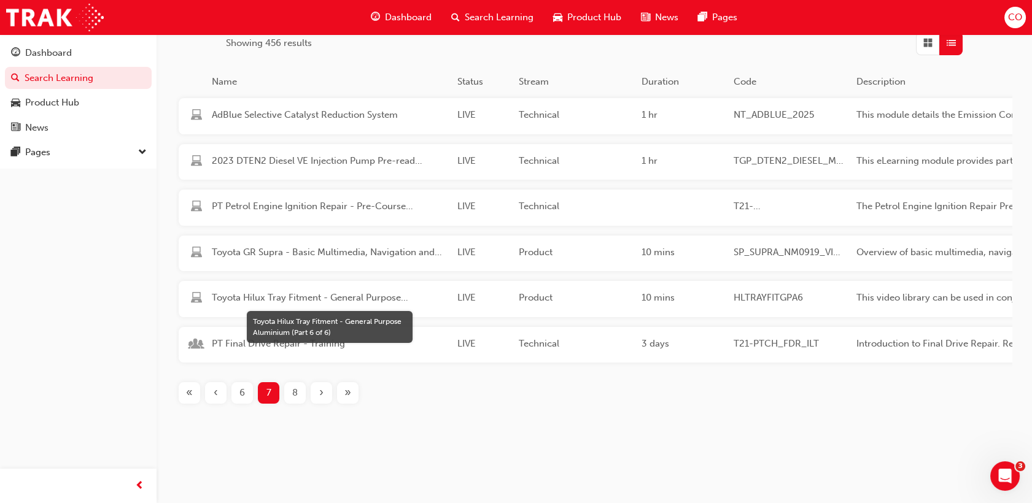
click at [316, 295] on span "Toyota Hilux Tray Fitment - General Purpose Aluminium (Part 6 of 6)" at bounding box center [330, 298] width 236 height 14
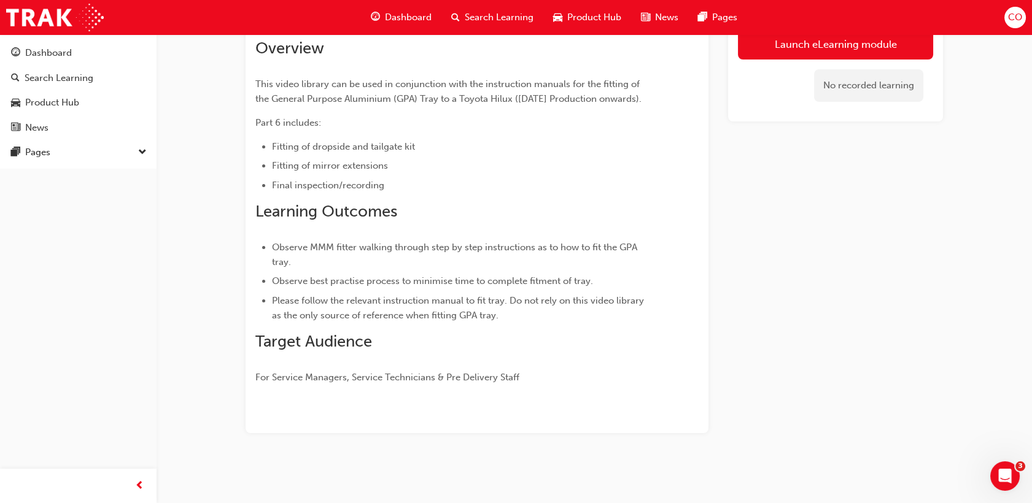
scroll to position [106, 0]
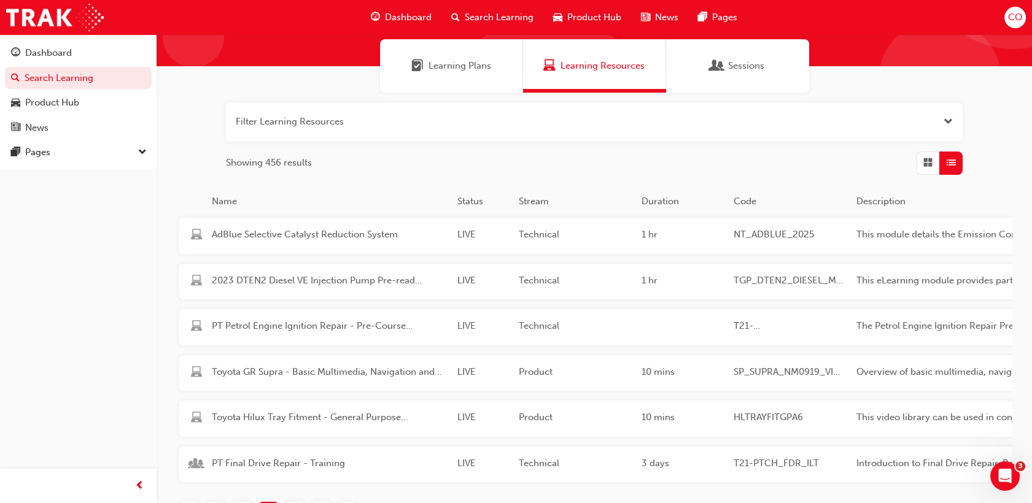
scroll to position [13, 0]
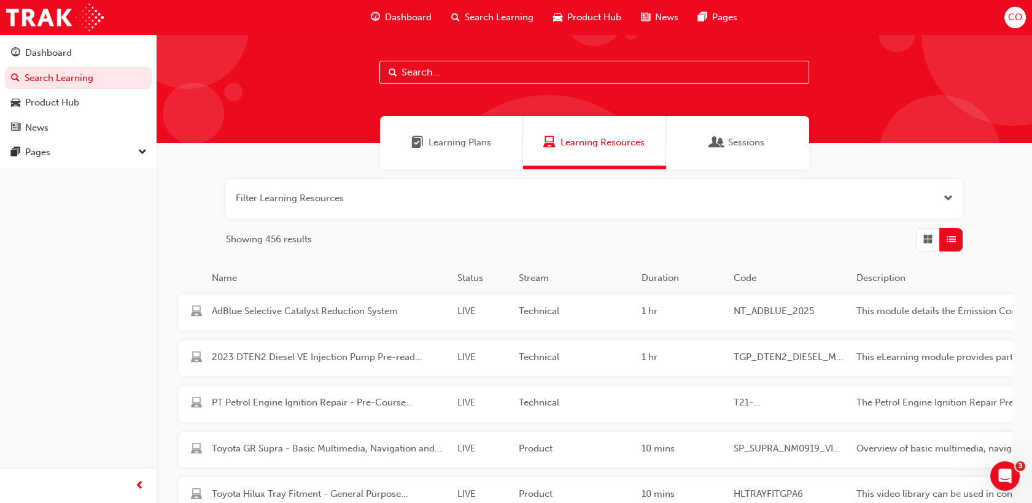
click at [952, 239] on span "List" at bounding box center [951, 240] width 9 height 14
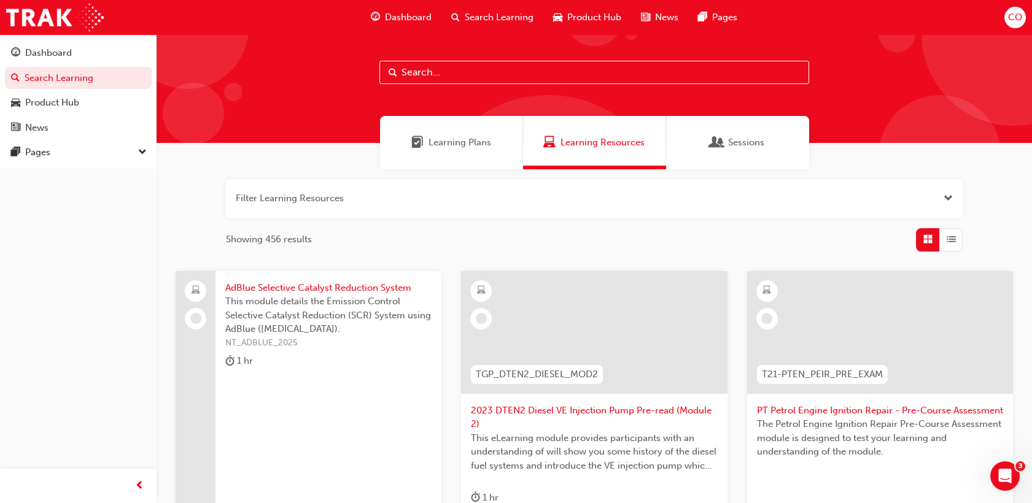
click at [948, 243] on span "List" at bounding box center [951, 240] width 9 height 14
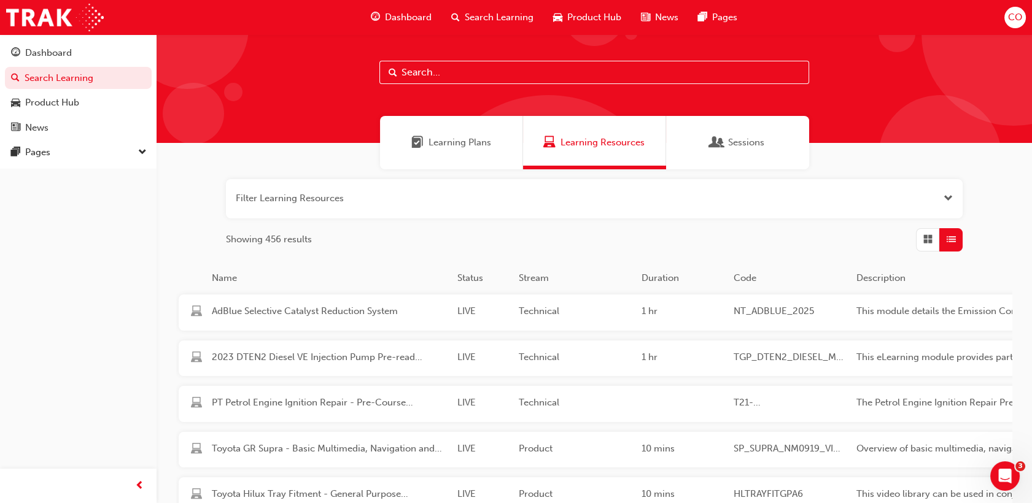
click at [948, 204] on span "Open the filter" at bounding box center [948, 199] width 9 height 14
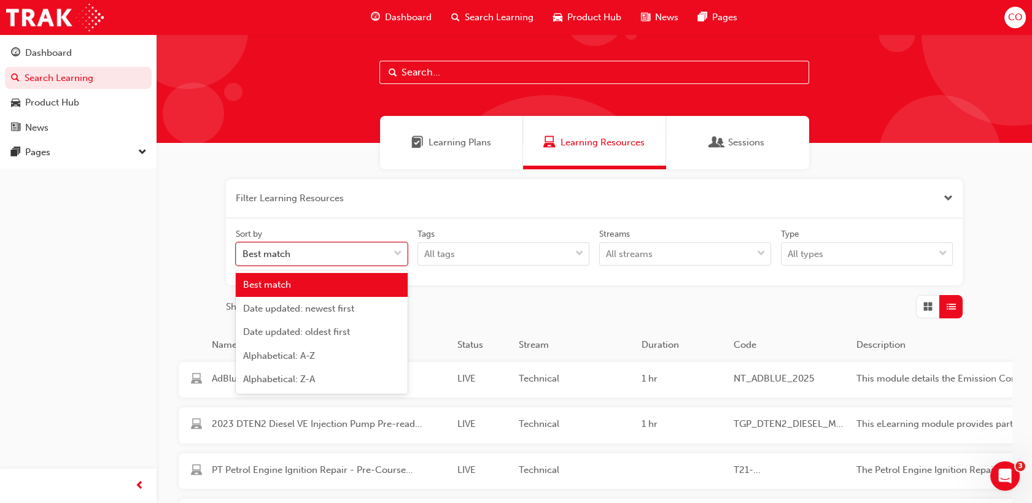
click at [399, 253] on span "down-icon" at bounding box center [398, 254] width 9 height 16
click at [244, 253] on input "Sort by option Best match focused, 1 of 5. 5 results available. Use Up and Down…" at bounding box center [243, 254] width 1 height 10
click at [583, 253] on div "tagOptions" at bounding box center [579, 254] width 18 height 22
click at [425, 253] on input "Tags All tags" at bounding box center [424, 254] width 1 height 10
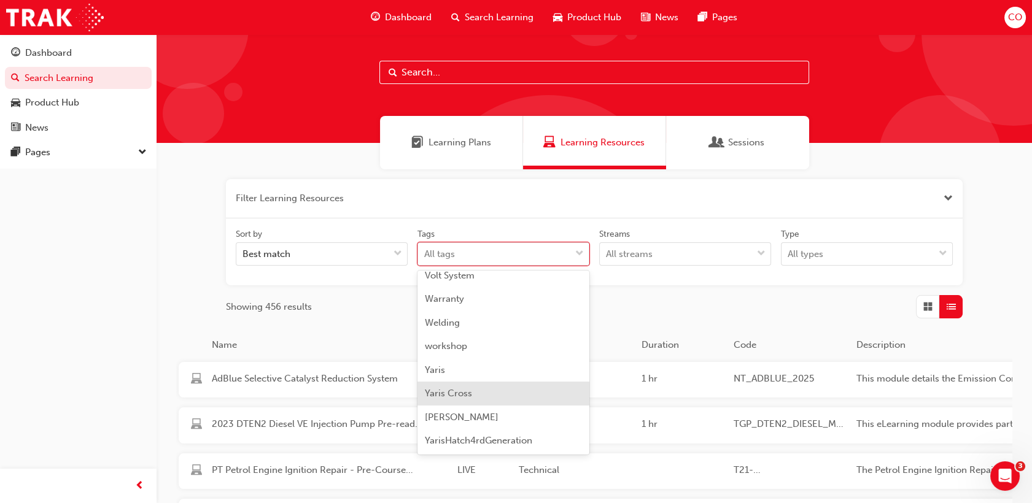
scroll to position [4220, 0]
click at [451, 390] on span "Welding" at bounding box center [442, 391] width 35 height 11
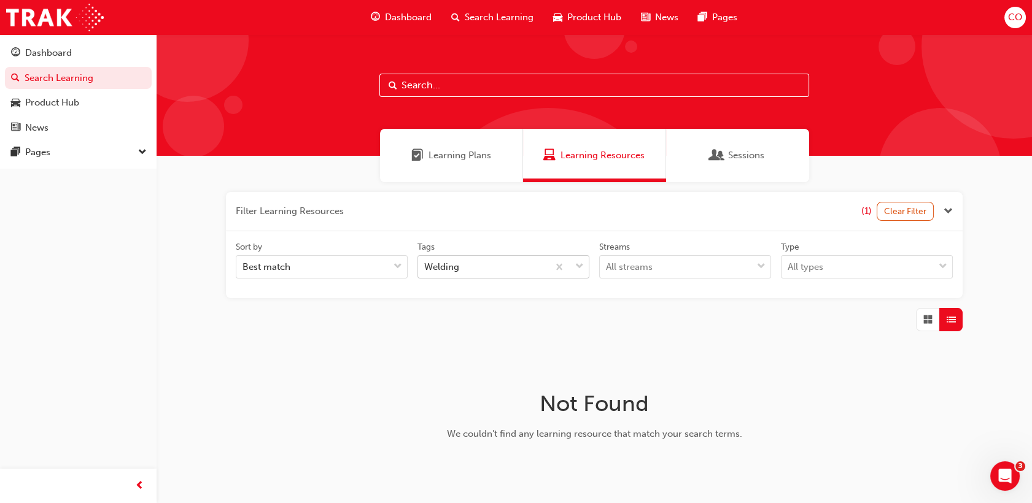
click at [581, 268] on span "down-icon" at bounding box center [579, 267] width 9 height 16
click at [425, 268] on input "Tags Welding" at bounding box center [424, 267] width 1 height 10
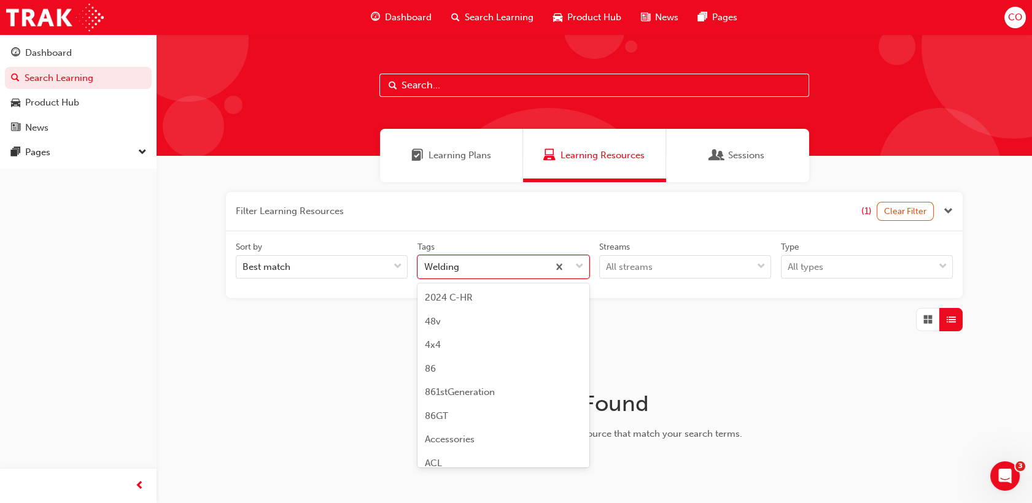
scroll to position [4176, 0]
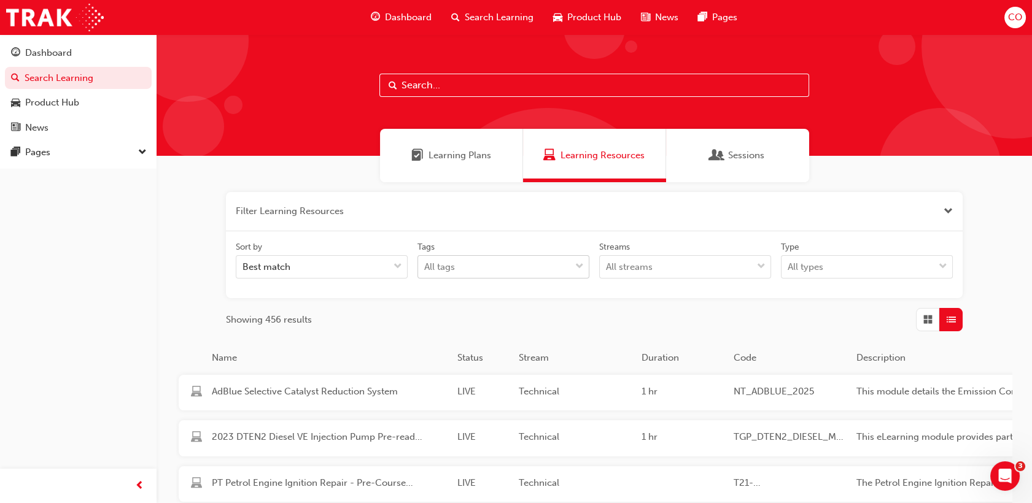
click at [580, 262] on span "down-icon" at bounding box center [579, 267] width 9 height 16
click at [425, 262] on input "Tags All tags" at bounding box center [424, 267] width 1 height 10
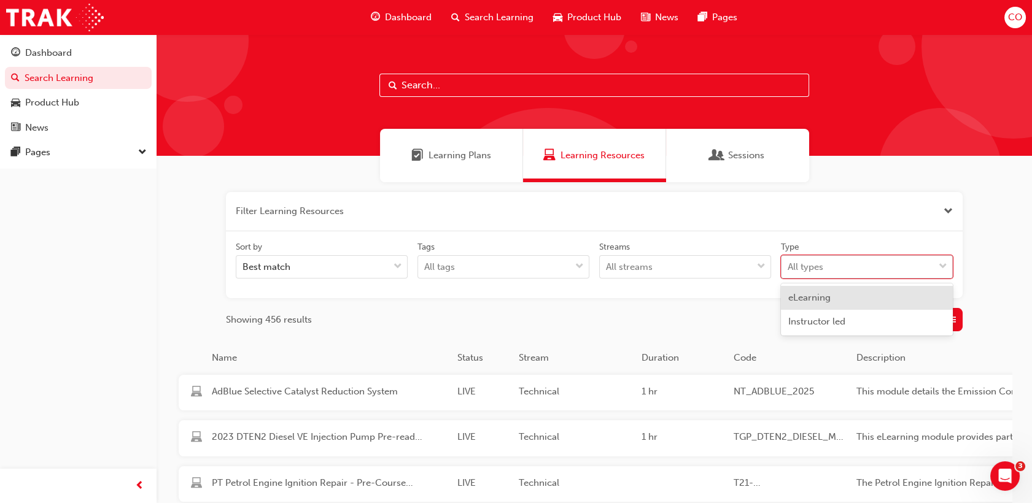
click at [930, 260] on div "All types" at bounding box center [858, 267] width 152 height 21
click at [789, 262] on input "Type option eLearning focused, 1 of 2. 2 results available. Use Up and Down to …" at bounding box center [788, 267] width 1 height 10
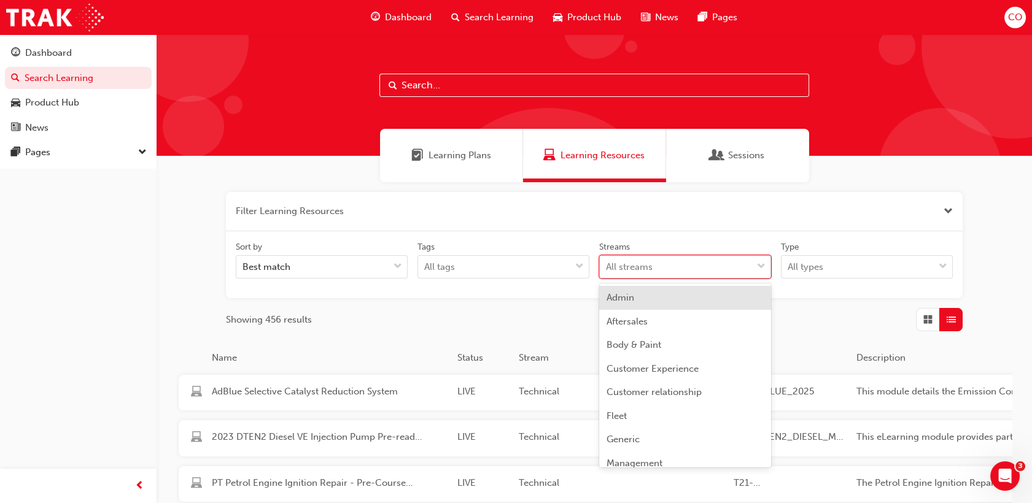
click at [683, 268] on div "All streams" at bounding box center [676, 267] width 152 height 21
click at [607, 268] on input "Streams option Admin focused, 1 of 23. 23 results available. Use Up and Down to…" at bounding box center [606, 267] width 1 height 10
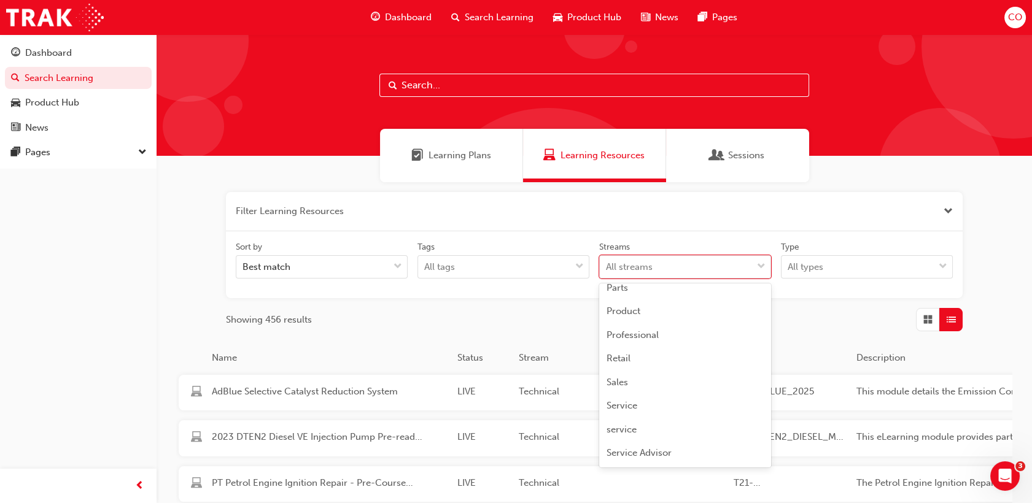
scroll to position [273, 0]
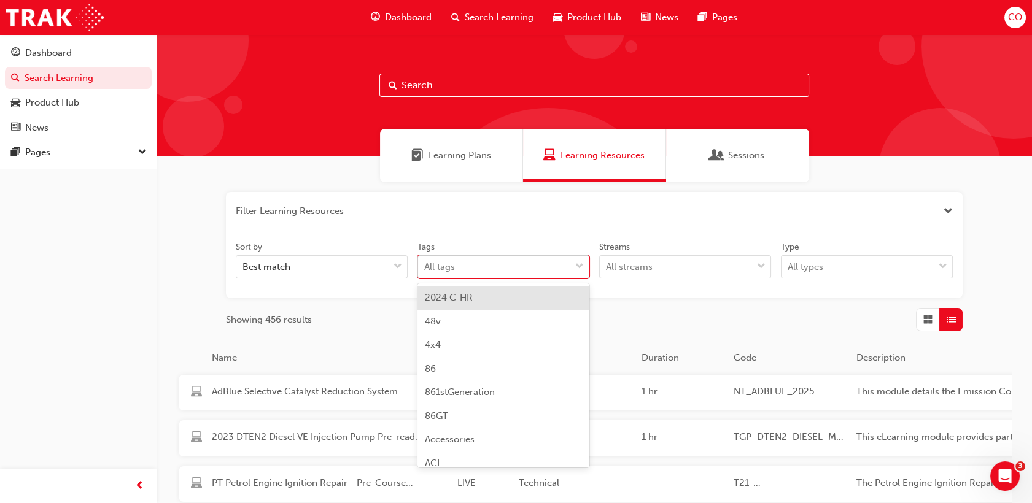
click at [564, 272] on div "All tags" at bounding box center [494, 267] width 152 height 21
click at [425, 272] on input "Tags option 2024 C-HR focused, 1 of 189. 189 results available. Use Up and Down…" at bounding box center [424, 267] width 1 height 10
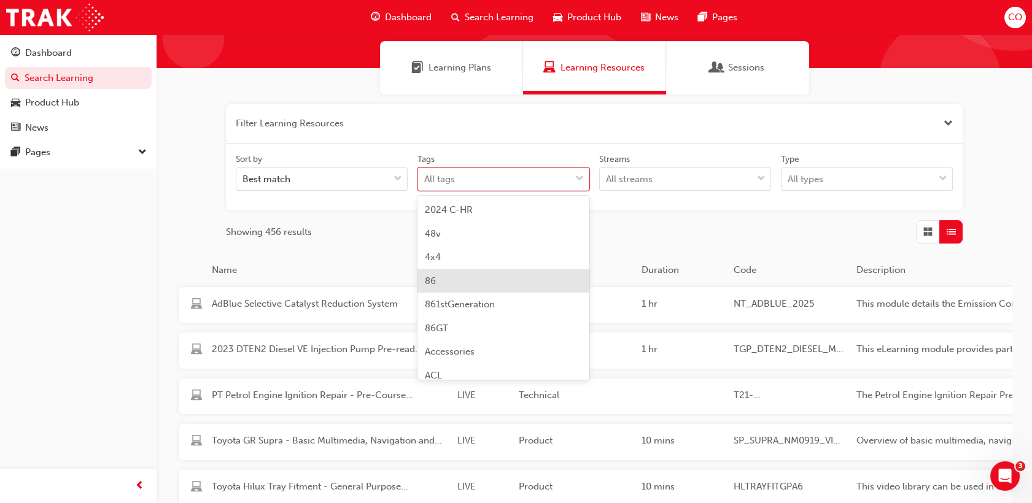
scroll to position [80, 0]
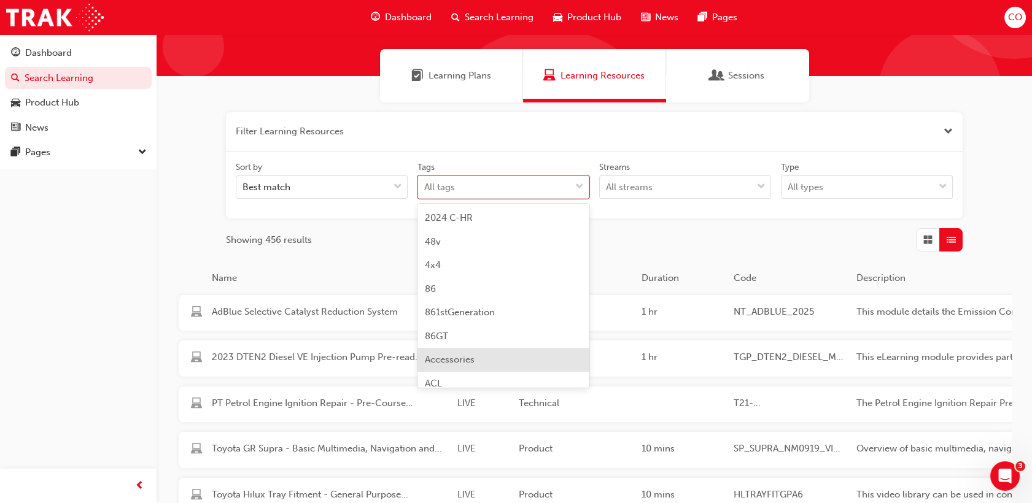
click at [503, 363] on div "Accessories" at bounding box center [504, 360] width 172 height 24
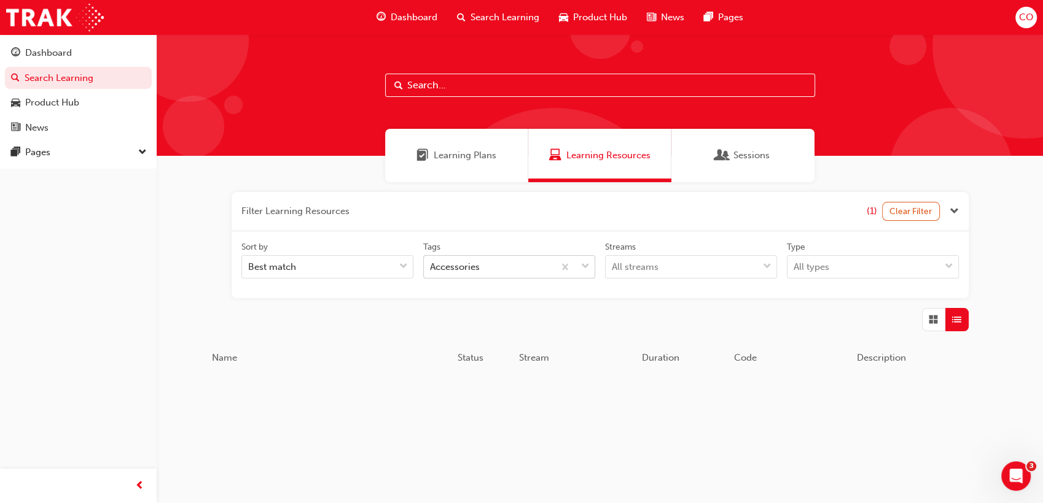
click at [586, 271] on span "down-icon" at bounding box center [585, 267] width 9 height 16
click at [431, 271] on input "Tags Accessories" at bounding box center [430, 267] width 1 height 10
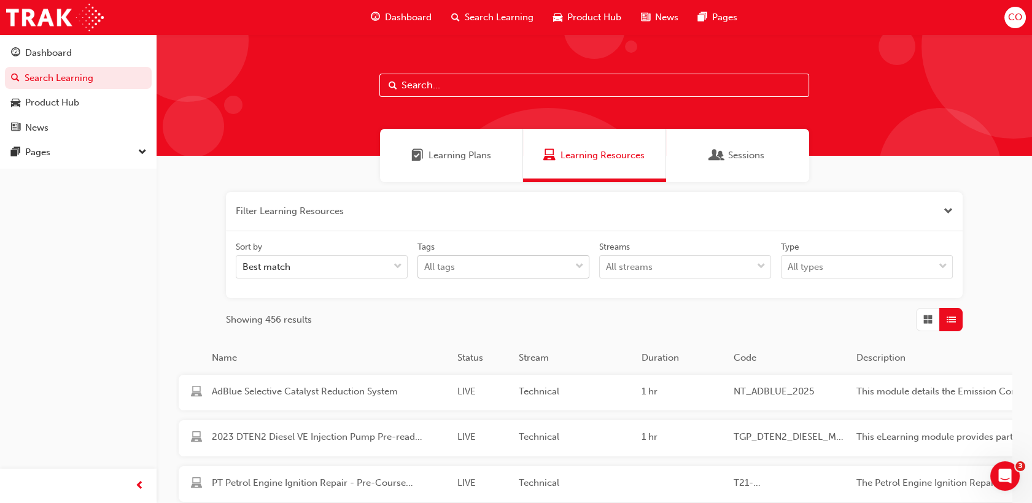
click at [570, 265] on div "tagOptions" at bounding box center [579, 267] width 18 height 22
click at [425, 265] on input "Tags All tags" at bounding box center [424, 267] width 1 height 10
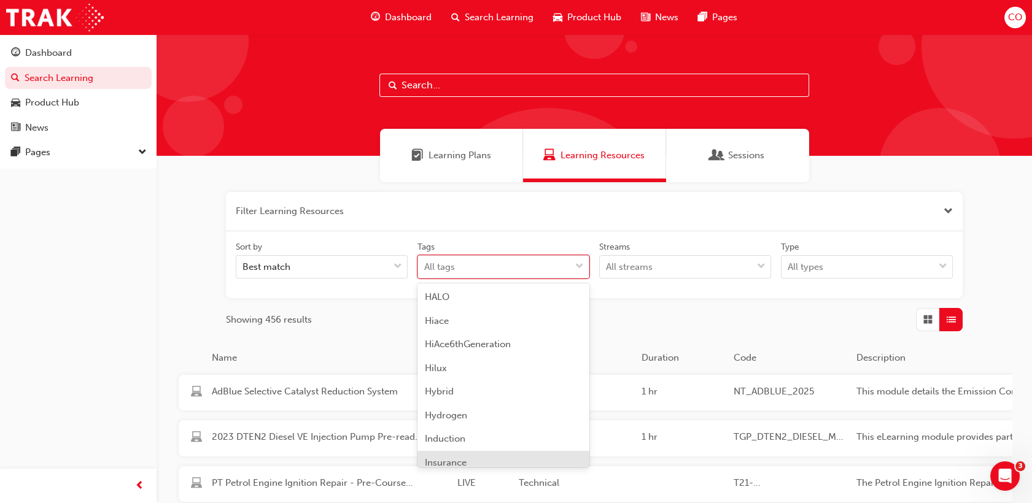
scroll to position [1842, 0]
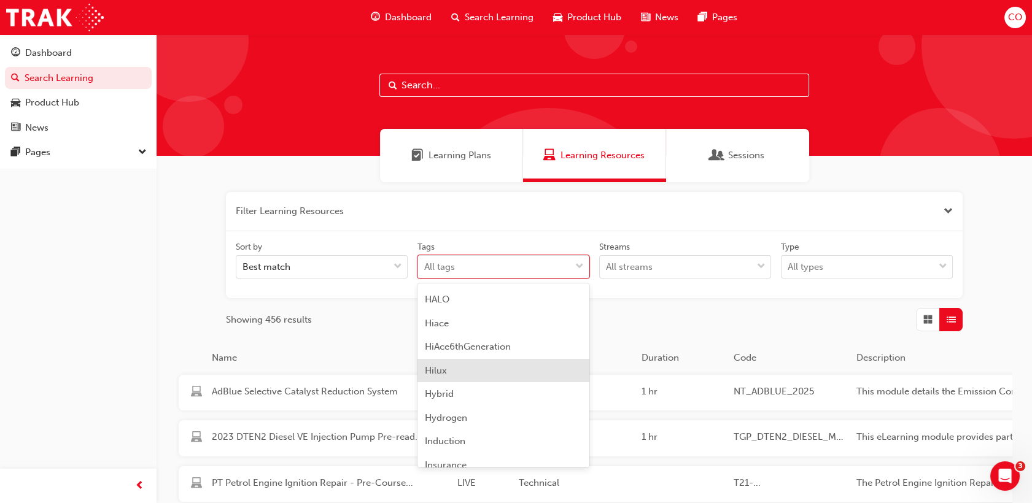
click at [449, 381] on div "Hilux" at bounding box center [504, 371] width 172 height 24
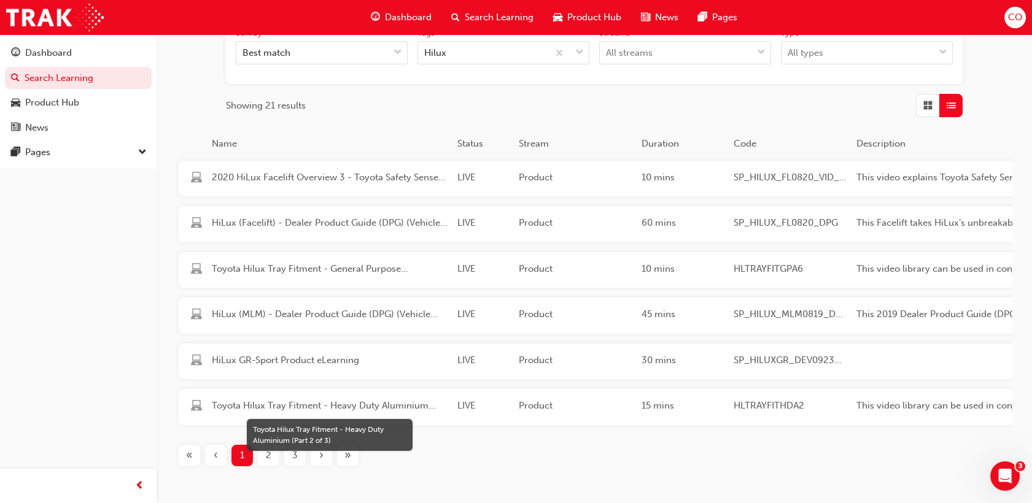
scroll to position [273, 0]
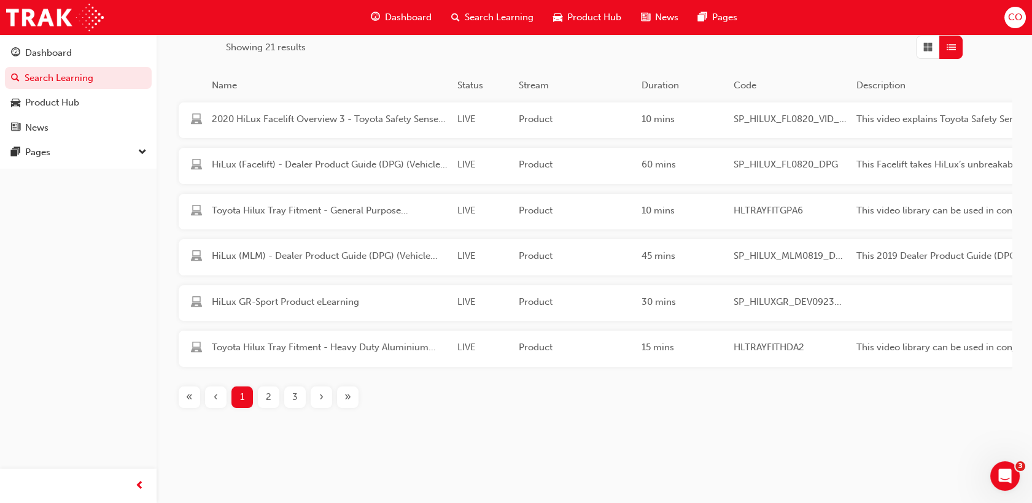
click at [271, 408] on div "2" at bounding box center [268, 397] width 21 height 21
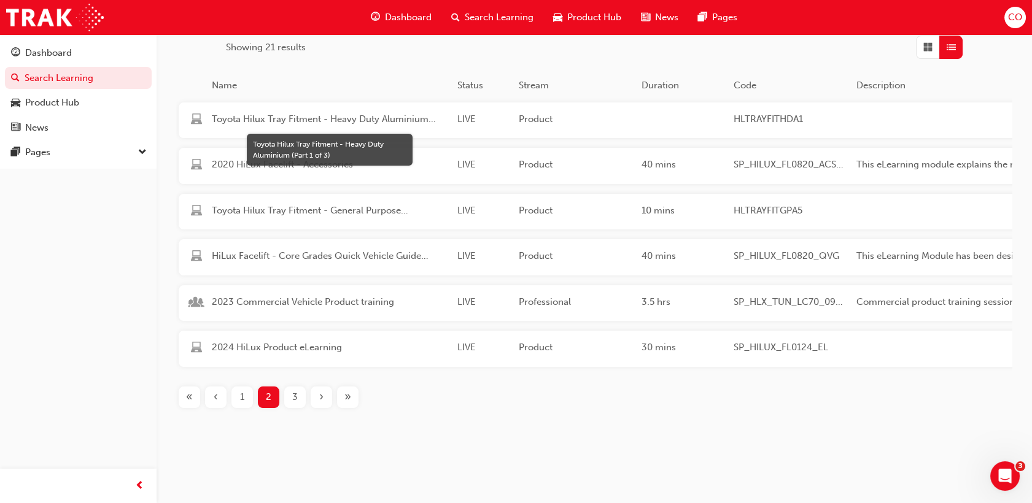
click at [368, 115] on span "Toyota Hilux Tray Fitment - Heavy Duty Aluminium (Part 1 of 3)" at bounding box center [330, 119] width 236 height 14
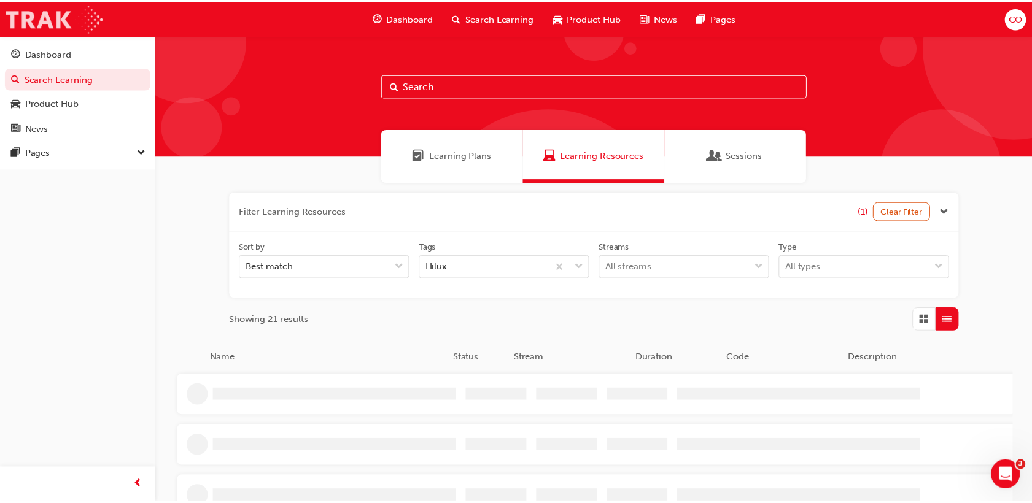
scroll to position [266, 0]
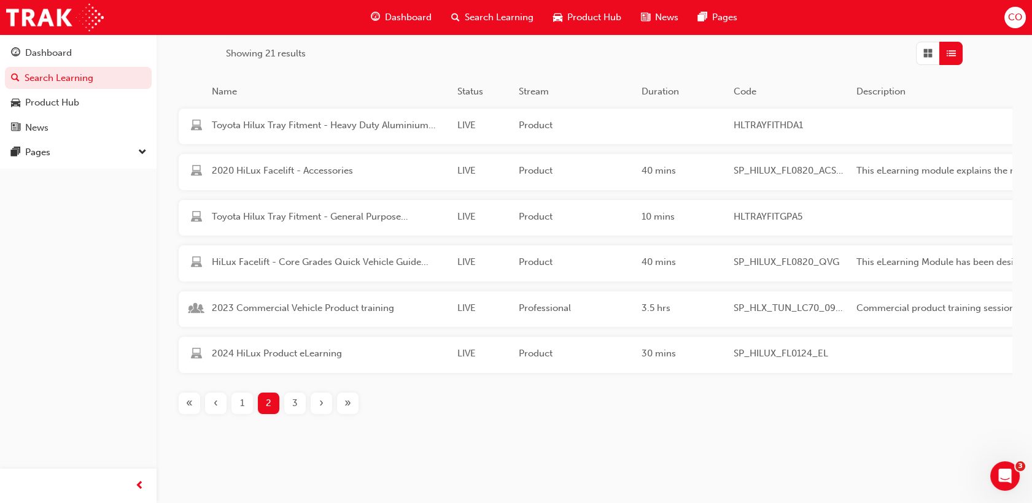
click at [405, 132] on div "Toyota Hilux Tray Fitment - Heavy Duty Aluminium (Part 1 of 3)" at bounding box center [330, 126] width 246 height 17
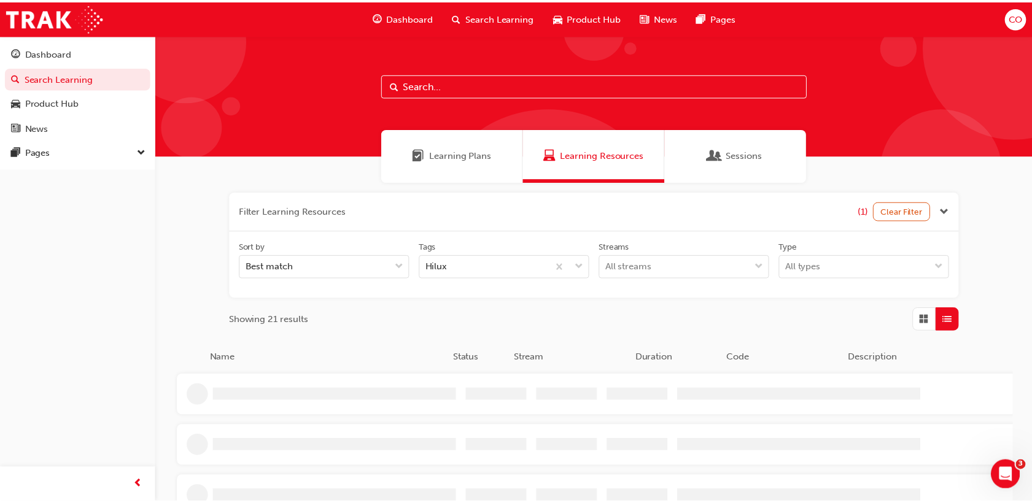
scroll to position [266, 0]
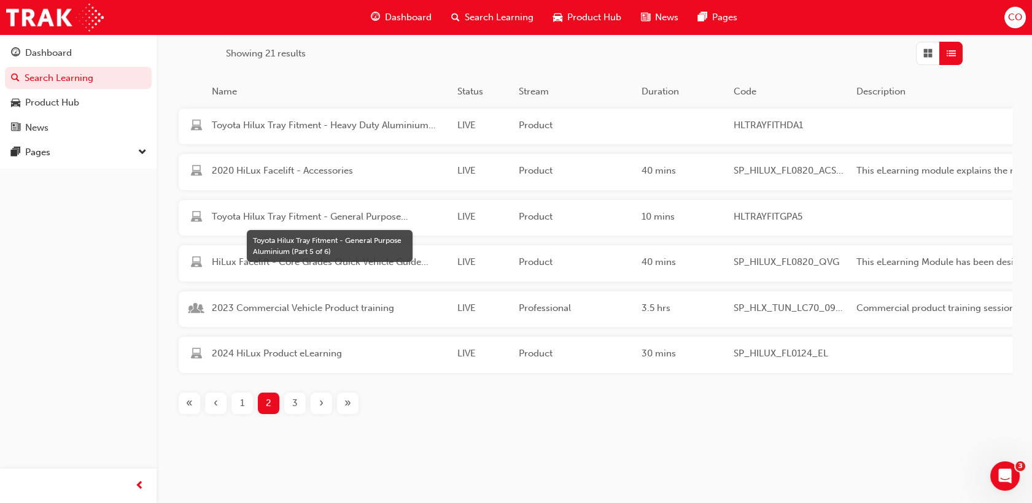
click at [378, 210] on span "Toyota Hilux Tray Fitment - General Purpose Aluminium (Part 5 of 6)" at bounding box center [330, 217] width 236 height 14
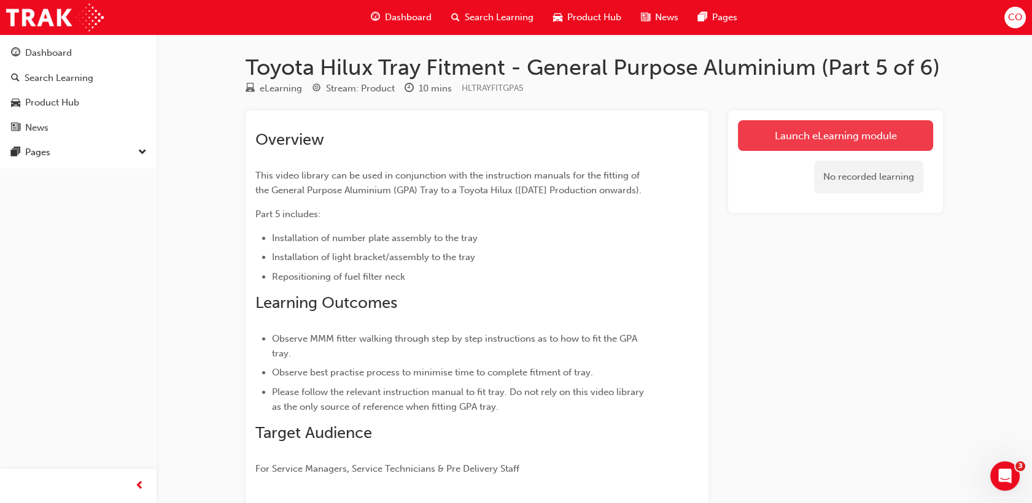
click at [852, 128] on link "Launch eLearning module" at bounding box center [835, 135] width 195 height 31
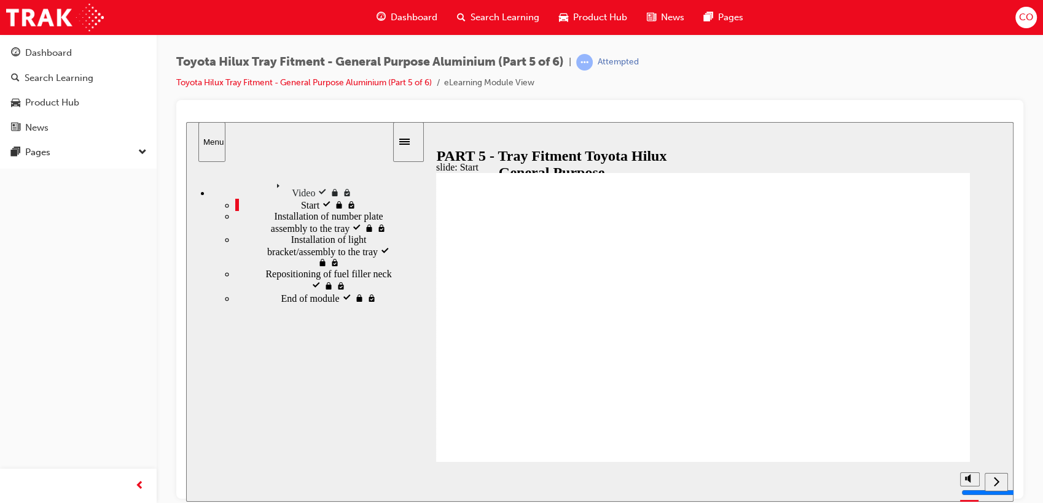
type input "15000"
type input "153300"
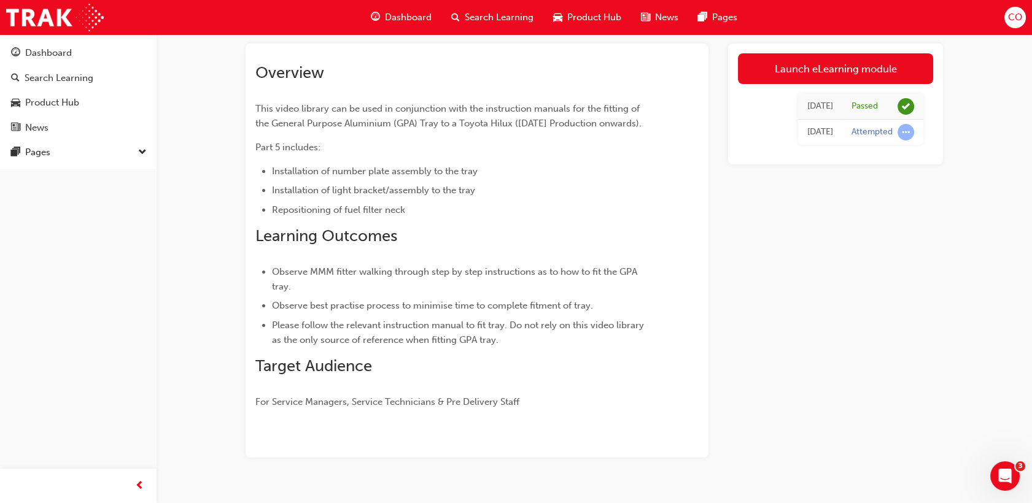
scroll to position [106, 0]
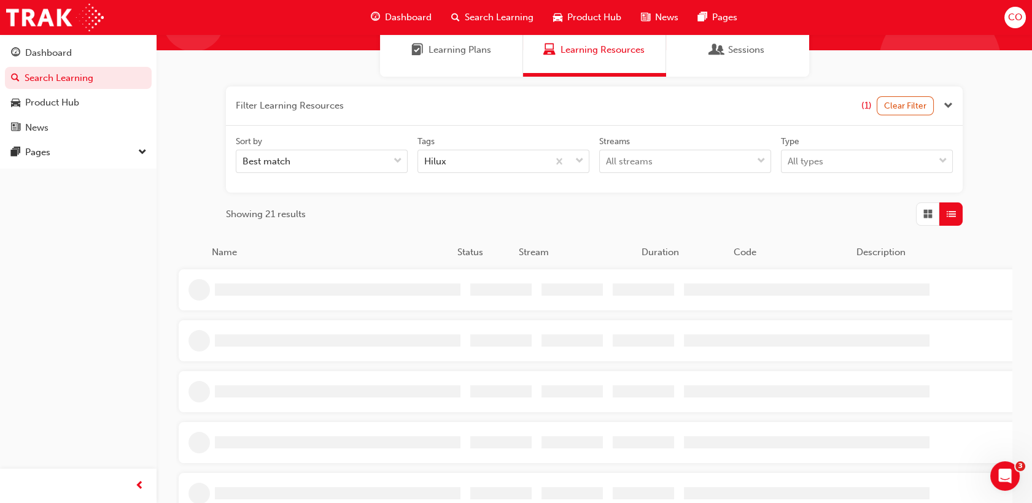
scroll to position [266, 0]
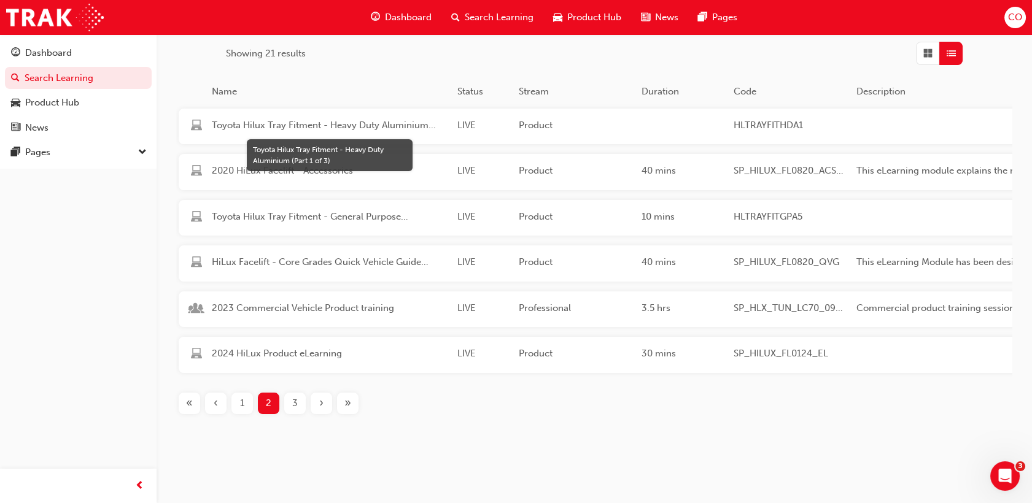
click at [313, 119] on span "Toyota Hilux Tray Fitment - Heavy Duty Aluminium (Part 1 of 3)" at bounding box center [330, 125] width 236 height 14
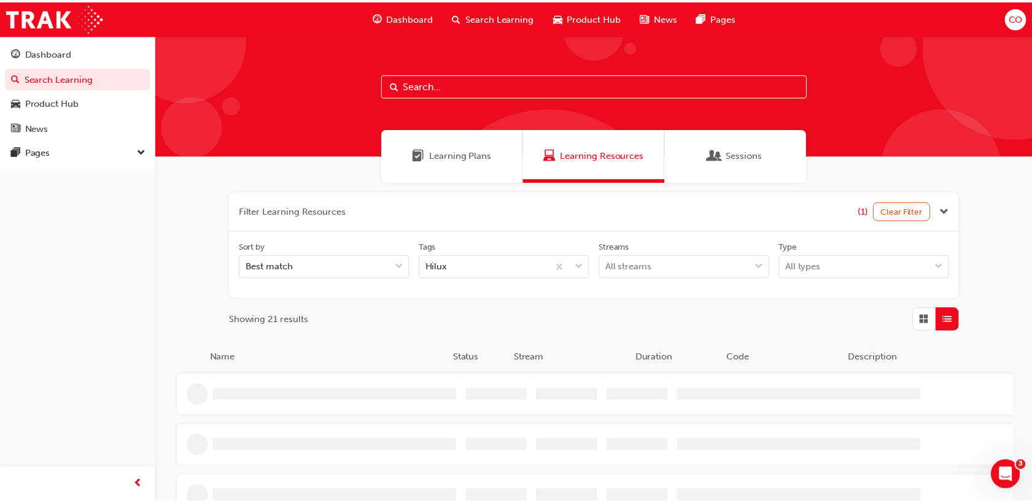
scroll to position [266, 0]
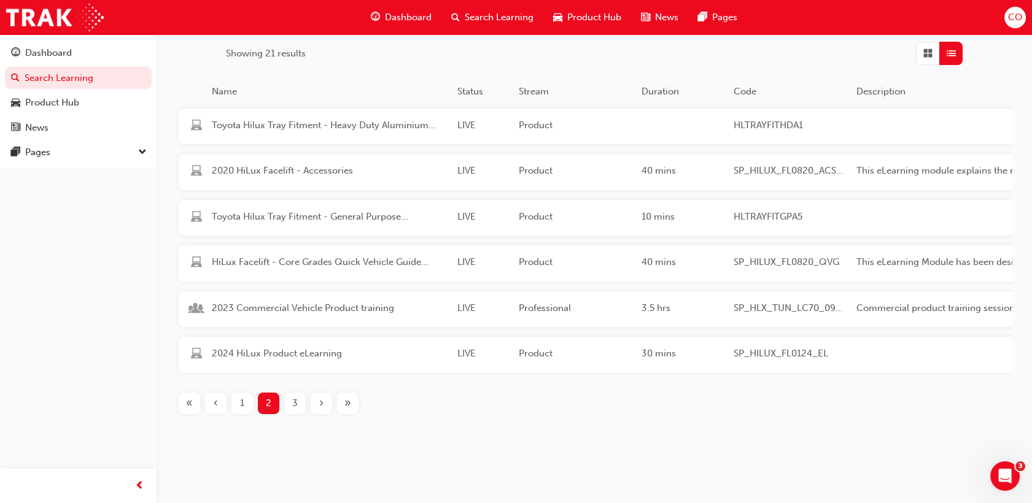
click at [247, 406] on div "1" at bounding box center [241, 403] width 21 height 21
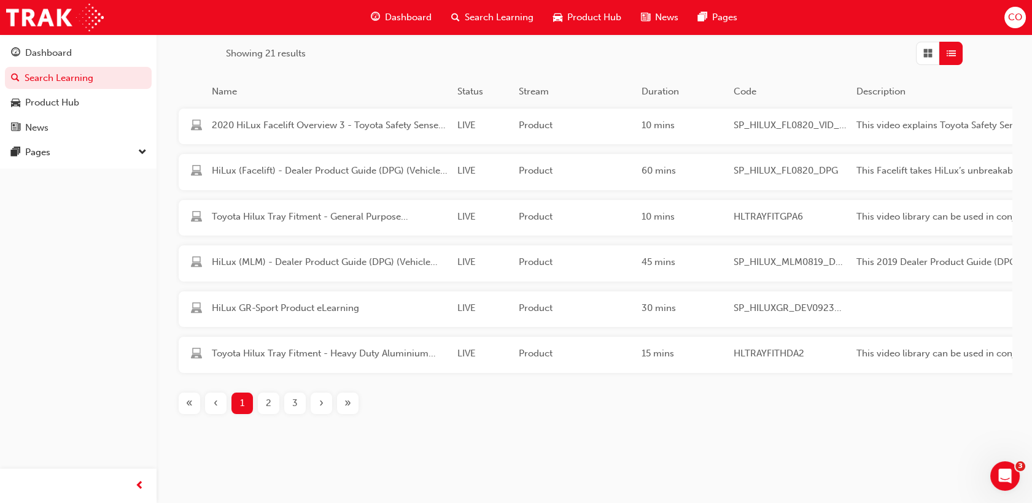
click at [279, 223] on div "Toyota Hilux Tray Fitment - General Purpose Aluminium (Part 6 of 6)" at bounding box center [330, 218] width 246 height 17
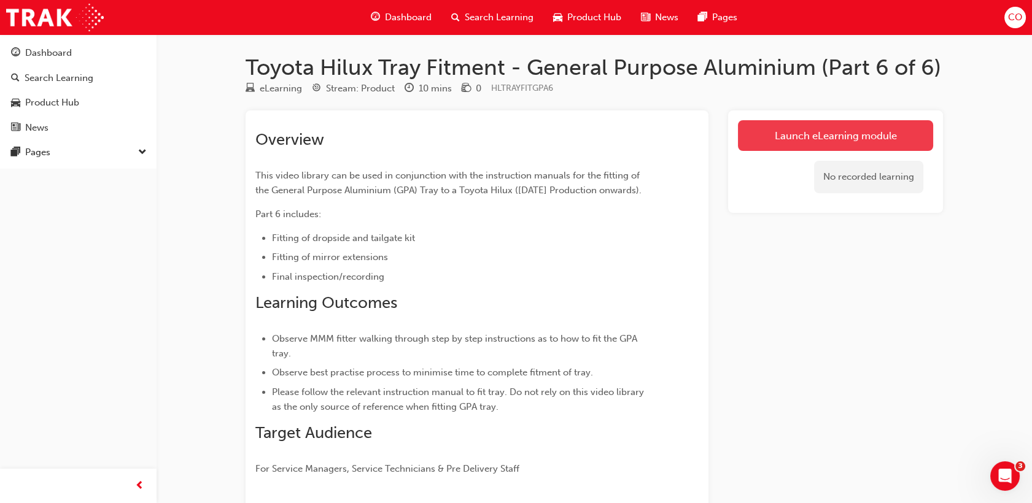
click at [832, 135] on link "Launch eLearning module" at bounding box center [835, 135] width 195 height 31
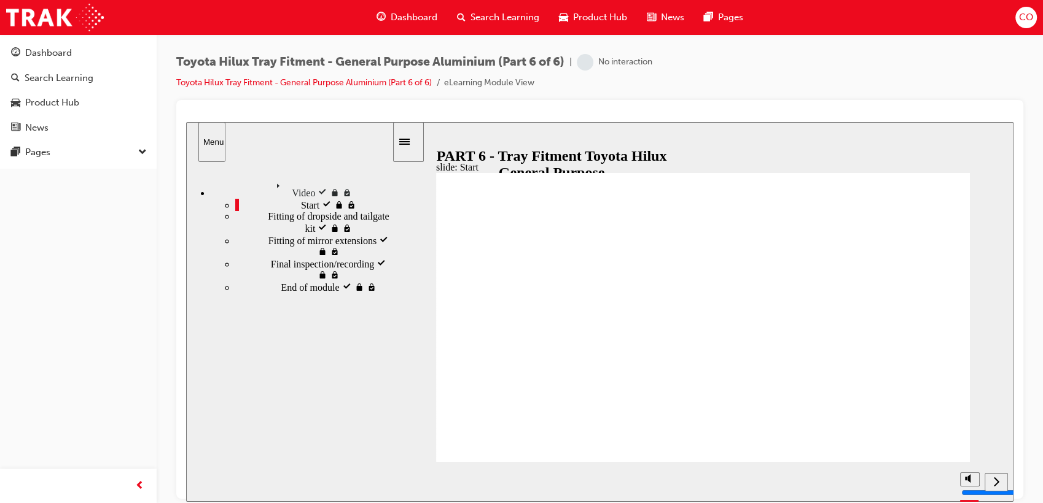
type input "23700"
click at [477, 18] on span "Search Learning" at bounding box center [504, 17] width 69 height 14
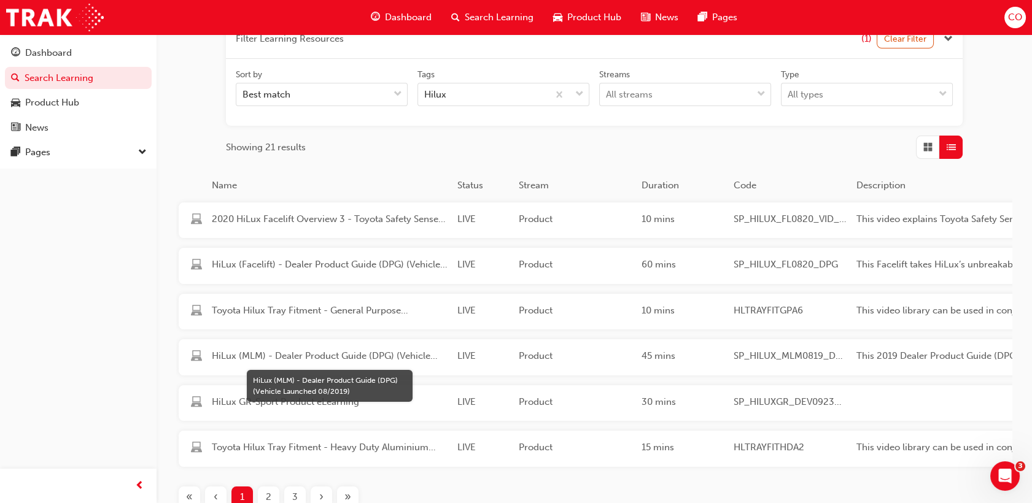
scroll to position [204, 0]
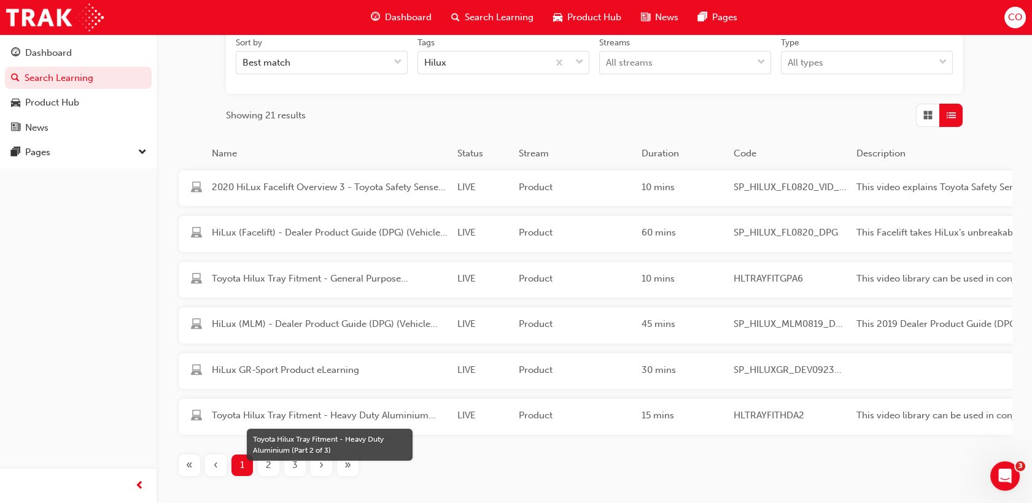
click at [375, 417] on span "Toyota Hilux Tray Fitment - Heavy Duty Aluminium (Part 2 of 3)" at bounding box center [330, 416] width 236 height 14
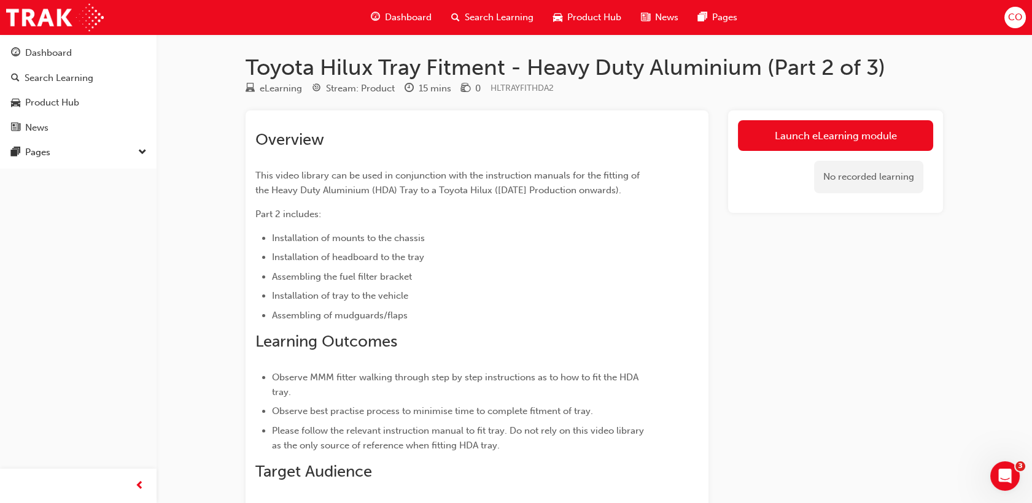
click at [486, 11] on span "Search Learning" at bounding box center [499, 17] width 69 height 14
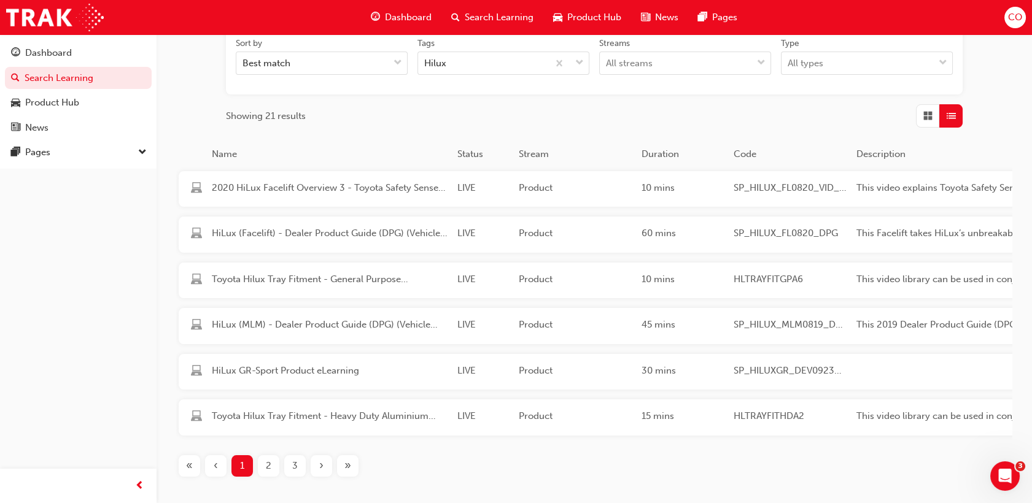
scroll to position [204, 0]
click at [288, 463] on div "3" at bounding box center [294, 465] width 21 height 21
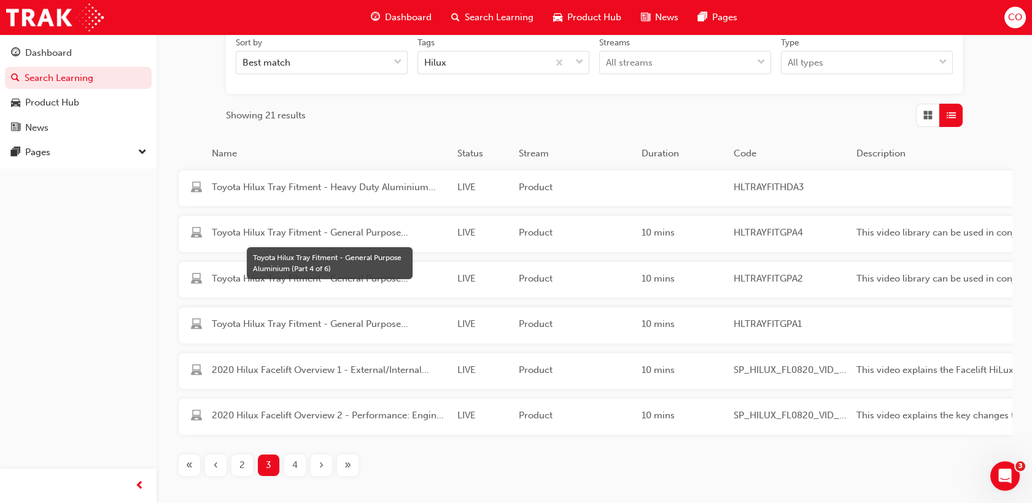
click at [326, 235] on span "Toyota Hilux Tray Fitment - General Purpose Aluminium (Part 4 of 6)" at bounding box center [330, 233] width 236 height 14
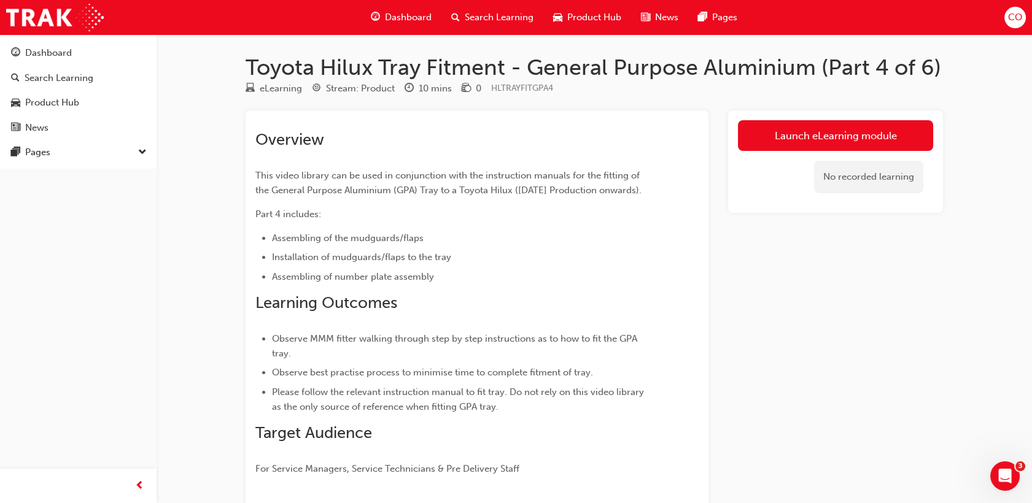
click at [505, 17] on span "Search Learning" at bounding box center [499, 17] width 69 height 14
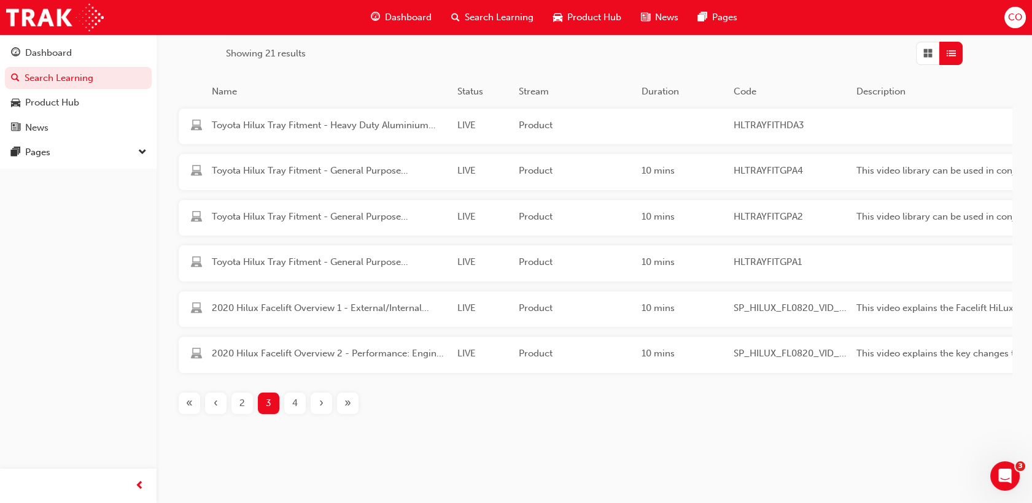
scroll to position [285, 0]
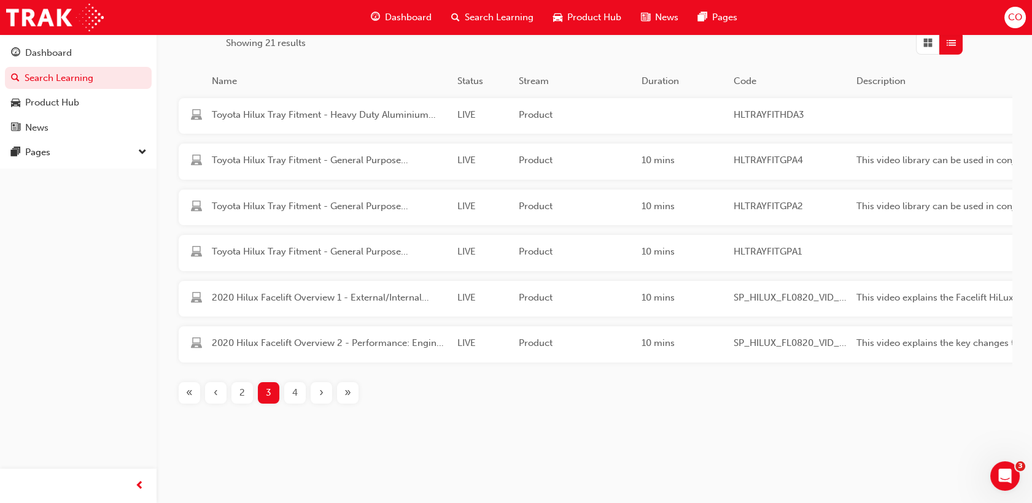
click at [287, 392] on div "4" at bounding box center [294, 393] width 21 height 21
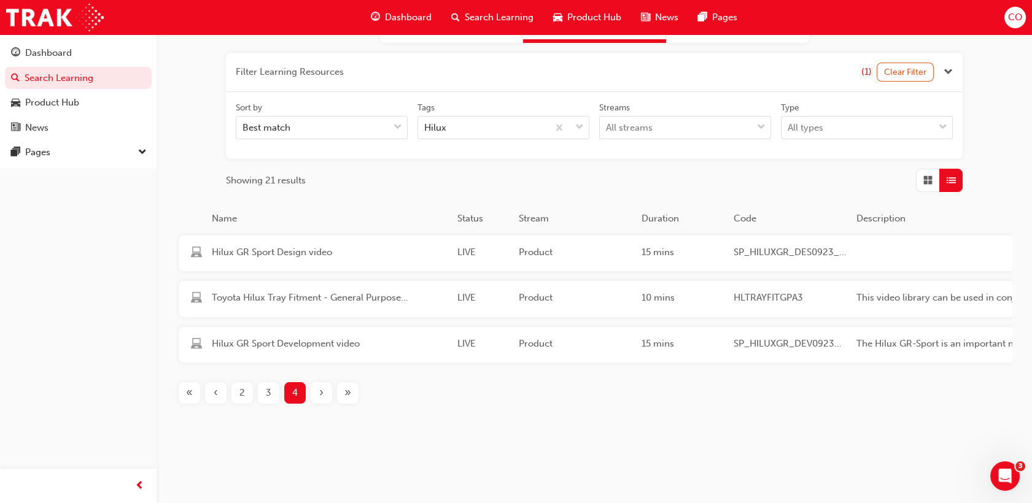
click at [268, 398] on span "3" at bounding box center [269, 393] width 6 height 14
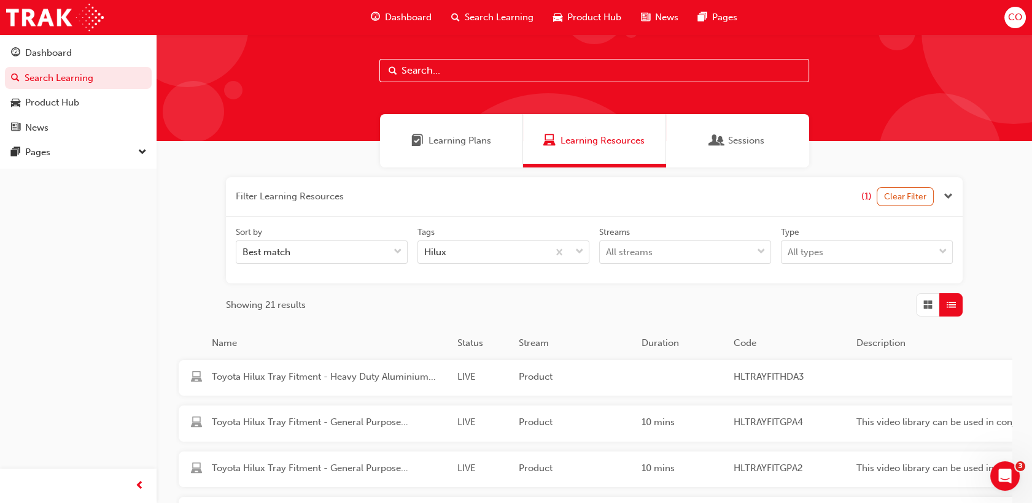
scroll to position [12, 0]
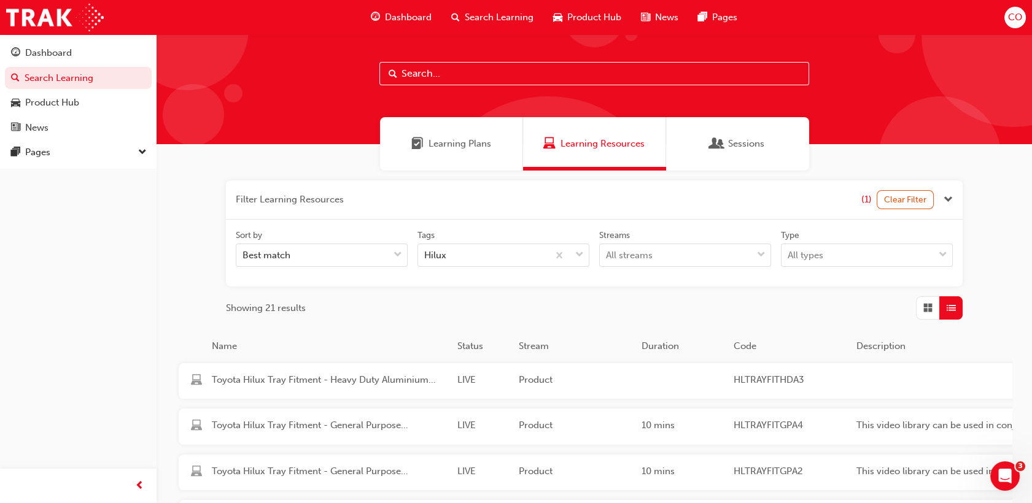
click at [952, 309] on span "List" at bounding box center [951, 308] width 9 height 14
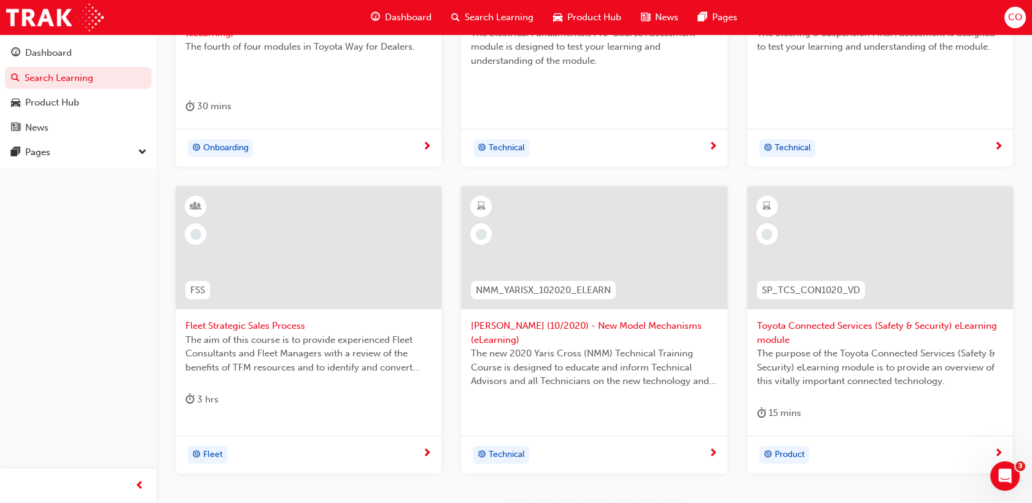
scroll to position [591, 0]
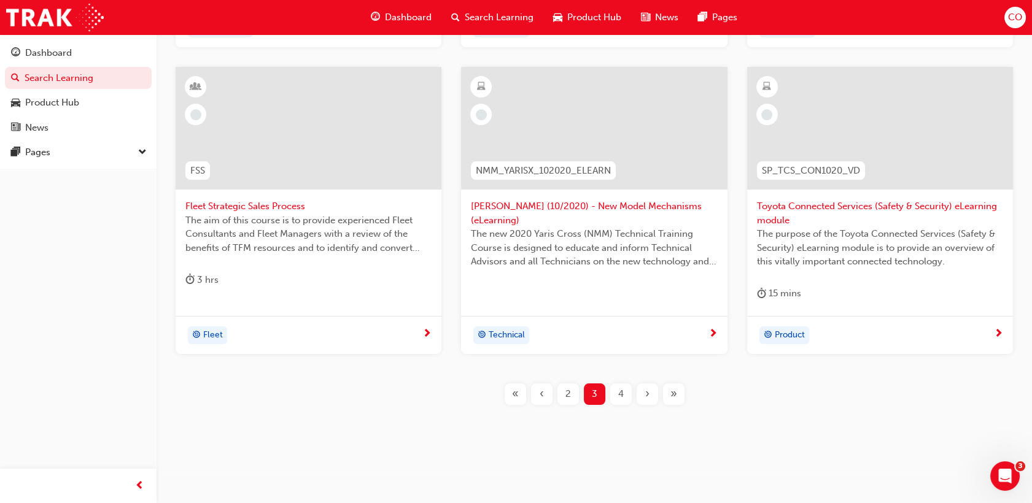
click at [682, 397] on div "»" at bounding box center [673, 394] width 21 height 21
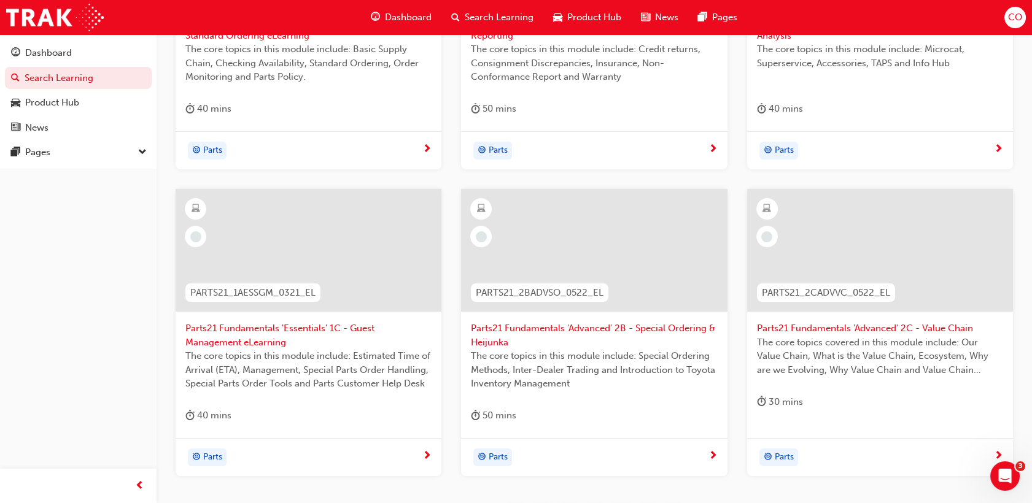
scroll to position [523, 0]
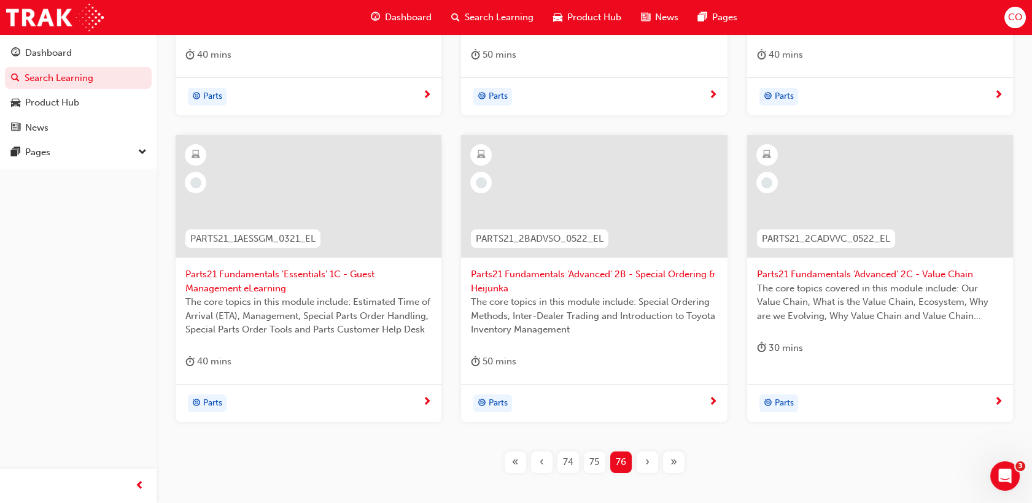
click at [567, 465] on span "74" at bounding box center [568, 463] width 10 height 14
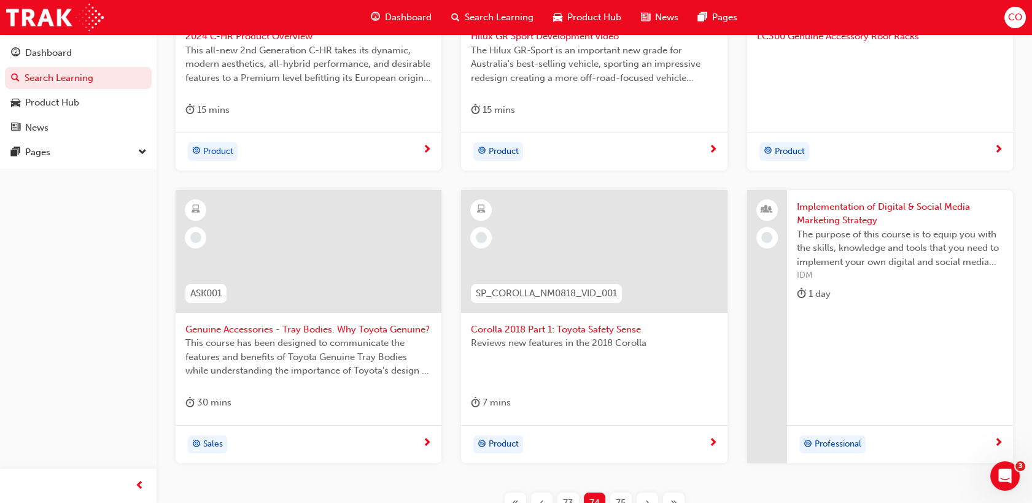
scroll to position [564, 0]
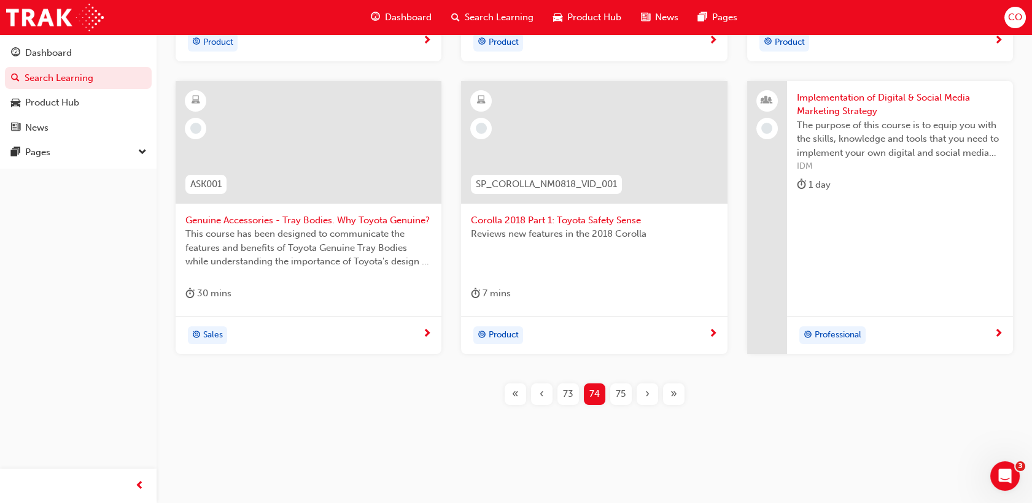
click at [568, 403] on div "73" at bounding box center [568, 394] width 21 height 21
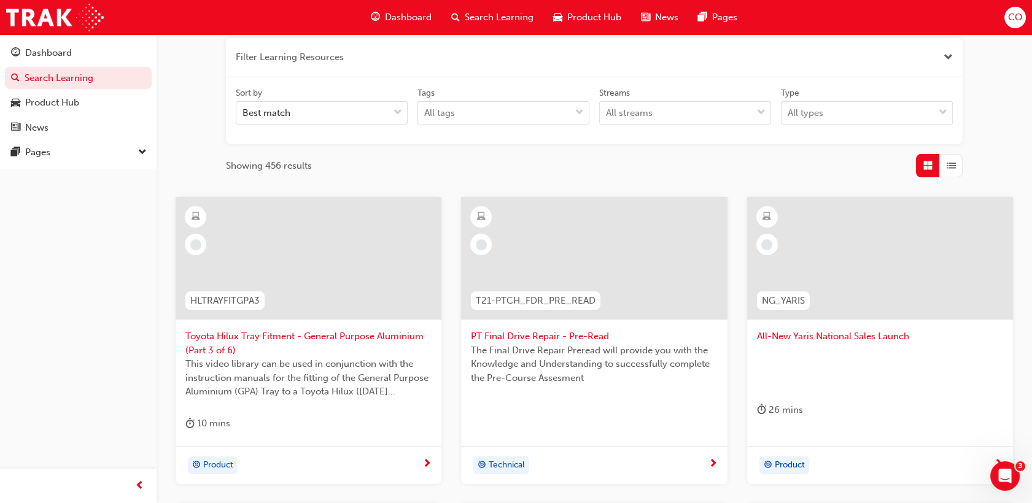
scroll to position [564, 0]
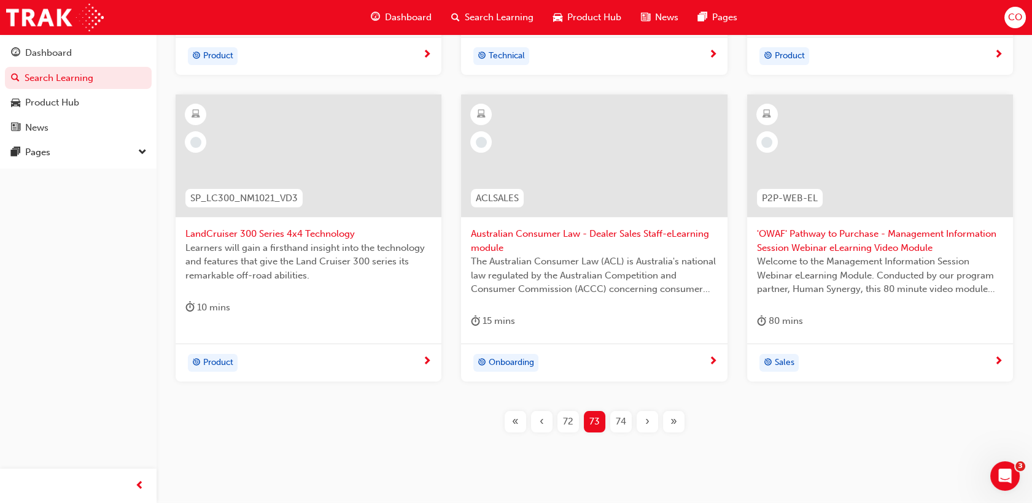
click at [571, 425] on span "72" at bounding box center [568, 422] width 10 height 14
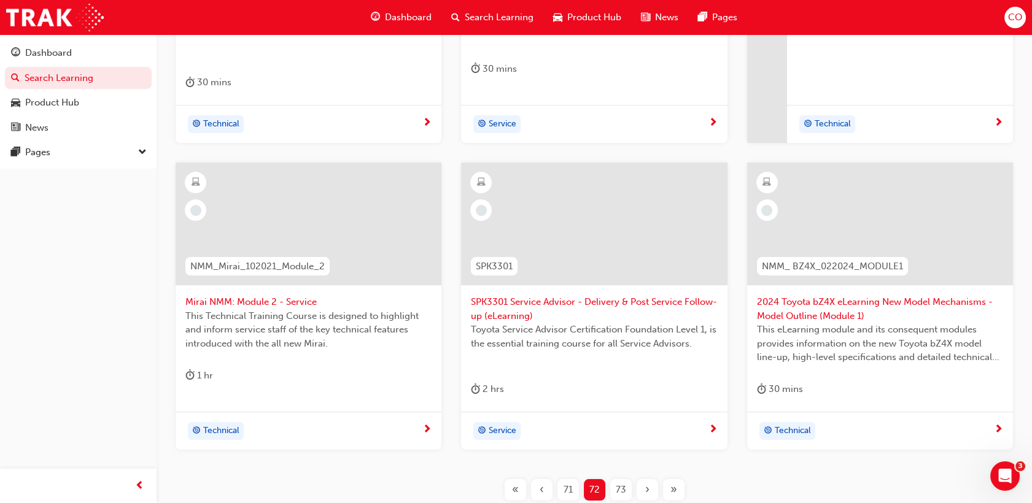
scroll to position [564, 0]
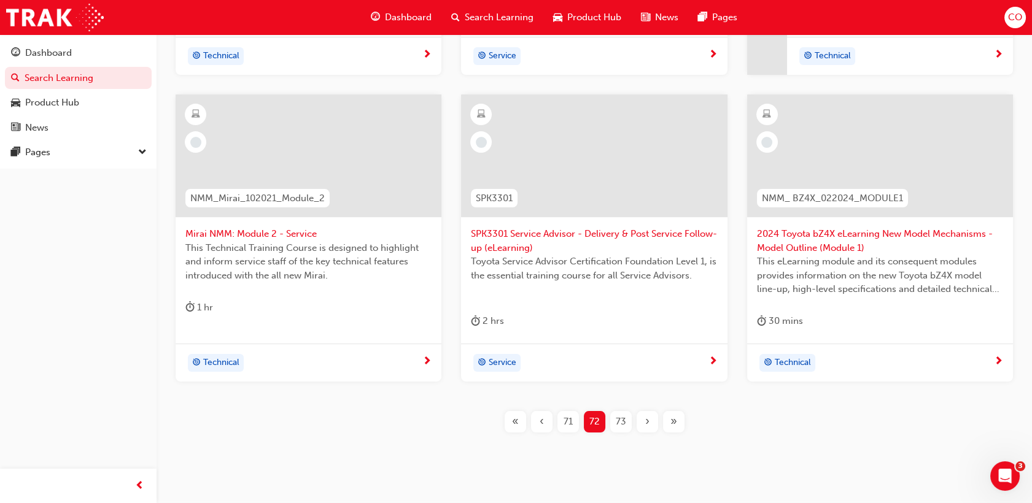
click at [570, 424] on span "71" at bounding box center [568, 422] width 9 height 14
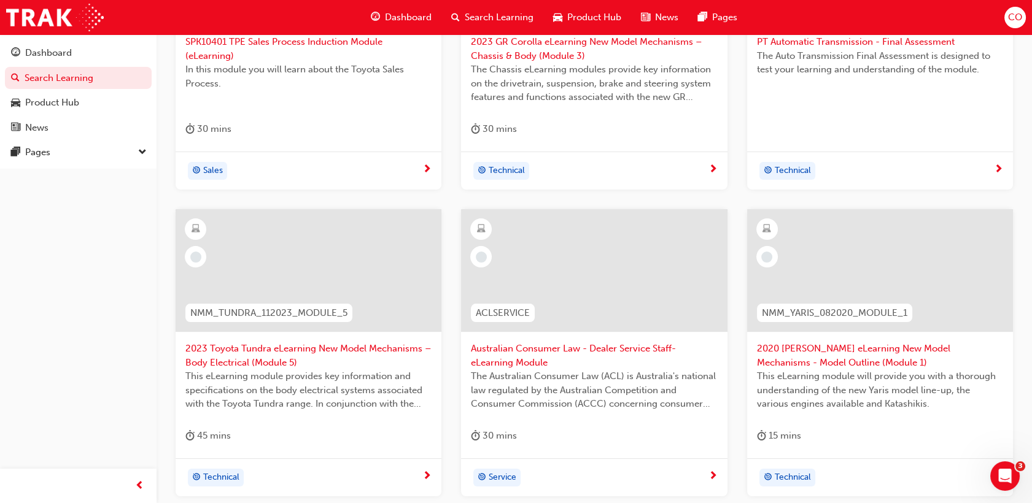
scroll to position [564, 0]
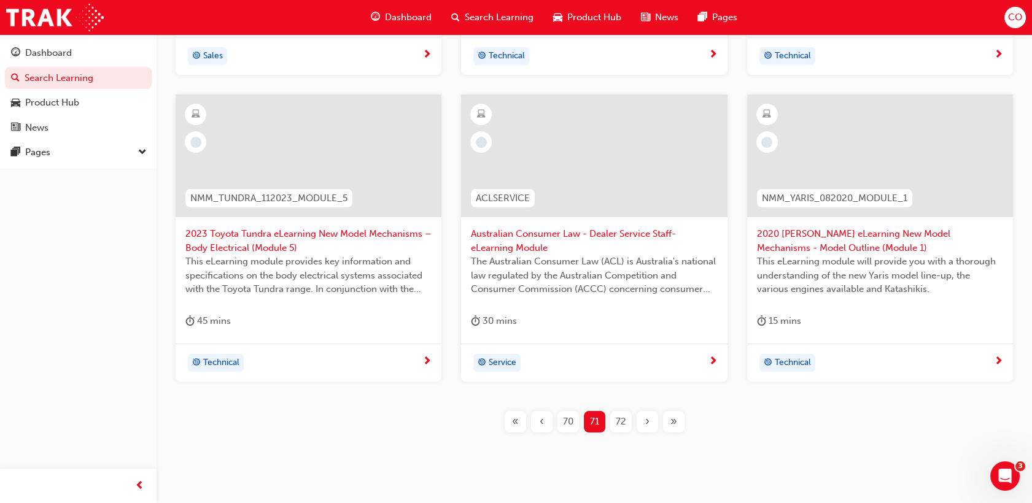
click at [566, 427] on span "70" at bounding box center [568, 422] width 10 height 14
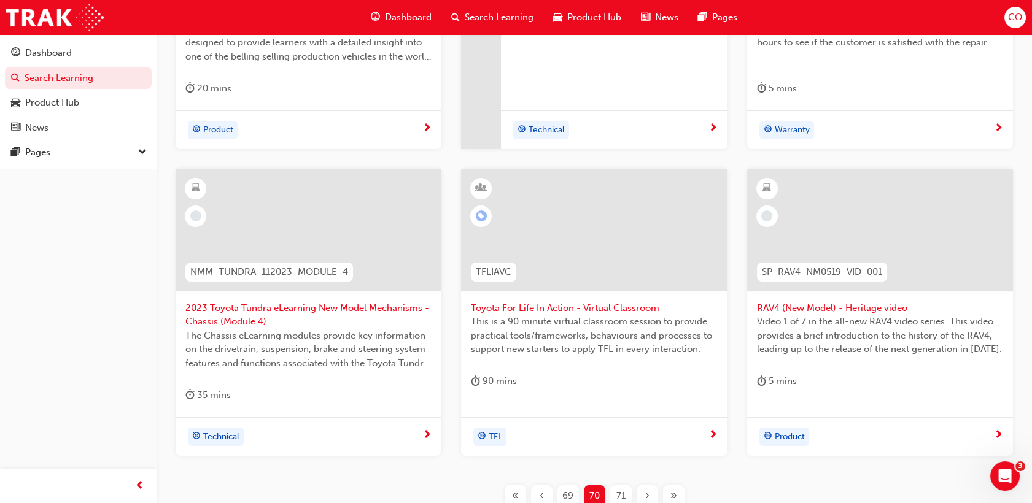
scroll to position [577, 0]
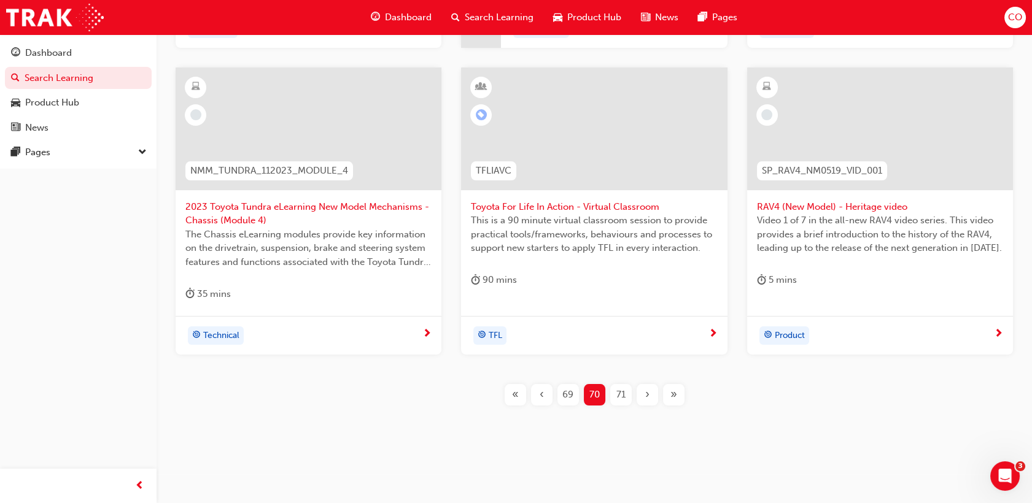
click at [567, 400] on span "69" at bounding box center [567, 395] width 11 height 14
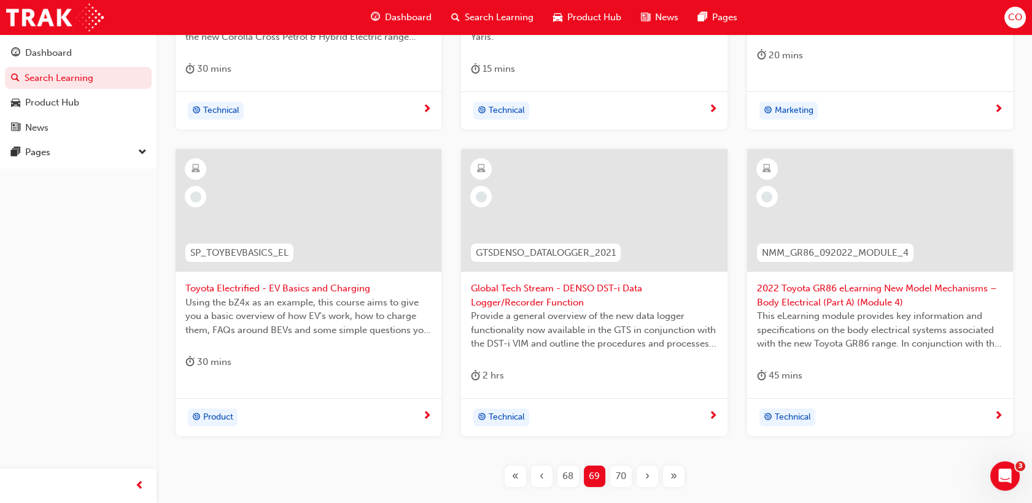
scroll to position [591, 0]
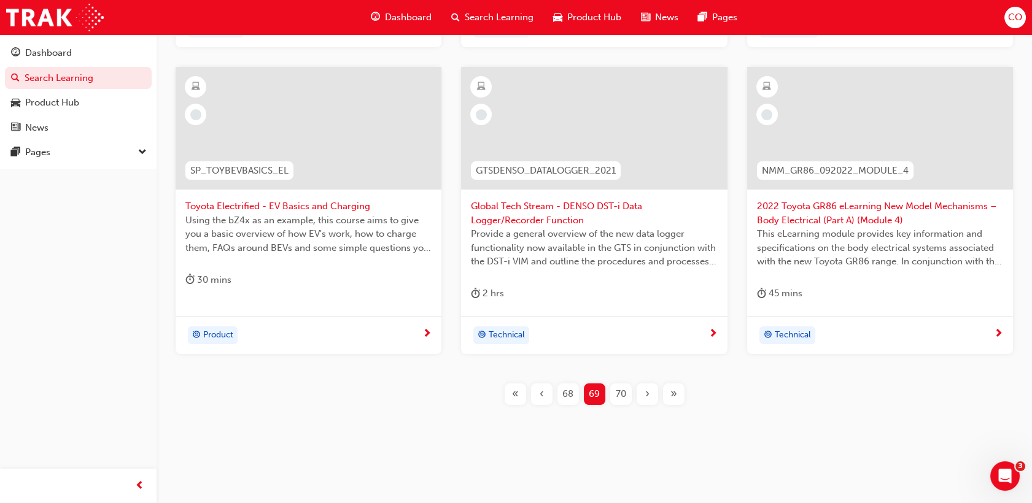
click at [570, 396] on span "68" at bounding box center [567, 394] width 11 height 14
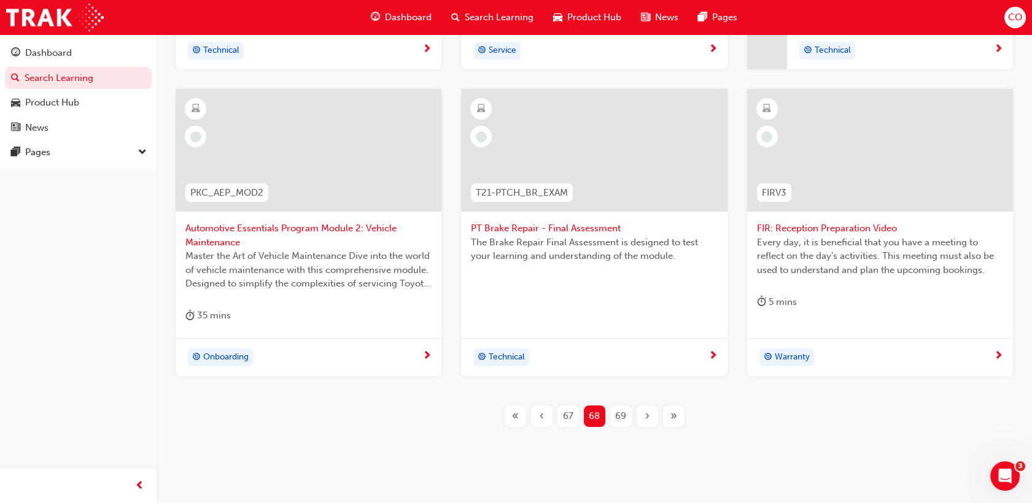
scroll to position [591, 0]
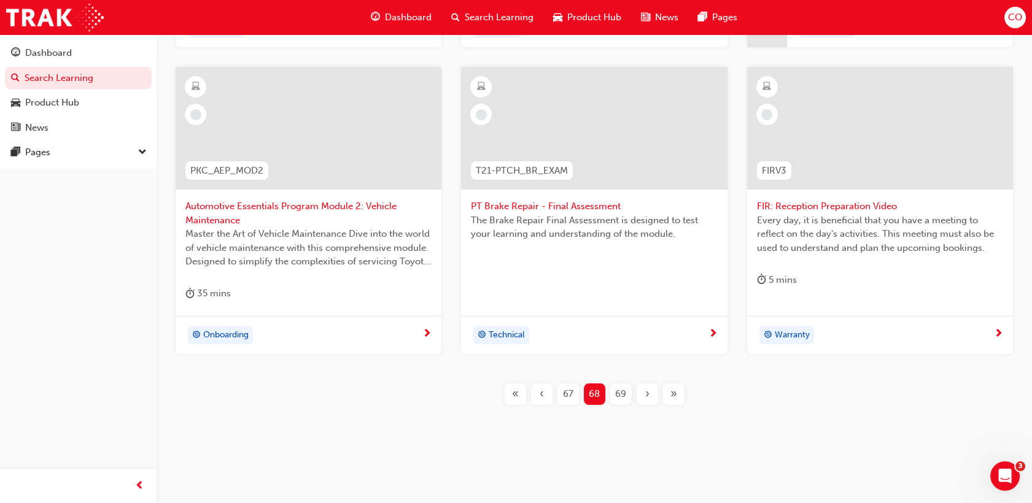
click at [569, 395] on span "67" at bounding box center [568, 394] width 10 height 14
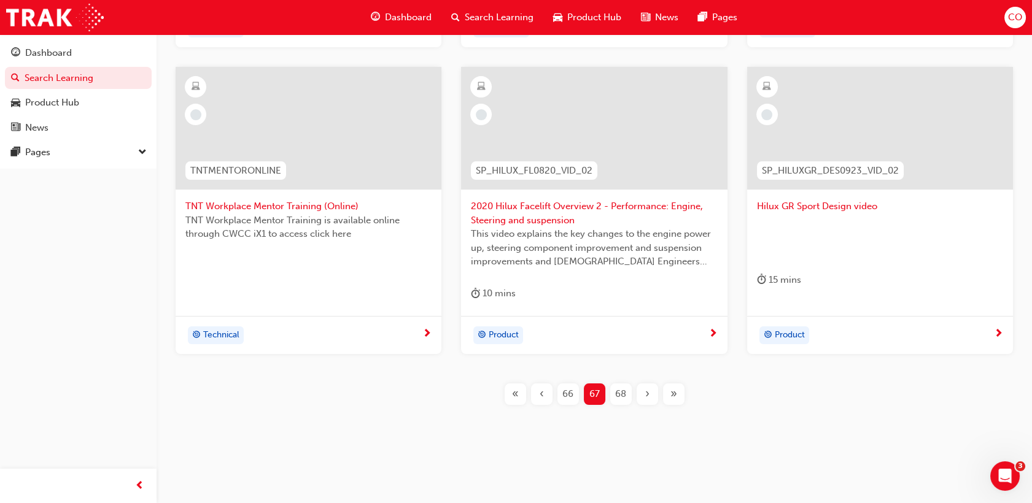
click at [569, 395] on span "66" at bounding box center [567, 394] width 11 height 14
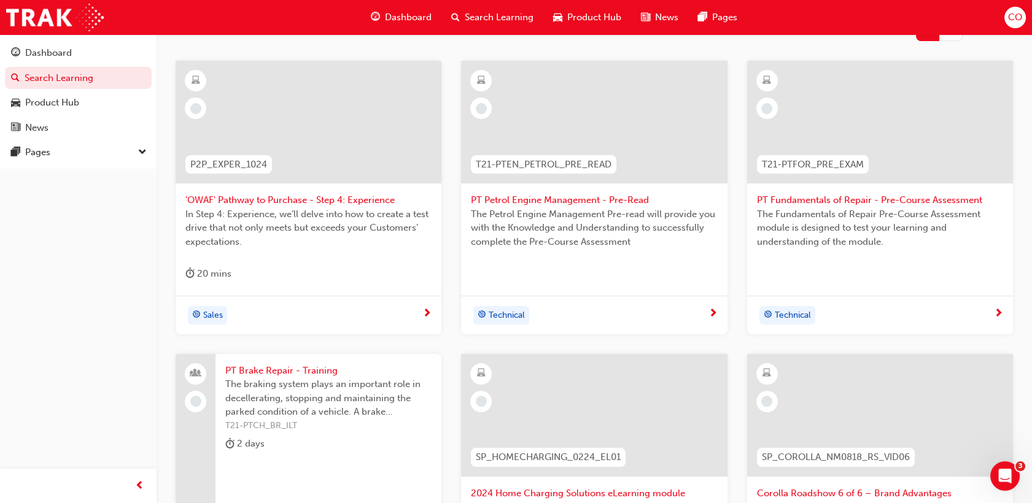
scroll to position [564, 0]
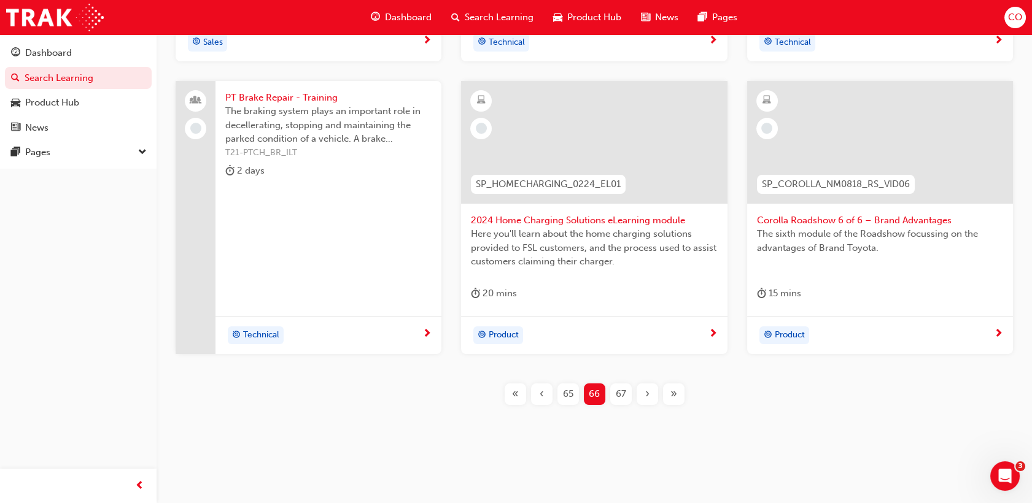
click at [559, 394] on div "65" at bounding box center [568, 394] width 21 height 21
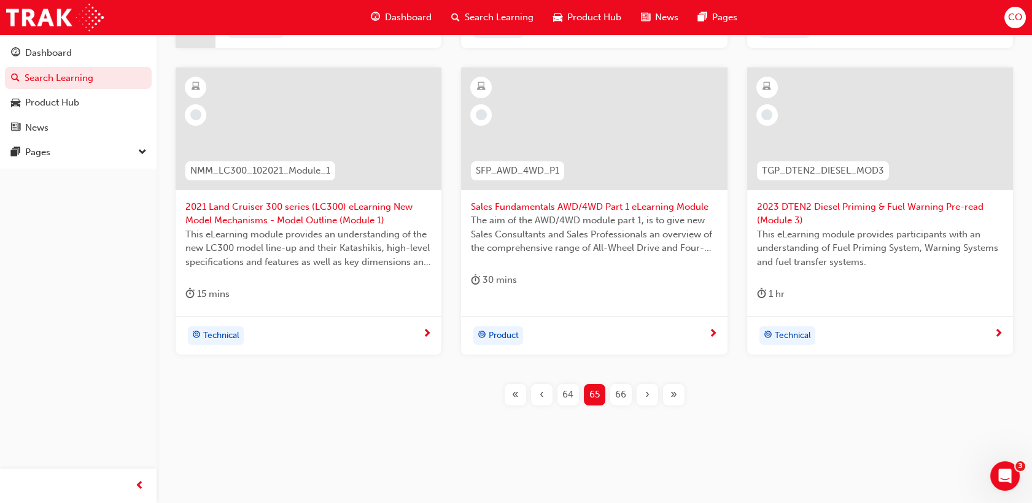
click at [563, 398] on span "64" at bounding box center [567, 395] width 11 height 14
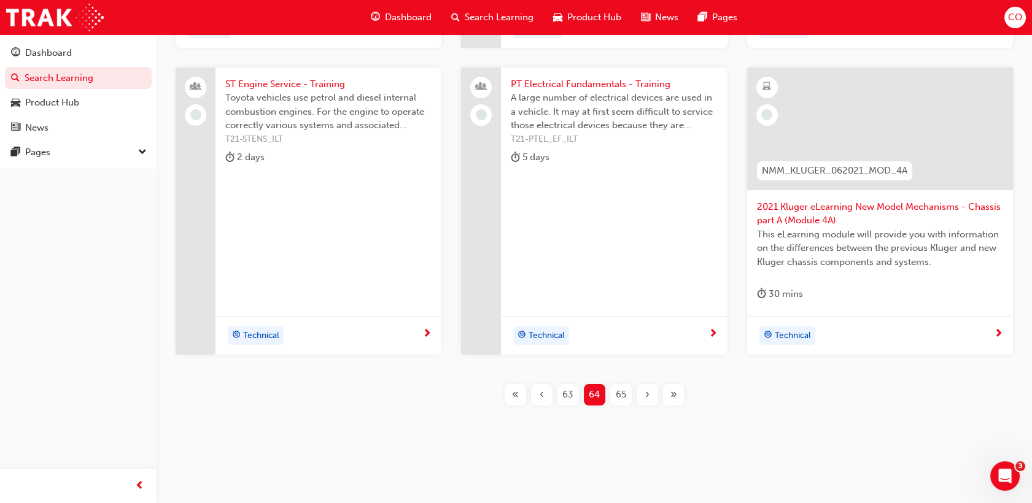
click at [564, 397] on span "63" at bounding box center [567, 395] width 11 height 14
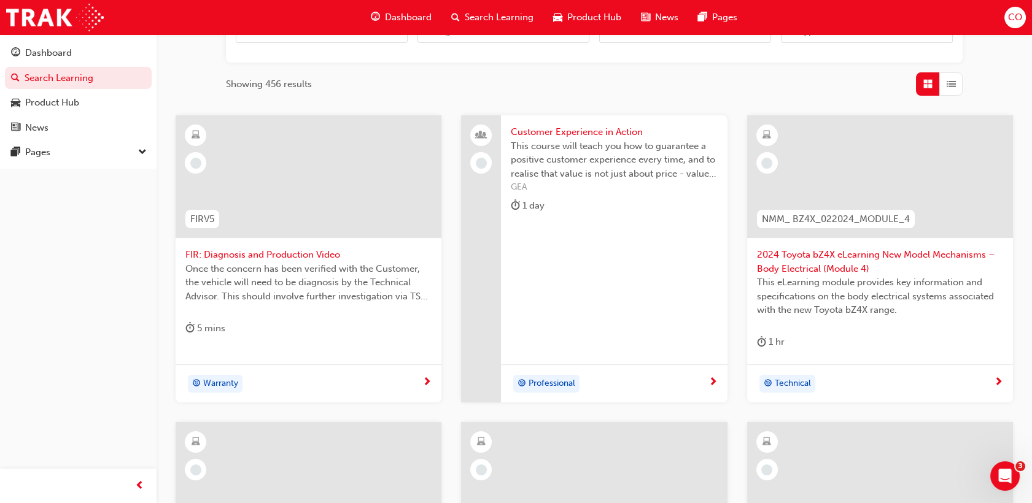
scroll to position [591, 0]
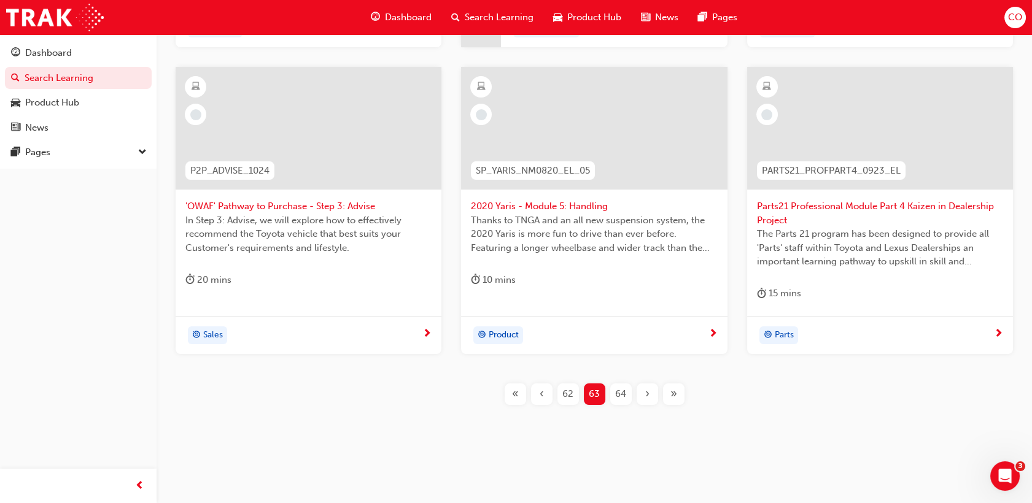
click at [564, 395] on span "62" at bounding box center [567, 394] width 11 height 14
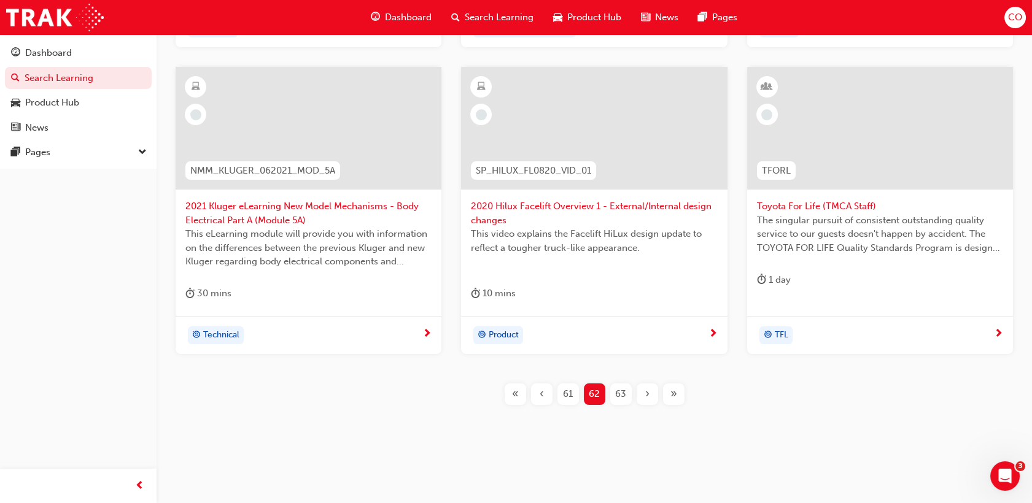
click at [563, 394] on span "61" at bounding box center [568, 394] width 10 height 14
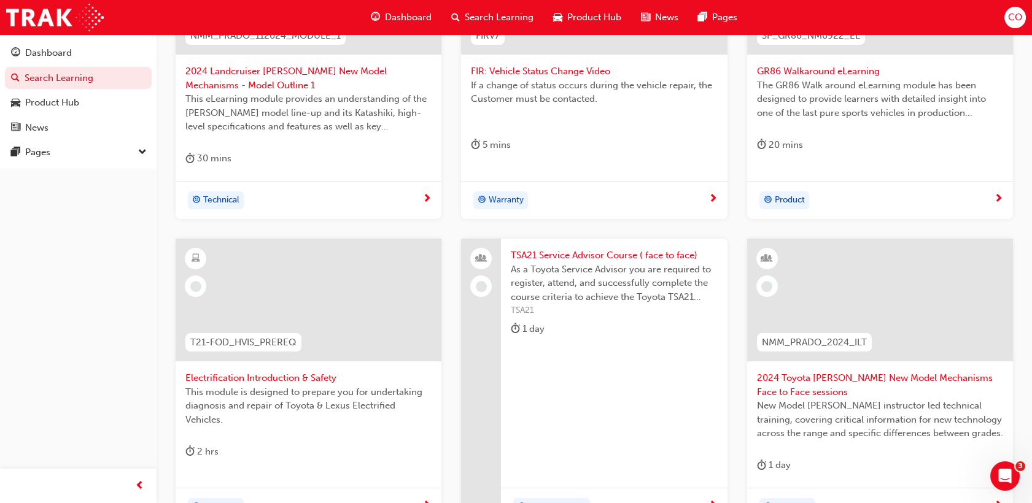
scroll to position [523, 0]
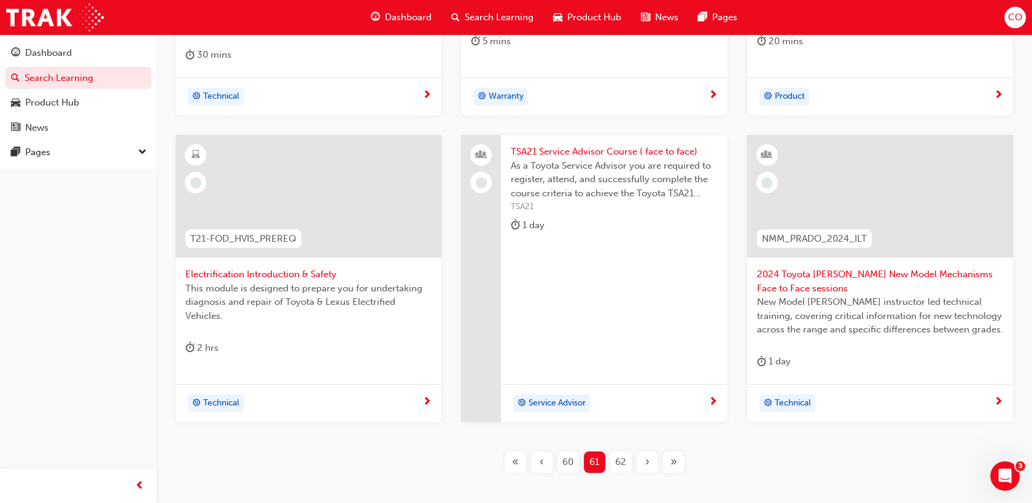
click at [565, 464] on span "60" at bounding box center [567, 463] width 11 height 14
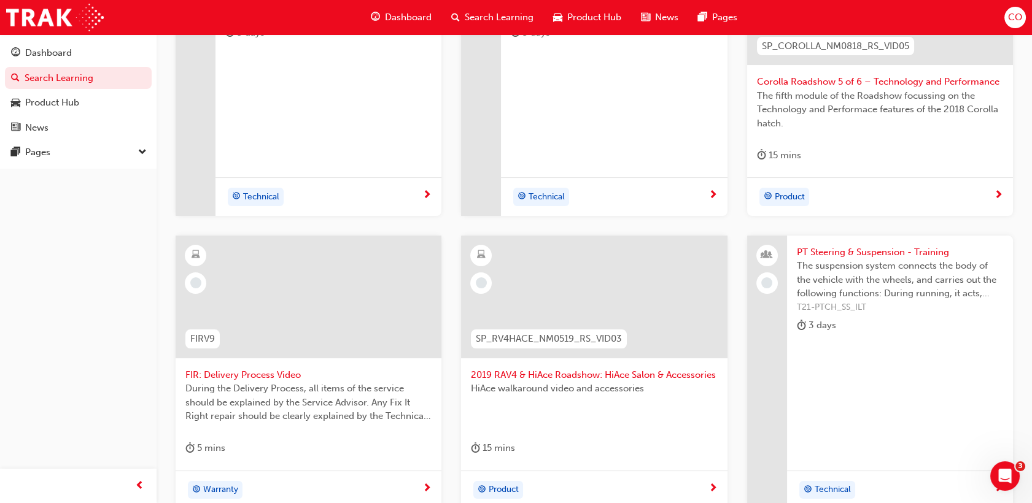
scroll to position [577, 0]
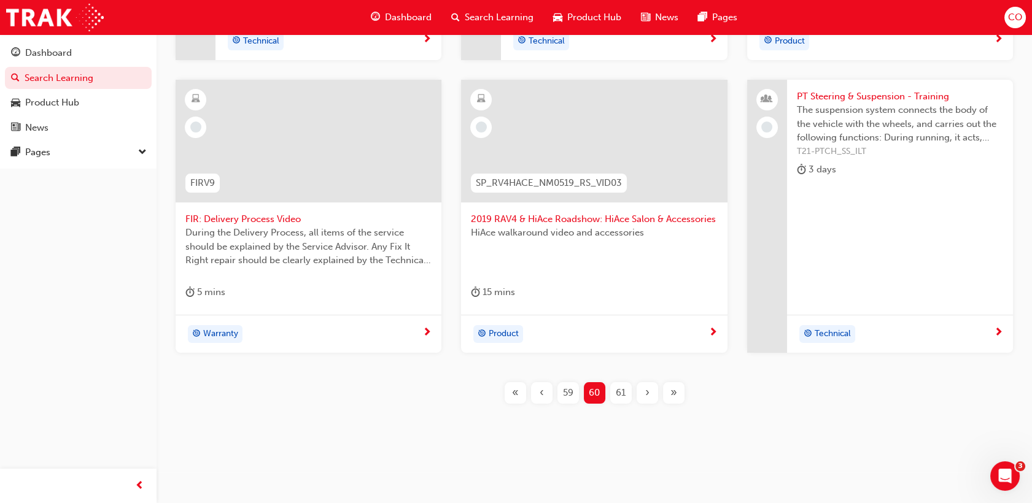
click at [574, 395] on div "59" at bounding box center [568, 393] width 21 height 21
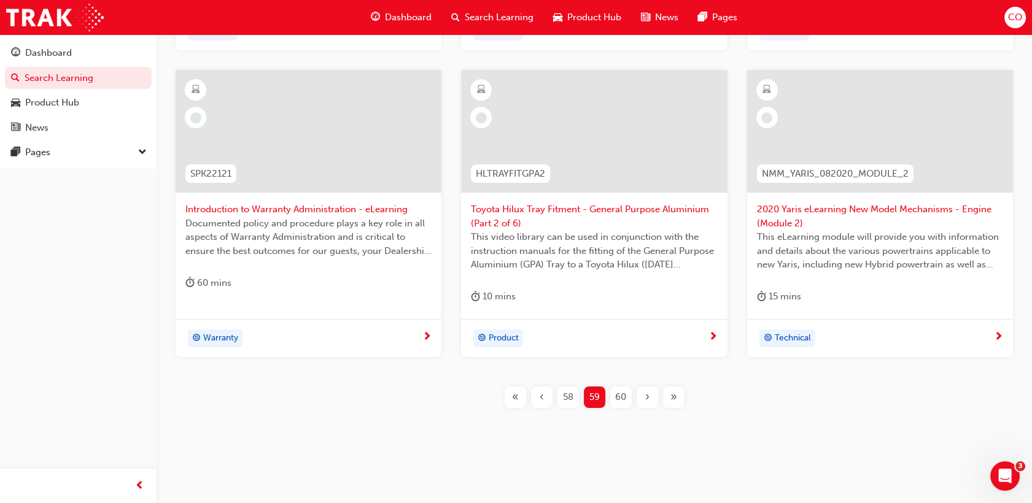
scroll to position [591, 0]
click at [572, 398] on span "58" at bounding box center [568, 394] width 10 height 14
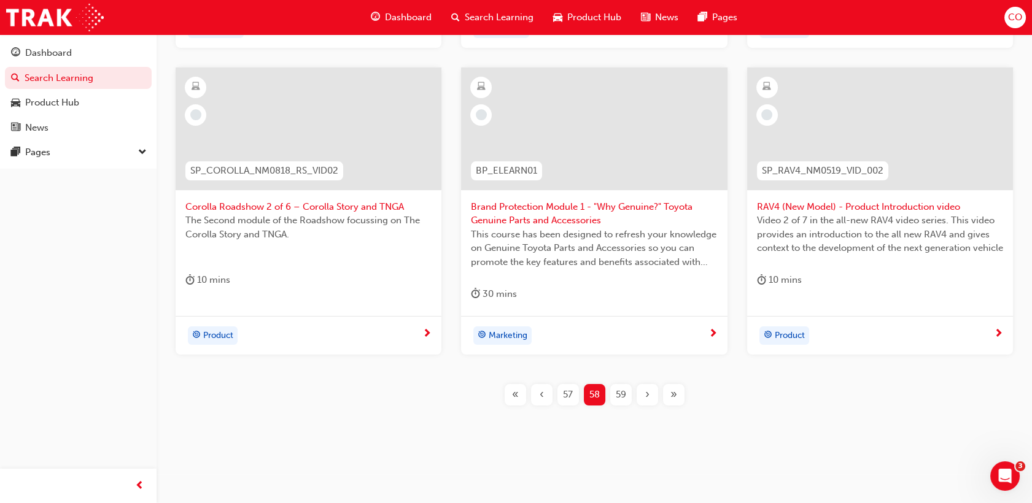
click at [567, 396] on span "57" at bounding box center [568, 395] width 10 height 14
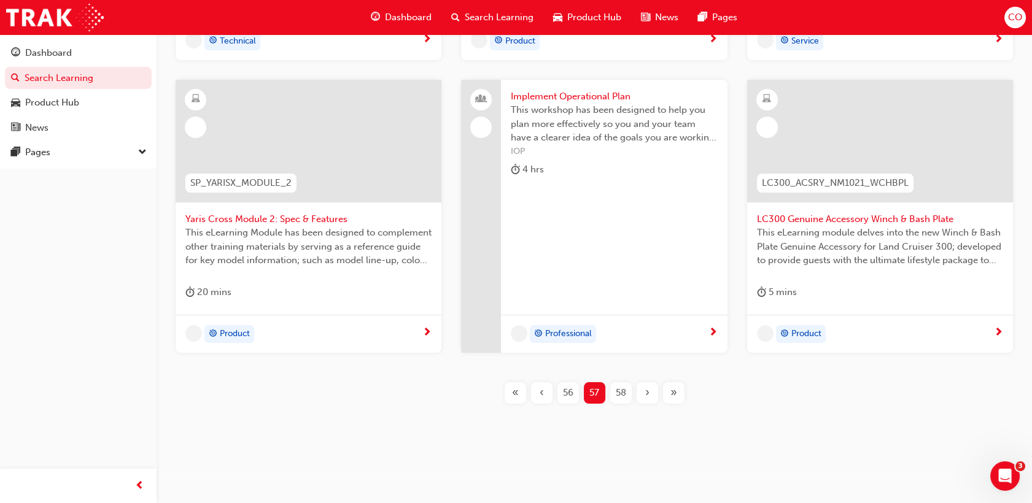
scroll to position [564, 0]
click at [565, 395] on span "56" at bounding box center [568, 394] width 10 height 14
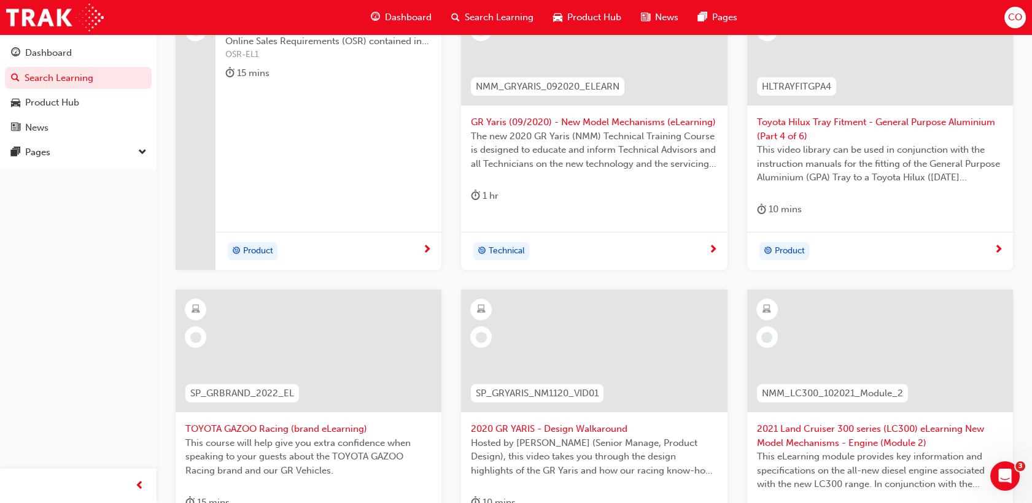
scroll to position [290, 0]
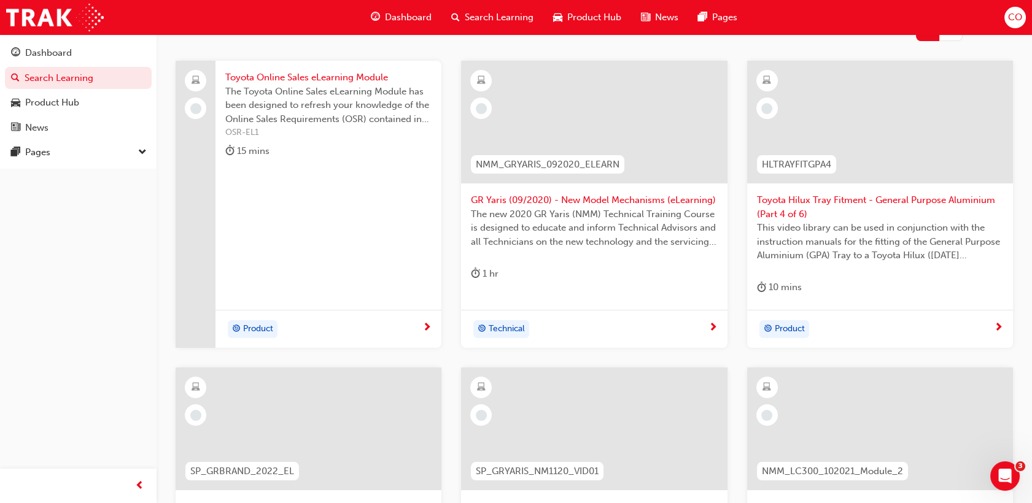
click at [874, 211] on span "Toyota Hilux Tray Fitment - General Purpose Aluminium (Part 4 of 6)" at bounding box center [880, 207] width 246 height 28
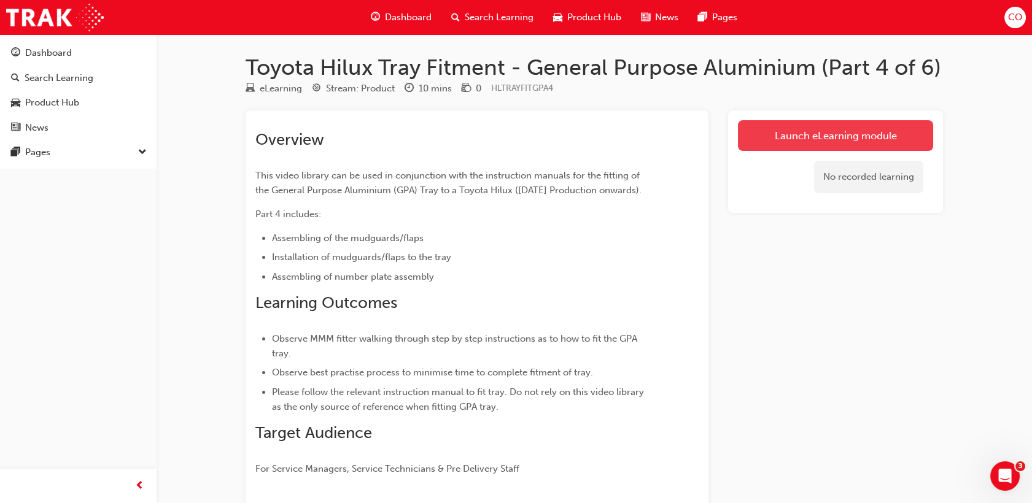
click at [799, 135] on link "Launch eLearning module" at bounding box center [835, 135] width 195 height 31
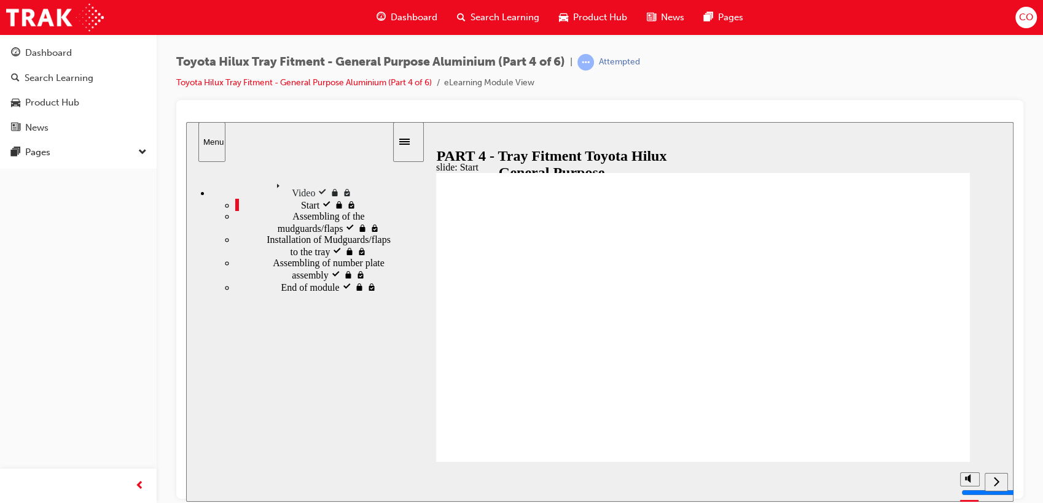
type input "139500"
click at [495, 16] on span "Search Learning" at bounding box center [504, 17] width 69 height 14
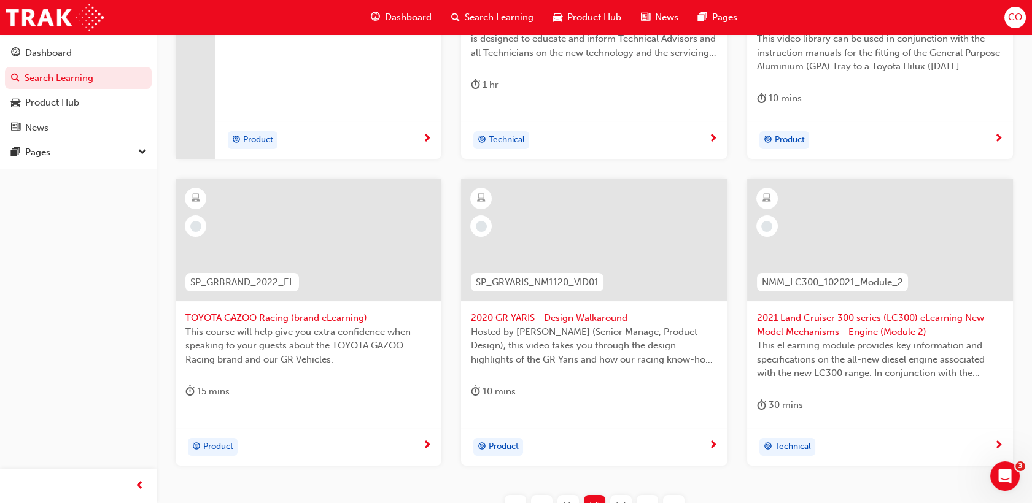
scroll to position [591, 0]
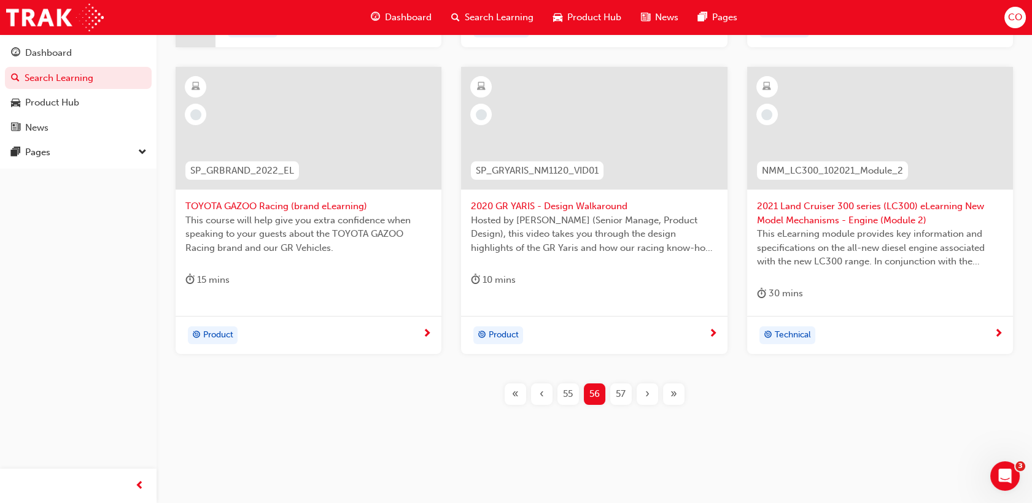
click at [575, 397] on div "55" at bounding box center [568, 394] width 21 height 21
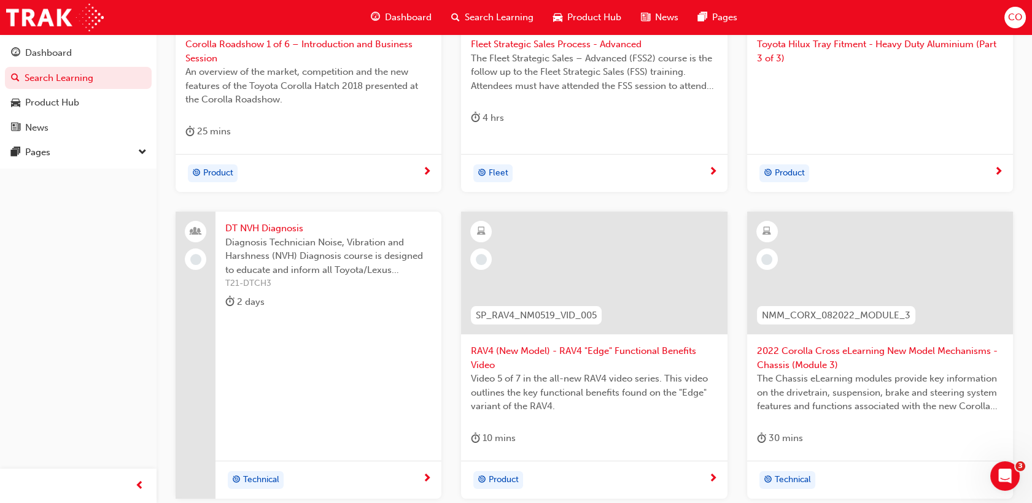
scroll to position [523, 0]
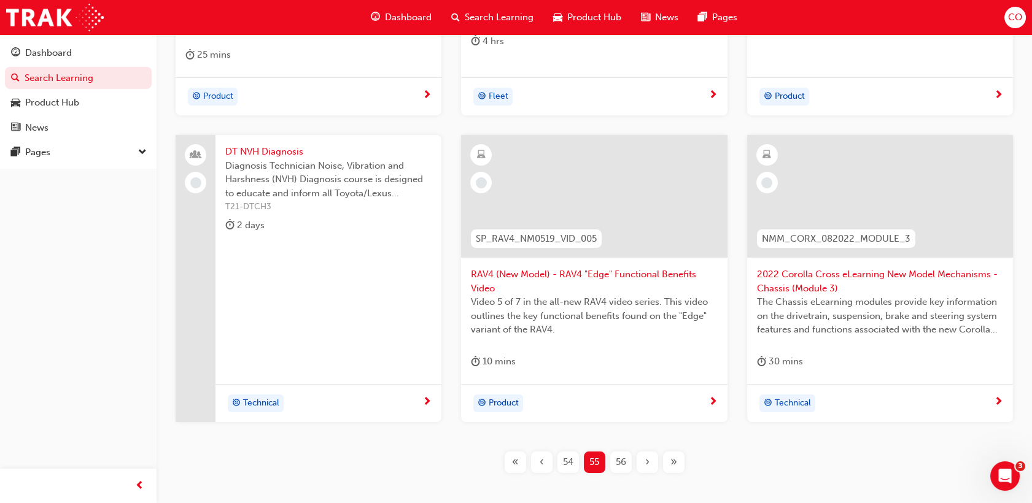
click at [570, 459] on span "54" at bounding box center [568, 463] width 10 height 14
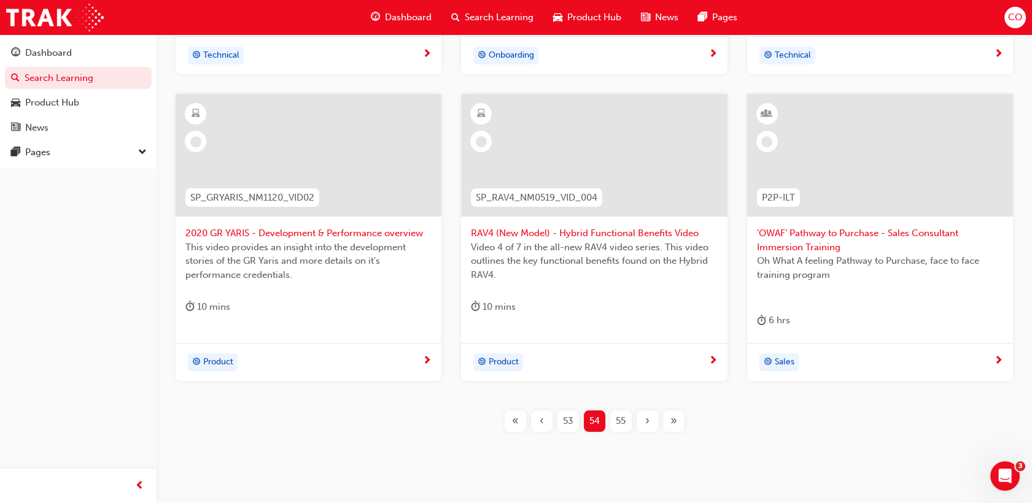
scroll to position [591, 0]
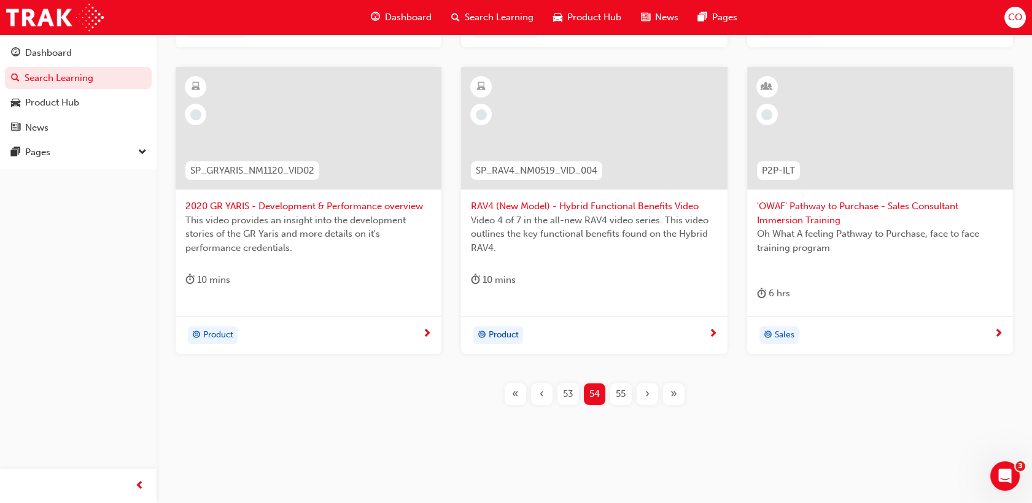
click at [565, 395] on span "53" at bounding box center [568, 394] width 10 height 14
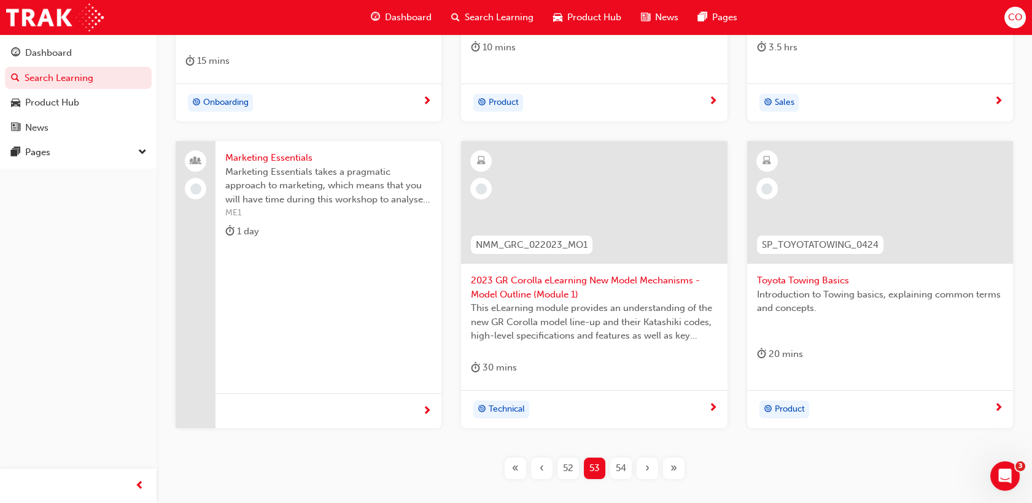
scroll to position [591, 0]
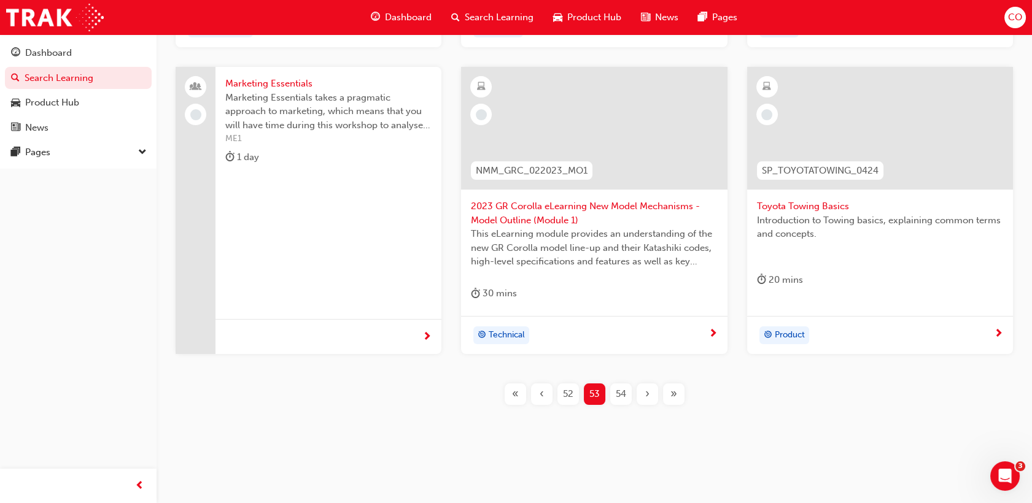
click at [572, 400] on div "52" at bounding box center [568, 394] width 21 height 21
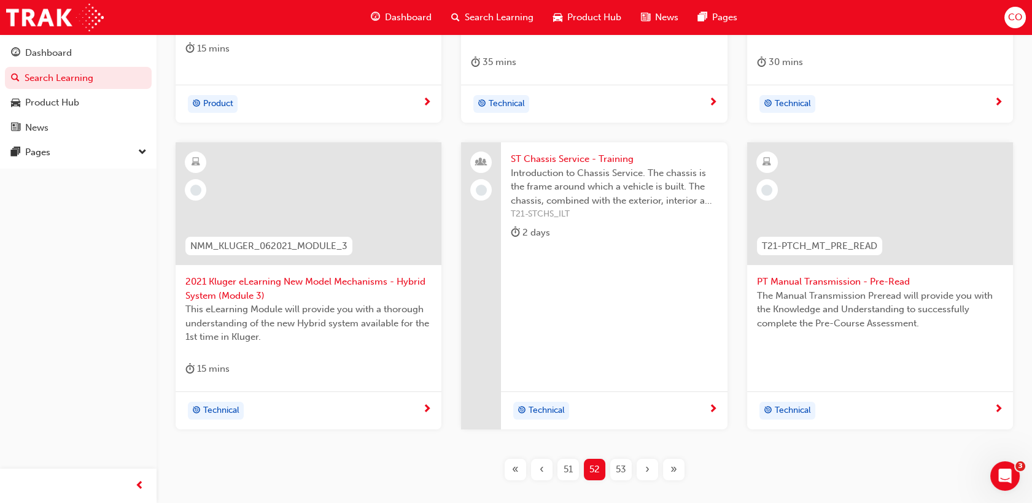
scroll to position [591, 0]
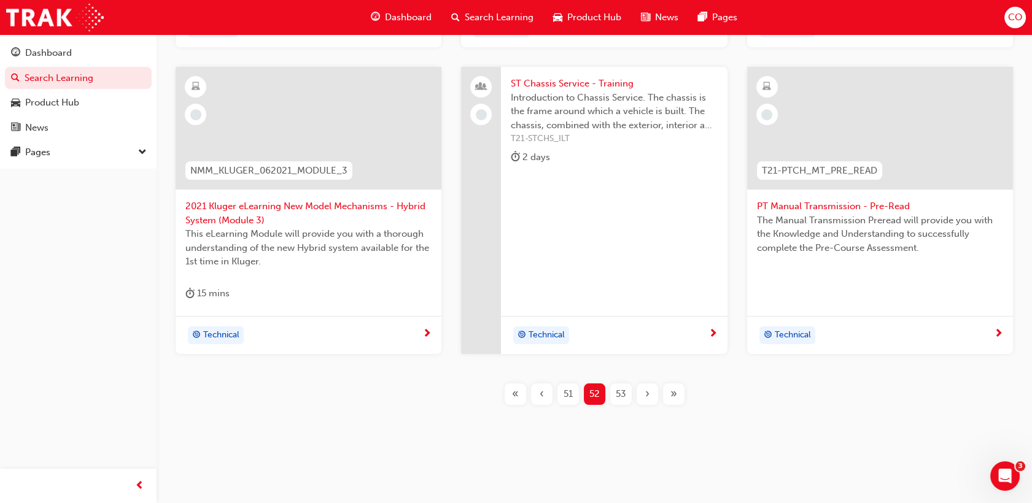
click at [564, 398] on span "51" at bounding box center [568, 394] width 9 height 14
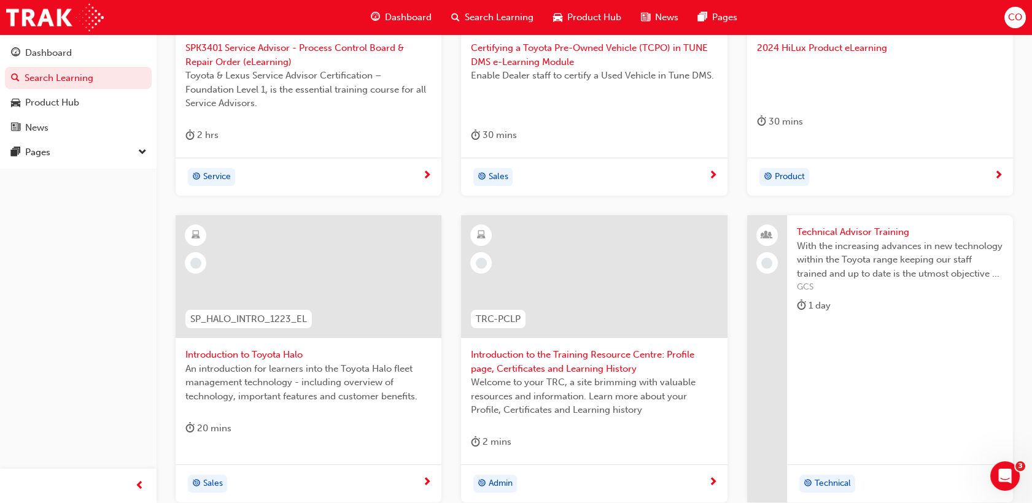
scroll to position [319, 0]
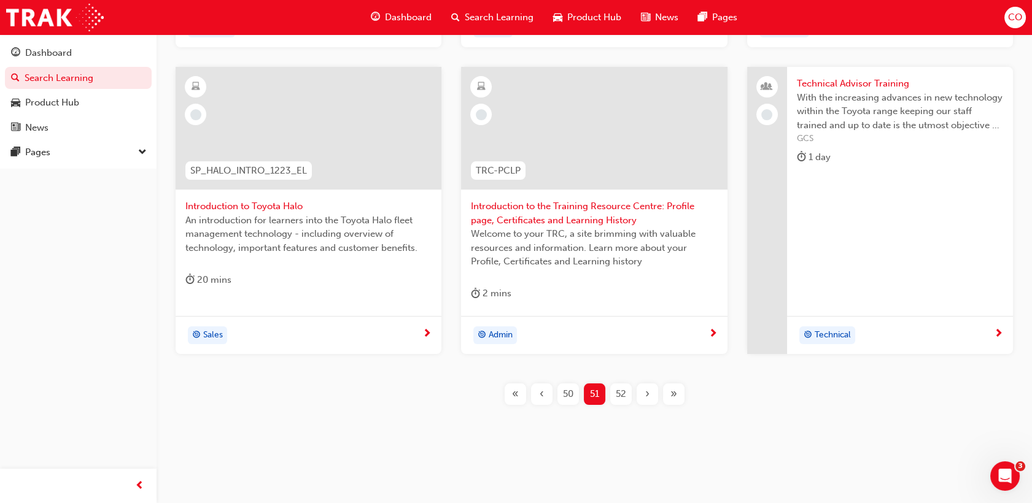
click at [565, 395] on span "50" at bounding box center [568, 394] width 10 height 14
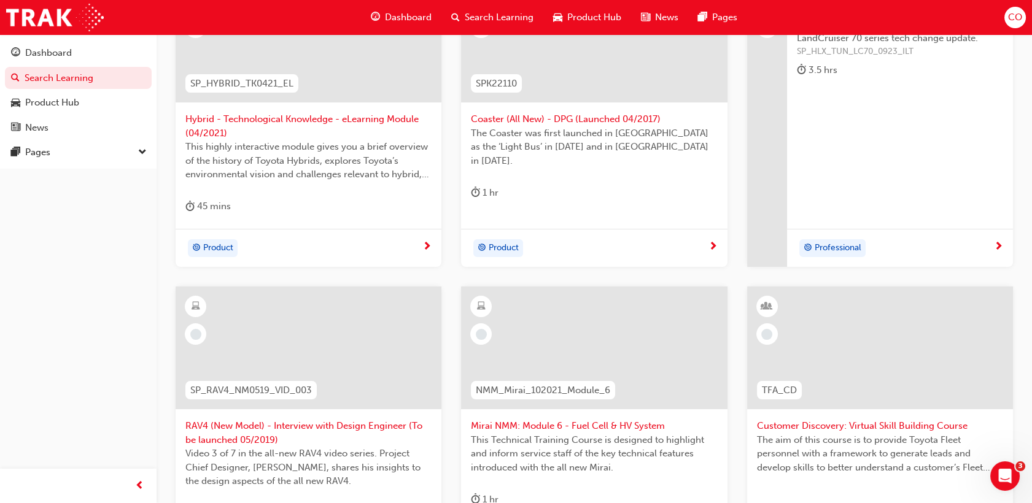
scroll to position [455, 0]
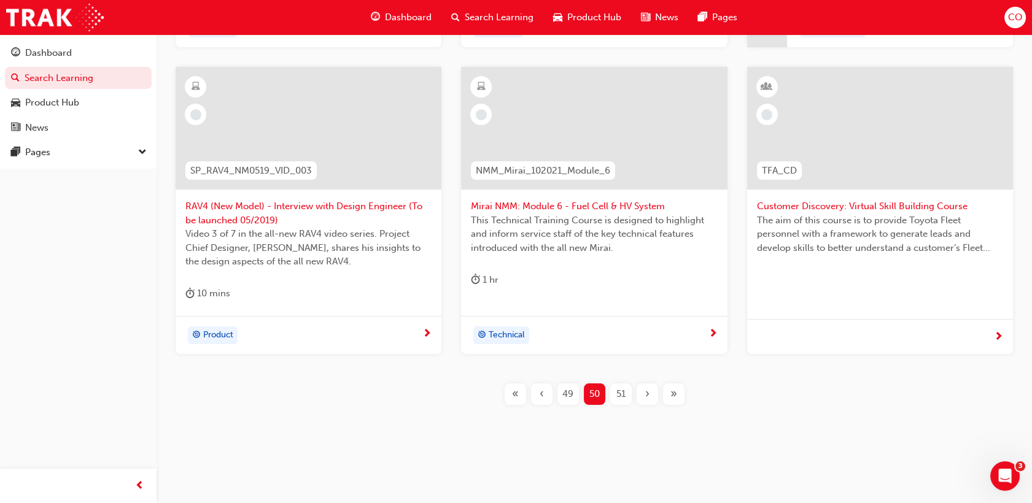
click at [565, 391] on span "49" at bounding box center [567, 394] width 11 height 14
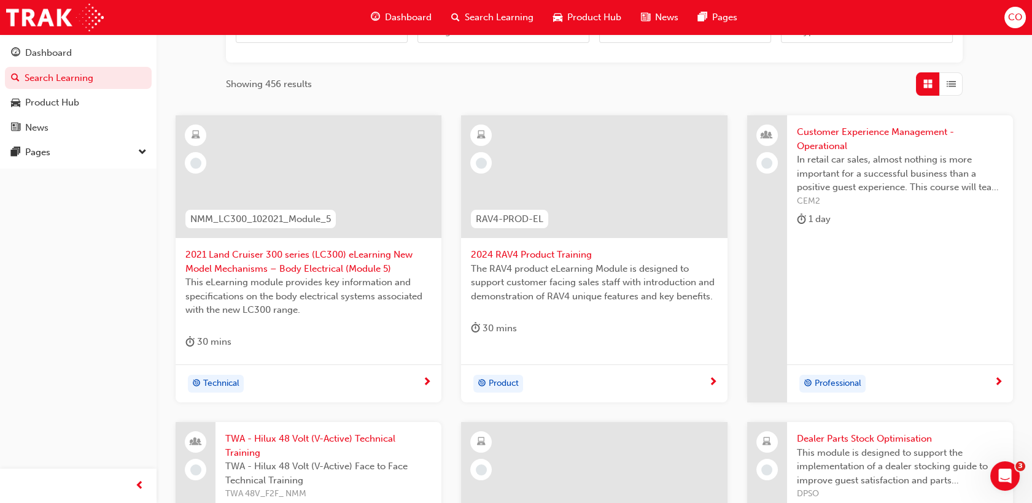
scroll to position [509, 0]
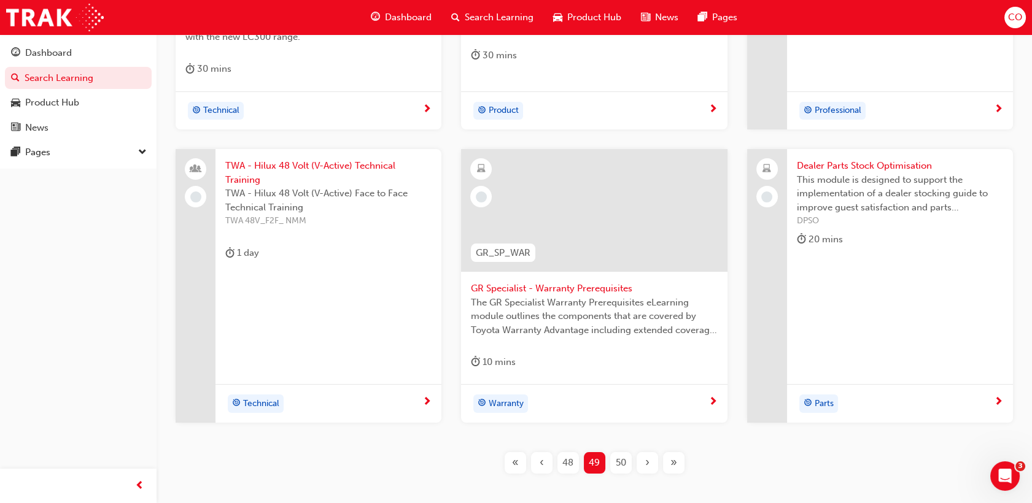
click at [565, 458] on span "48" at bounding box center [567, 463] width 11 height 14
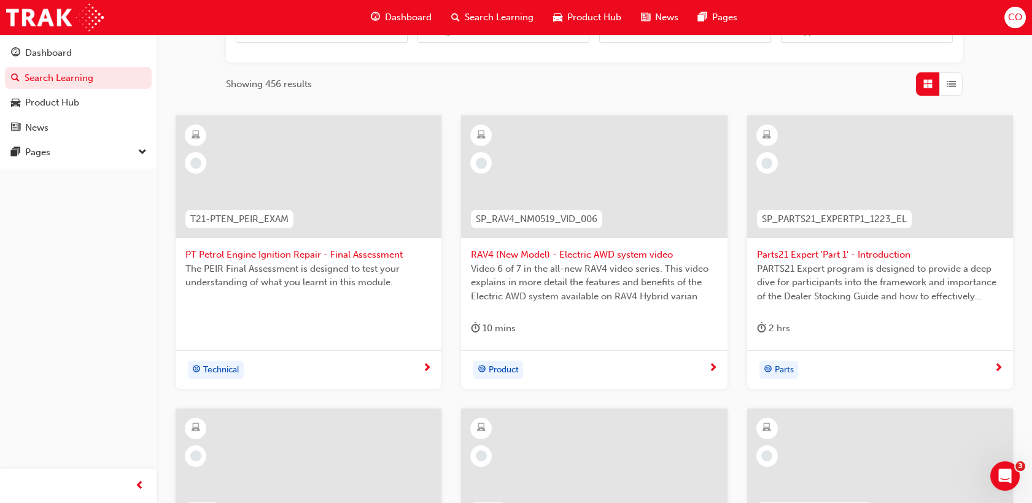
scroll to position [577, 0]
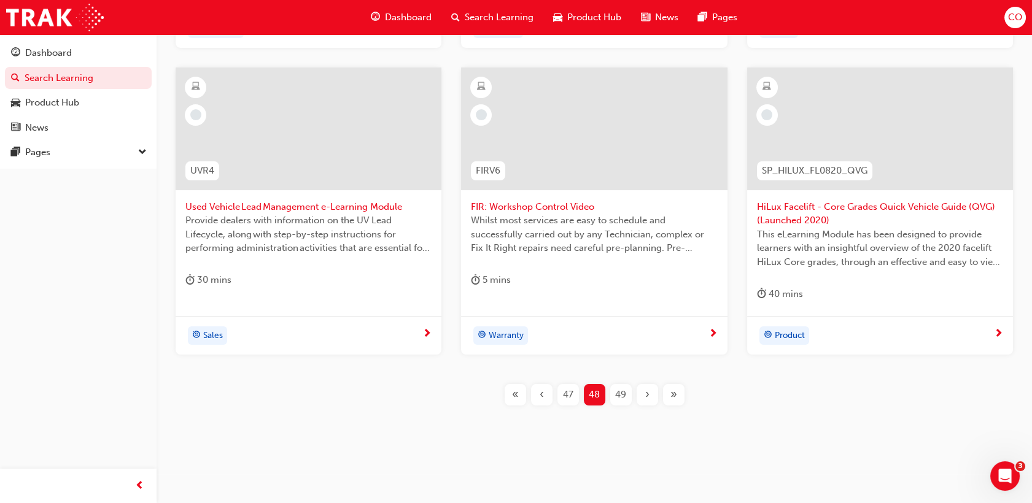
click at [561, 399] on div "47" at bounding box center [568, 394] width 21 height 21
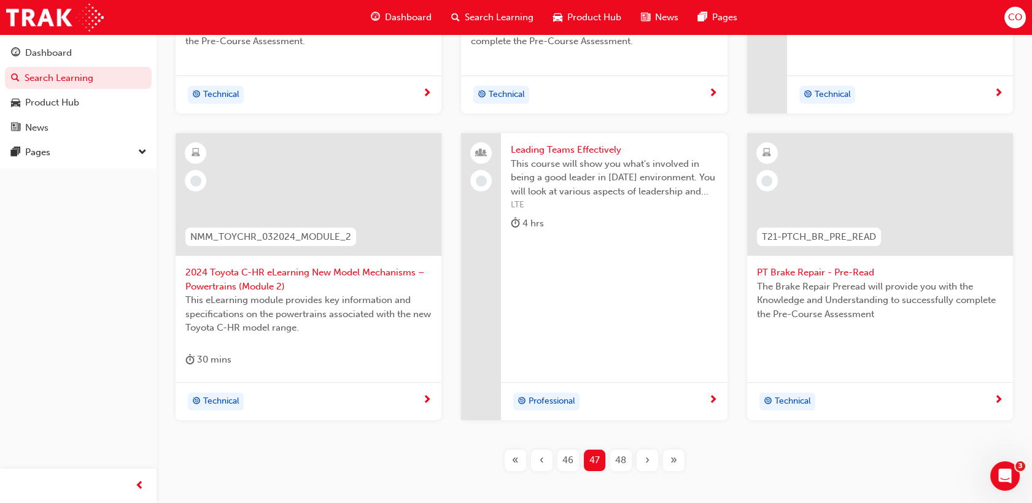
scroll to position [557, 0]
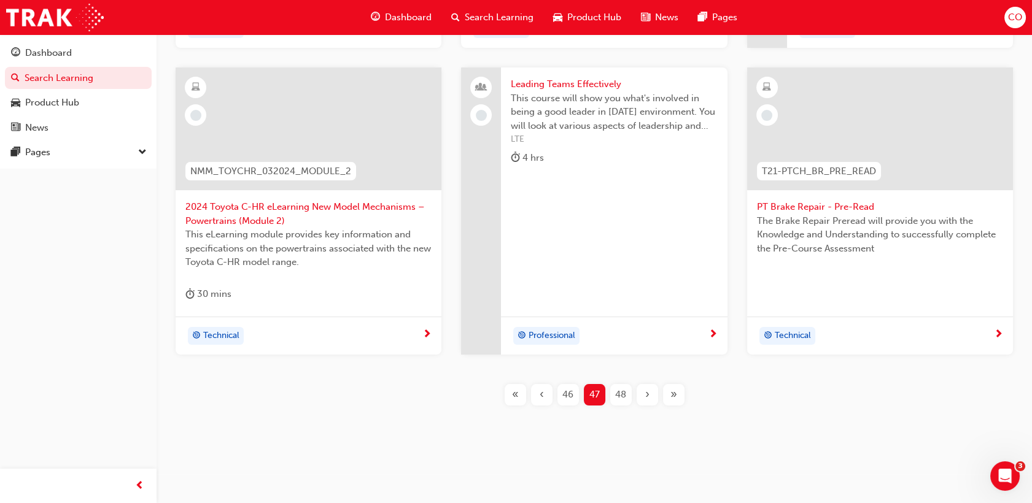
click at [568, 405] on div "T21-PTCH_AT_PRE_READ PT Automatic Transmission - Pre-Read The Auto Transmission…" at bounding box center [594, 109] width 836 height 631
click at [568, 400] on span "46" at bounding box center [567, 395] width 11 height 14
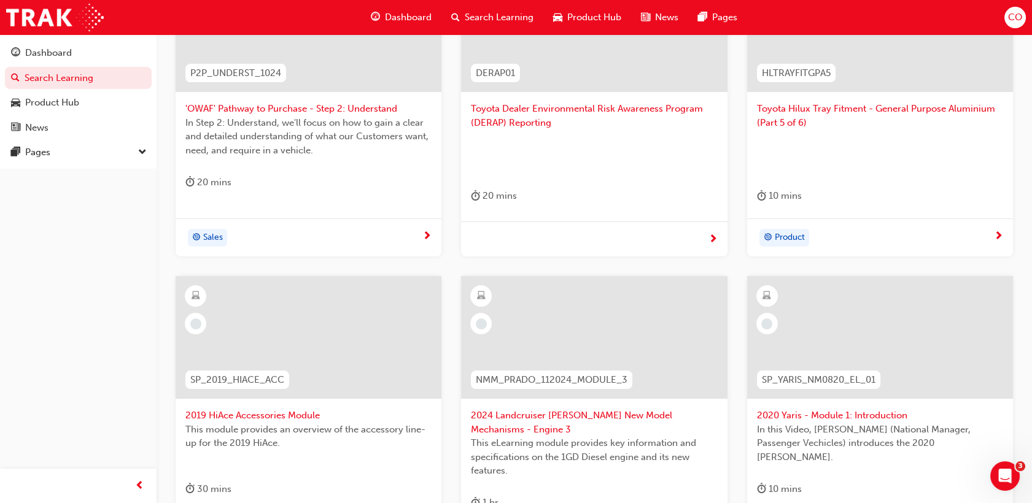
scroll to position [557, 0]
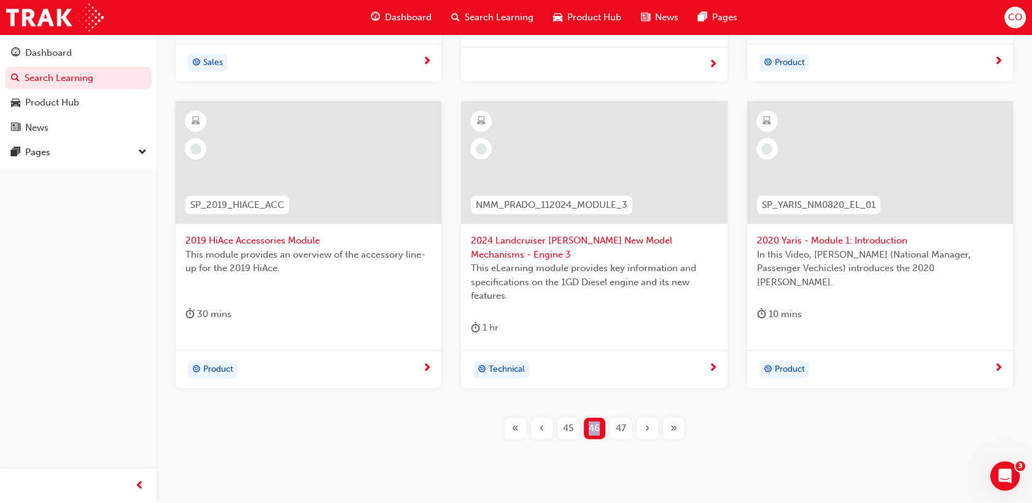
click at [573, 426] on div "45" at bounding box center [568, 428] width 21 height 21
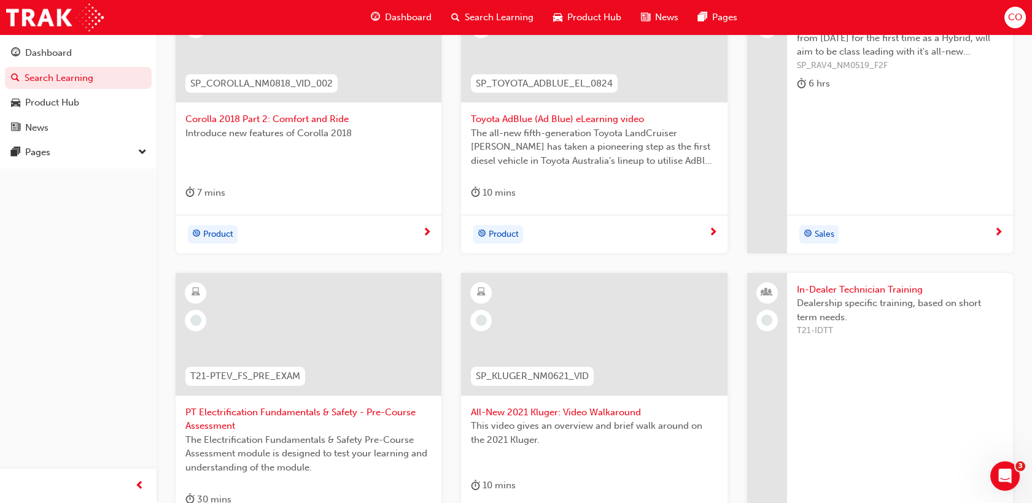
scroll to position [557, 0]
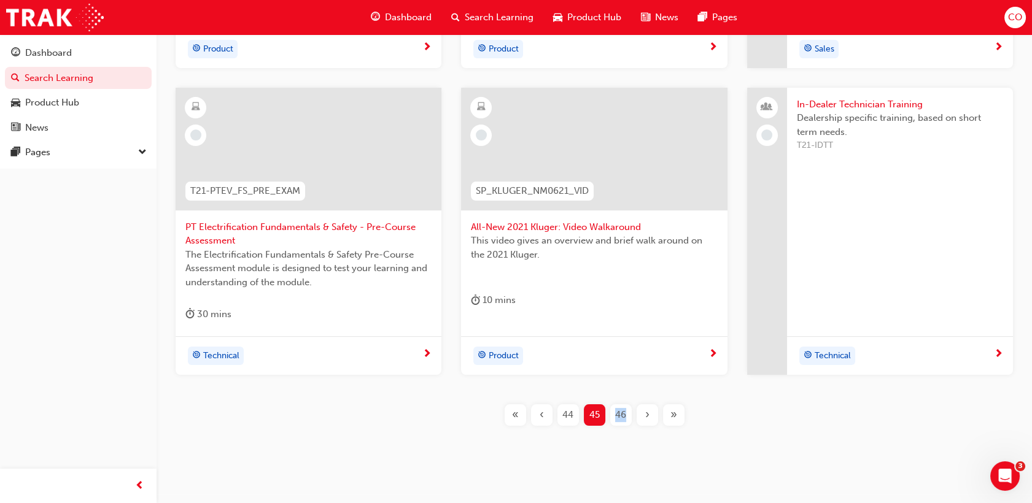
click at [573, 409] on span "44" at bounding box center [567, 415] width 11 height 14
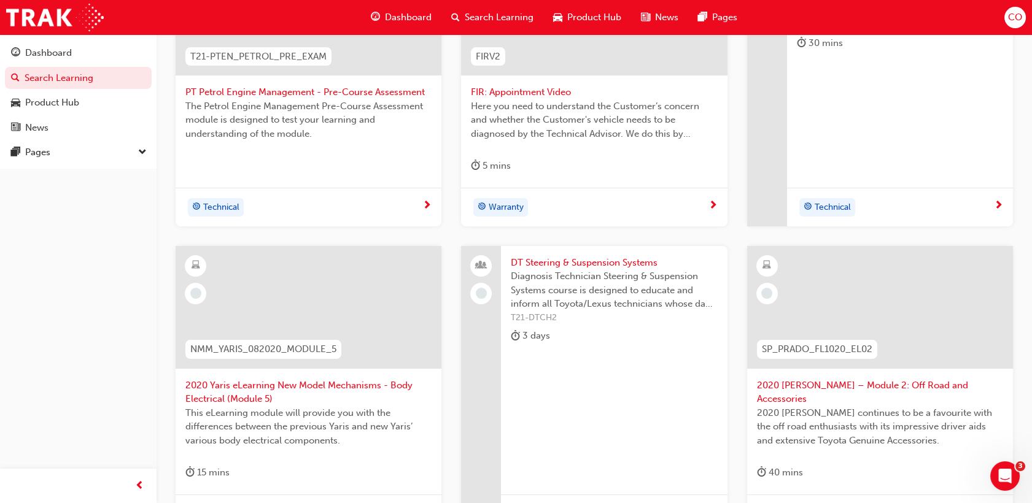
scroll to position [489, 0]
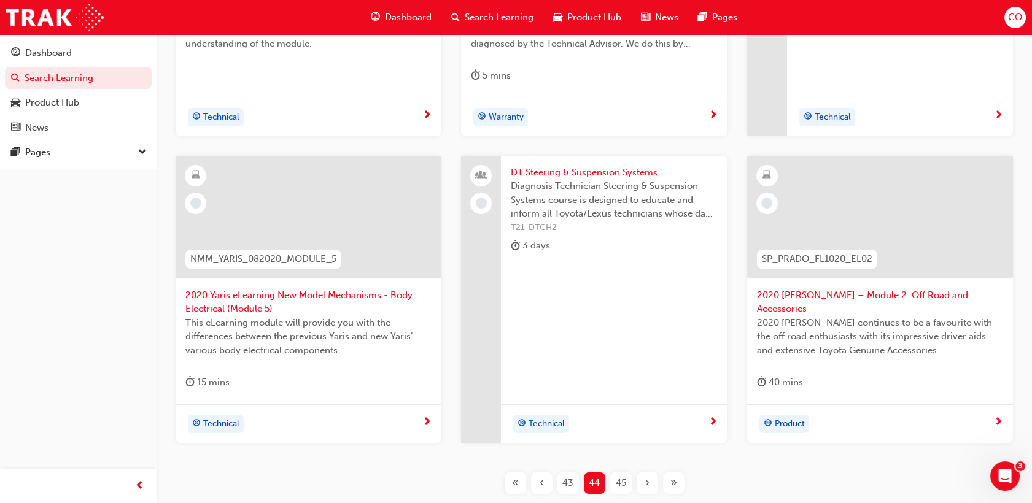
click at [563, 481] on span "43" at bounding box center [567, 483] width 11 height 14
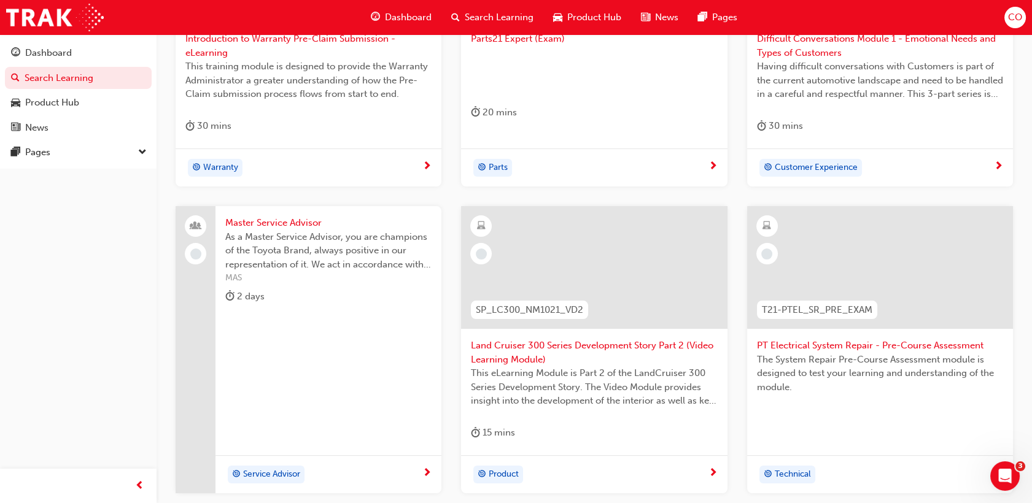
scroll to position [352, 0]
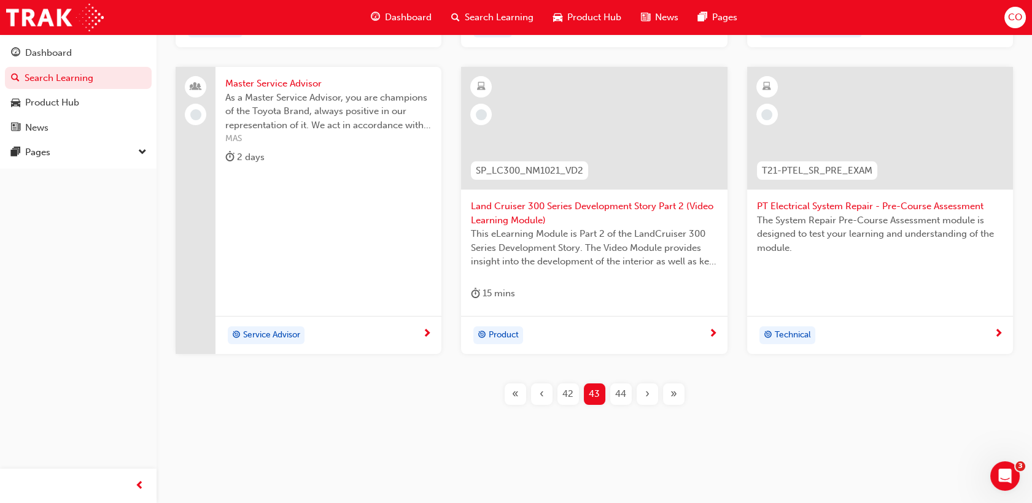
click at [568, 402] on div "42" at bounding box center [568, 394] width 21 height 21
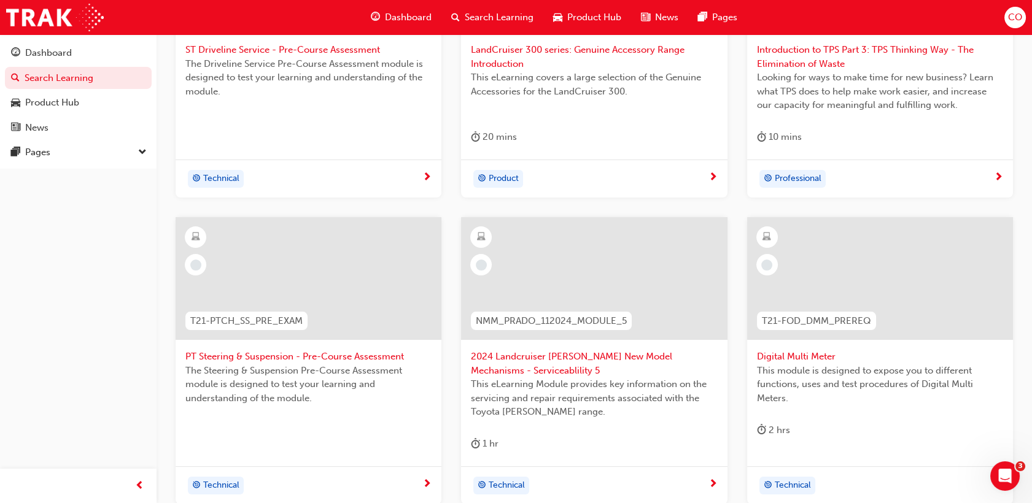
scroll to position [319, 0]
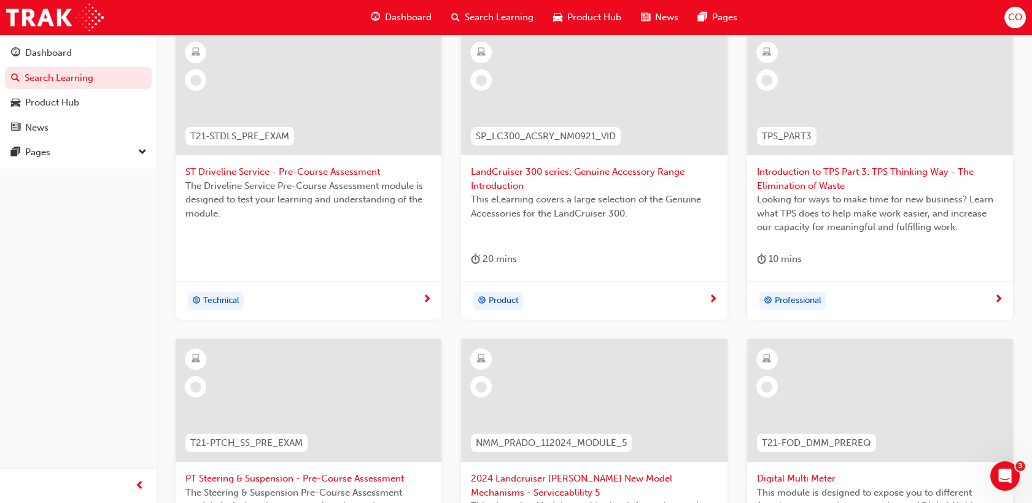
click at [624, 265] on div "20 mins" at bounding box center [594, 262] width 246 height 20
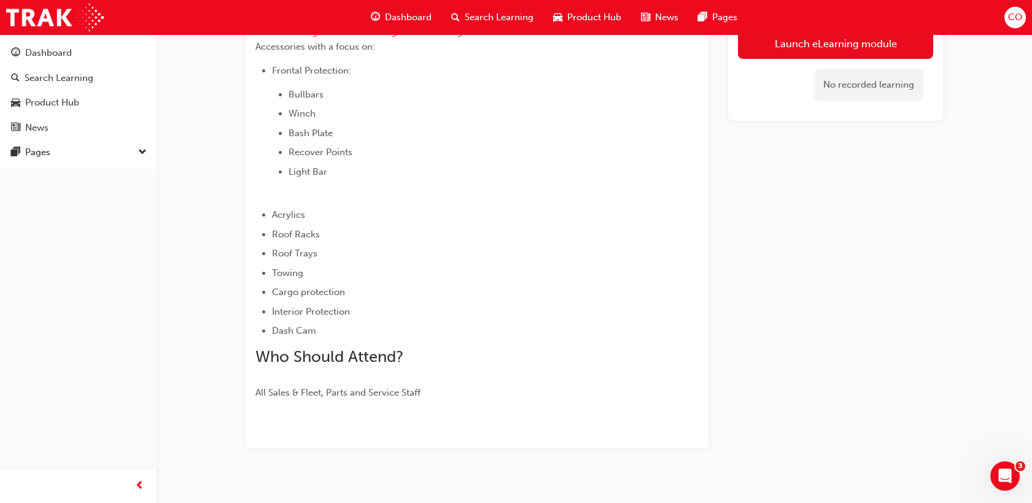
scroll to position [343, 0]
click at [506, 17] on span "Search Learning" at bounding box center [499, 17] width 69 height 14
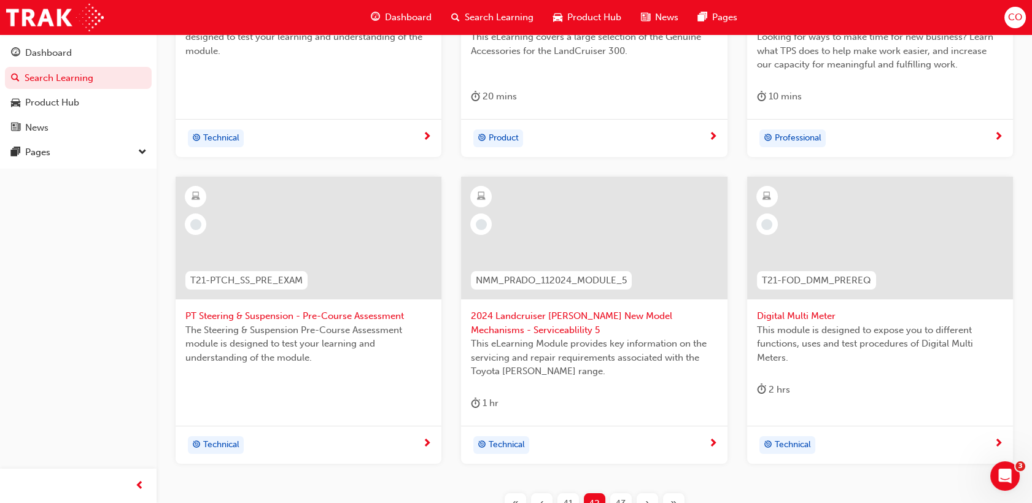
scroll to position [591, 0]
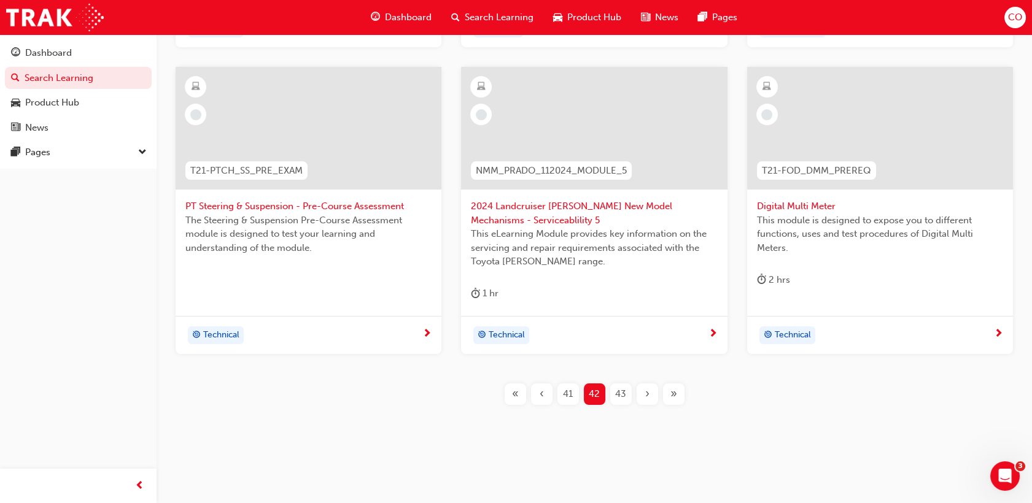
click at [572, 390] on span "41" at bounding box center [568, 394] width 10 height 14
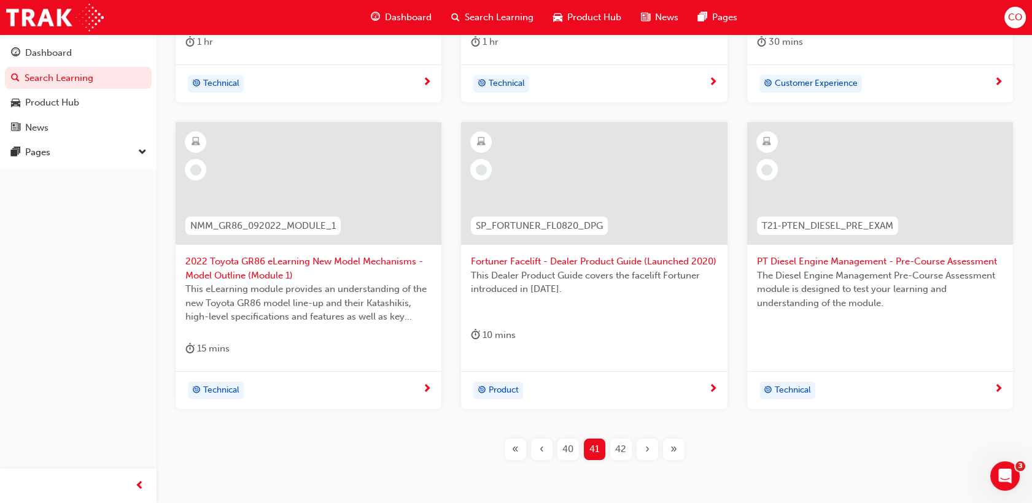
scroll to position [591, 0]
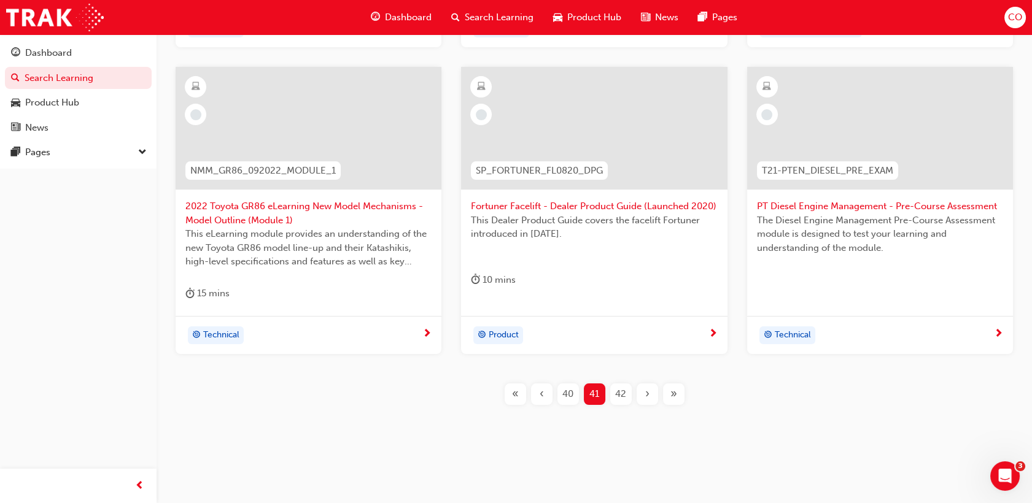
click at [570, 399] on span "40" at bounding box center [567, 394] width 11 height 14
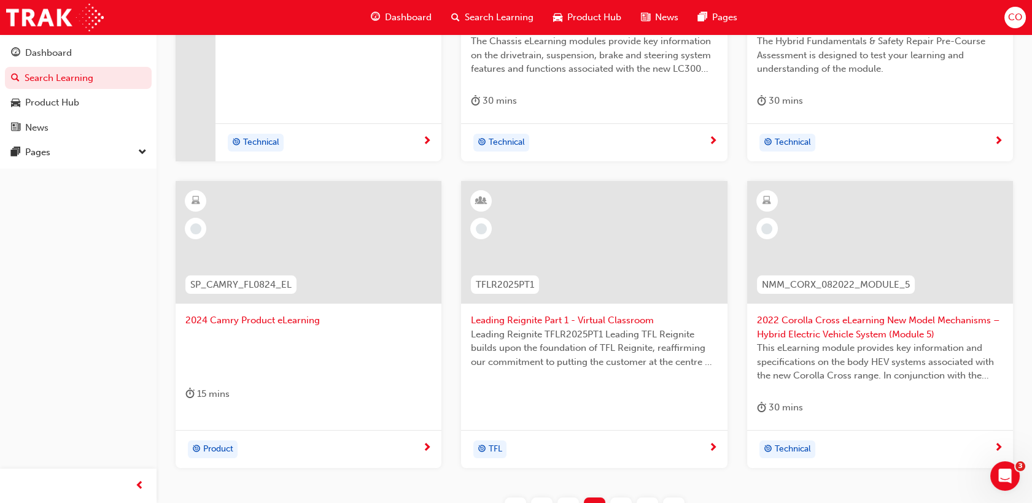
scroll to position [523, 0]
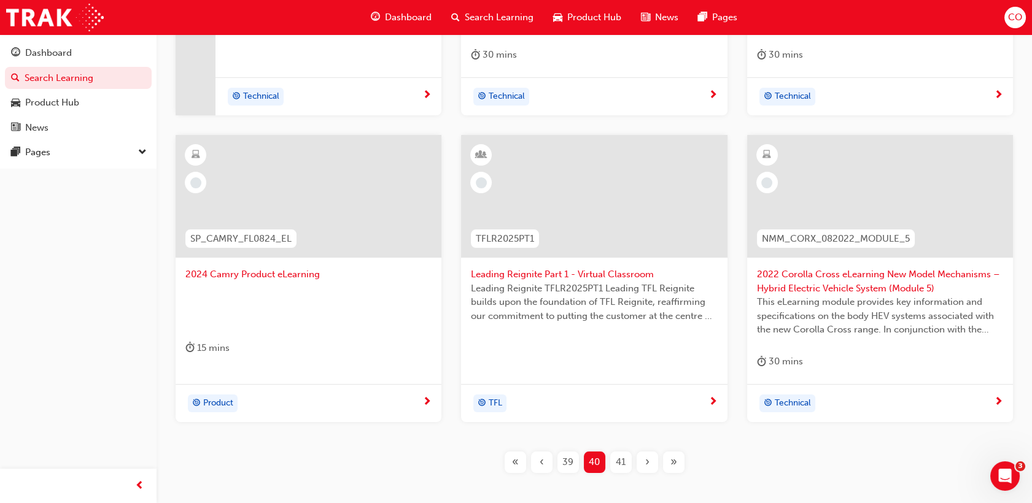
click at [565, 465] on span "39" at bounding box center [567, 463] width 11 height 14
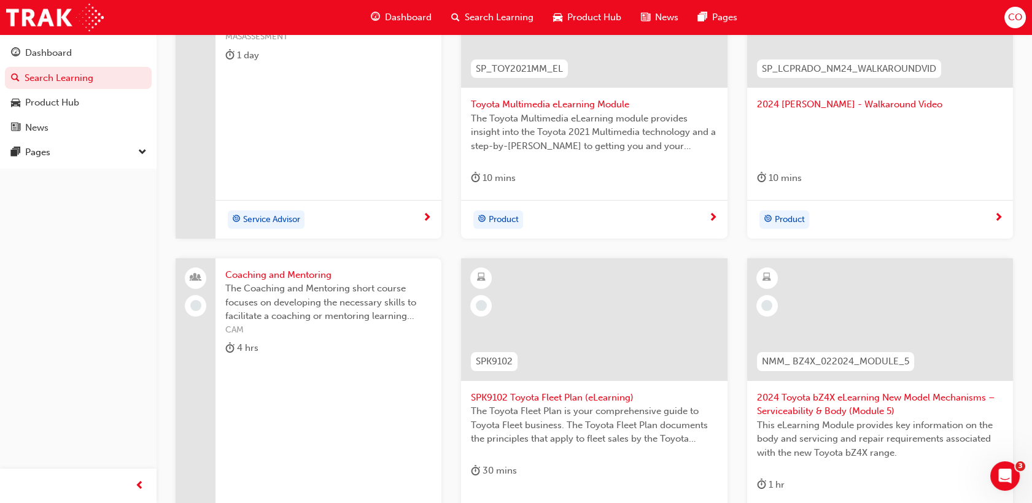
scroll to position [387, 0]
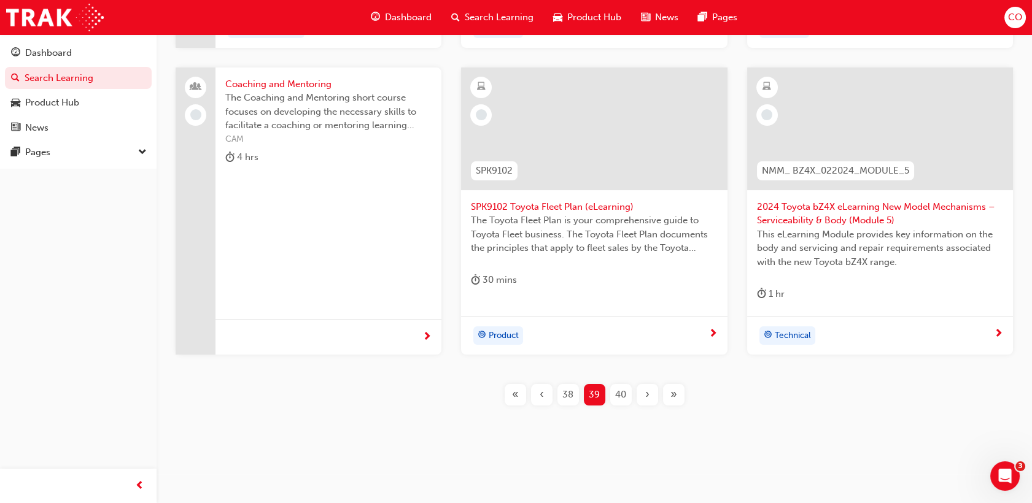
click at [565, 398] on span "38" at bounding box center [567, 395] width 11 height 14
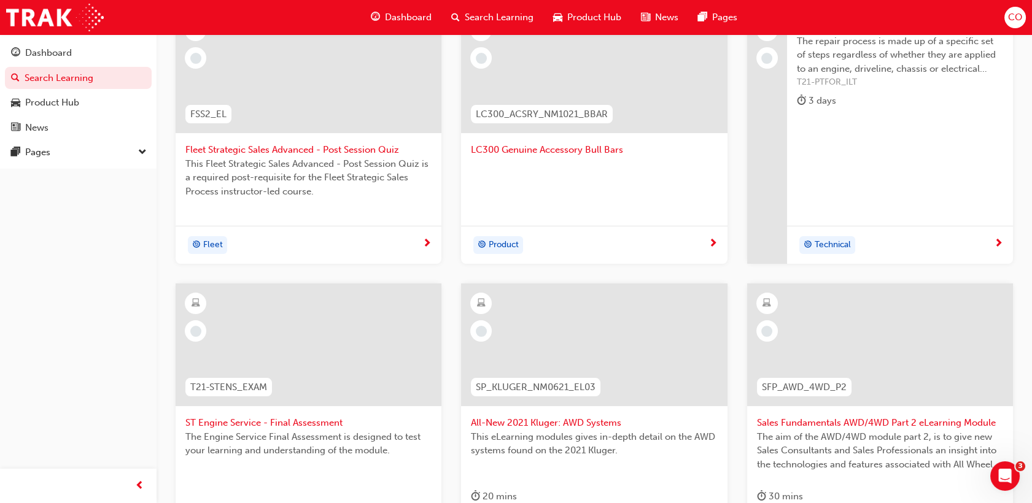
scroll to position [543, 0]
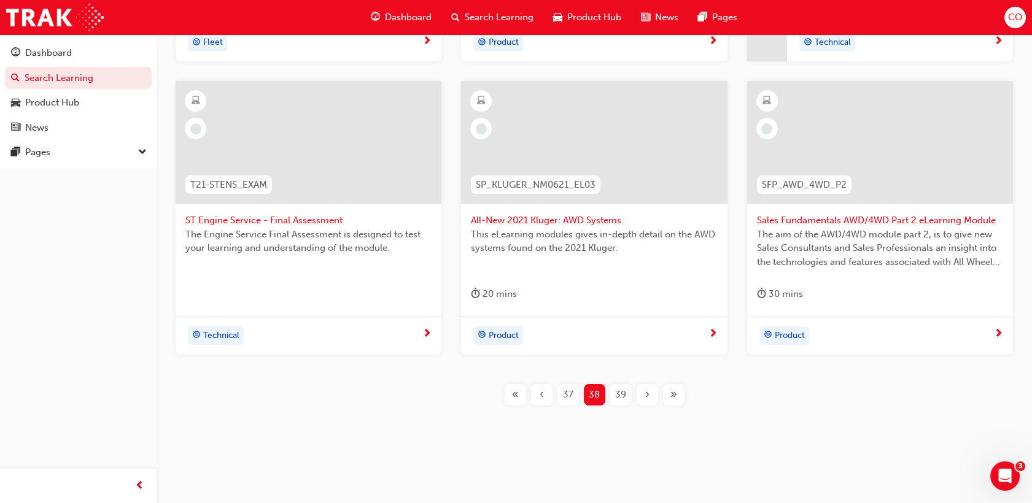
click at [520, 395] on div "«" at bounding box center [515, 394] width 21 height 21
